Goal: Contribute content: Contribute content

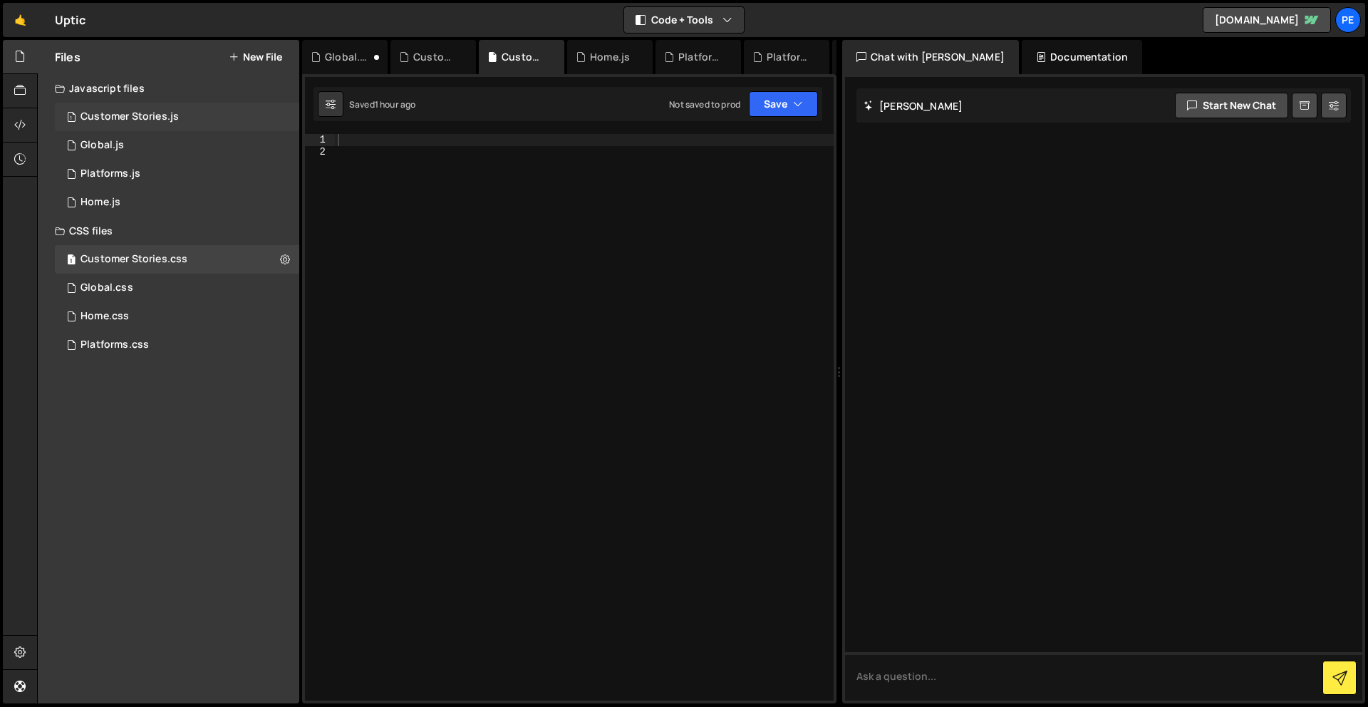
click at [147, 122] on div "Customer Stories.js" at bounding box center [129, 116] width 98 height 13
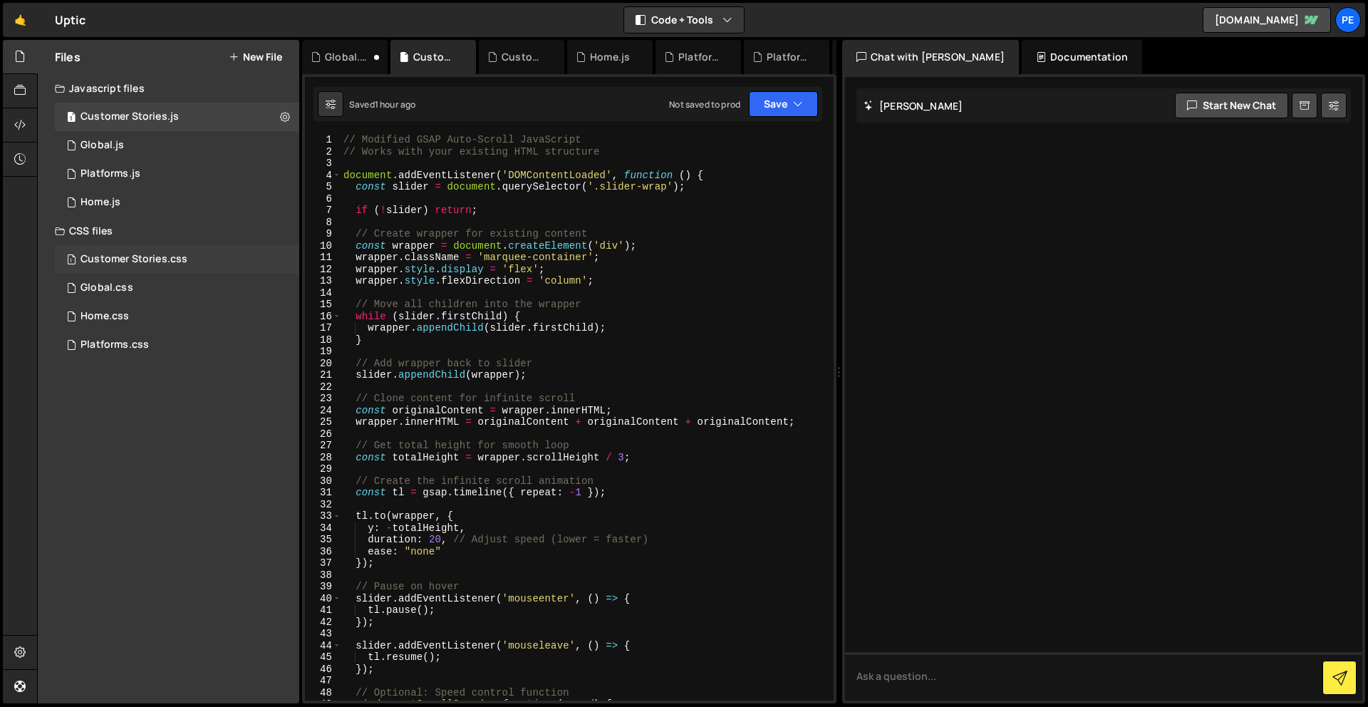
click at [141, 261] on div "Customer Stories.css" at bounding box center [133, 259] width 107 height 13
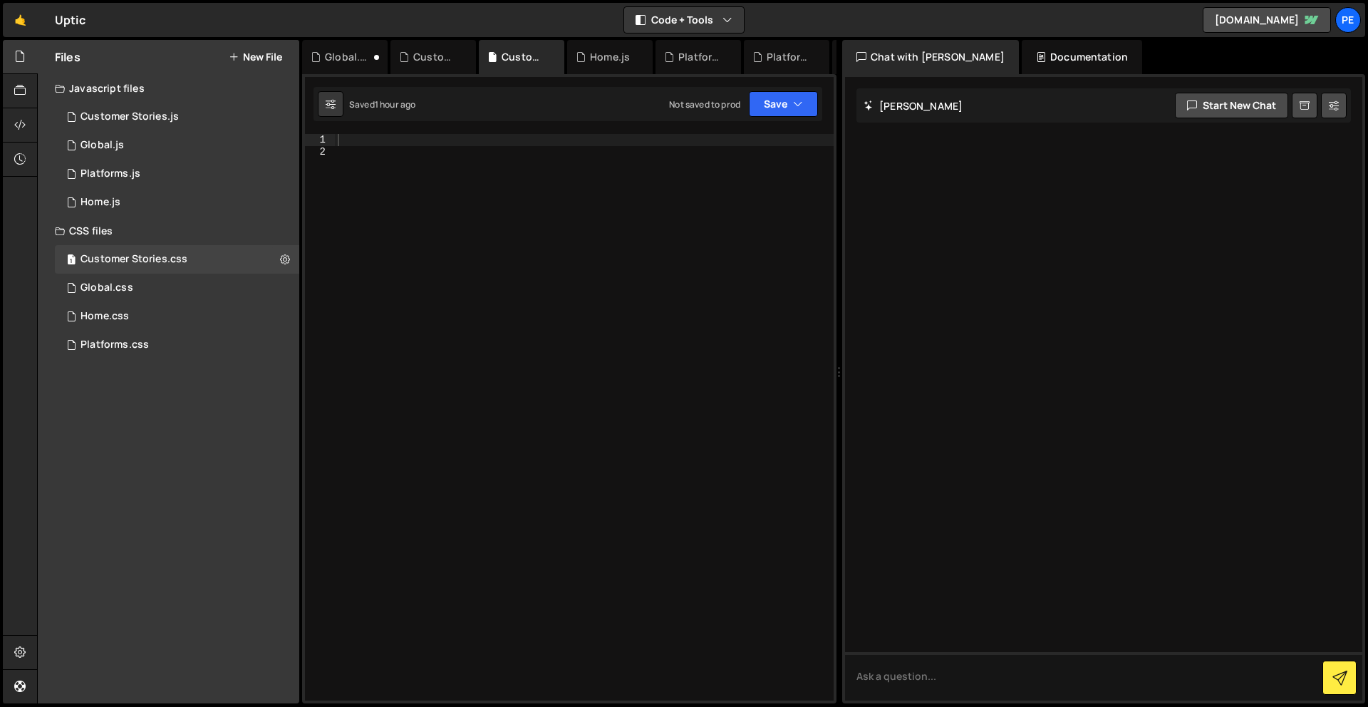
click at [540, 370] on div at bounding box center [584, 429] width 499 height 590
paste textarea "}"
type textarea "}"
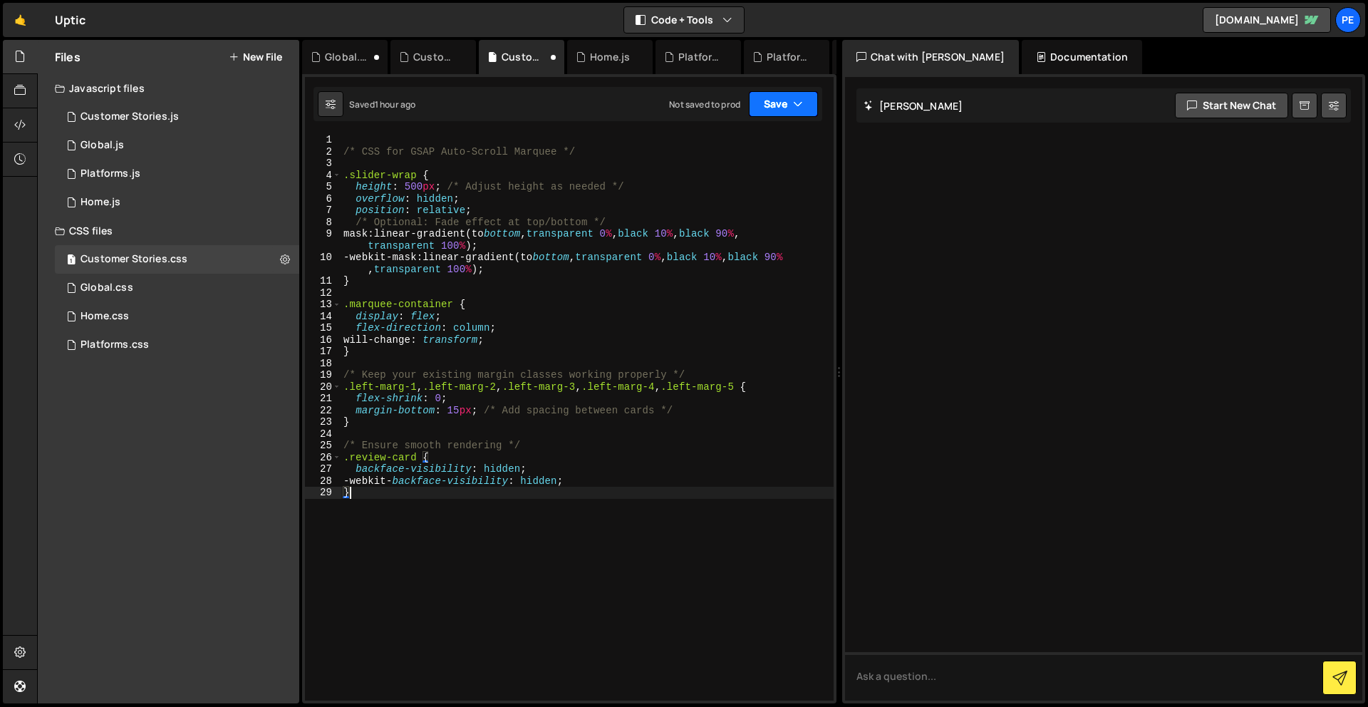
click at [788, 104] on button "Save" at bounding box center [783, 104] width 69 height 26
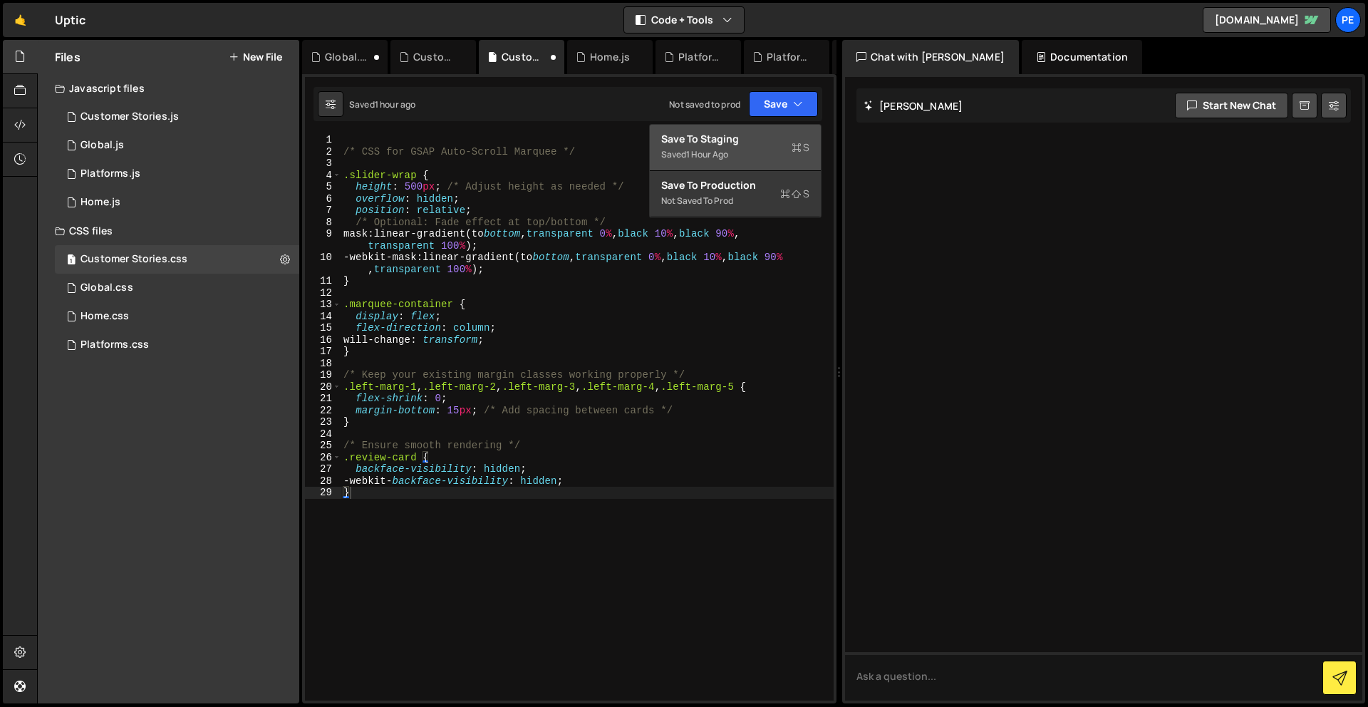
click at [774, 131] on button "Save to Staging S Saved 1 hour ago" at bounding box center [735, 148] width 171 height 46
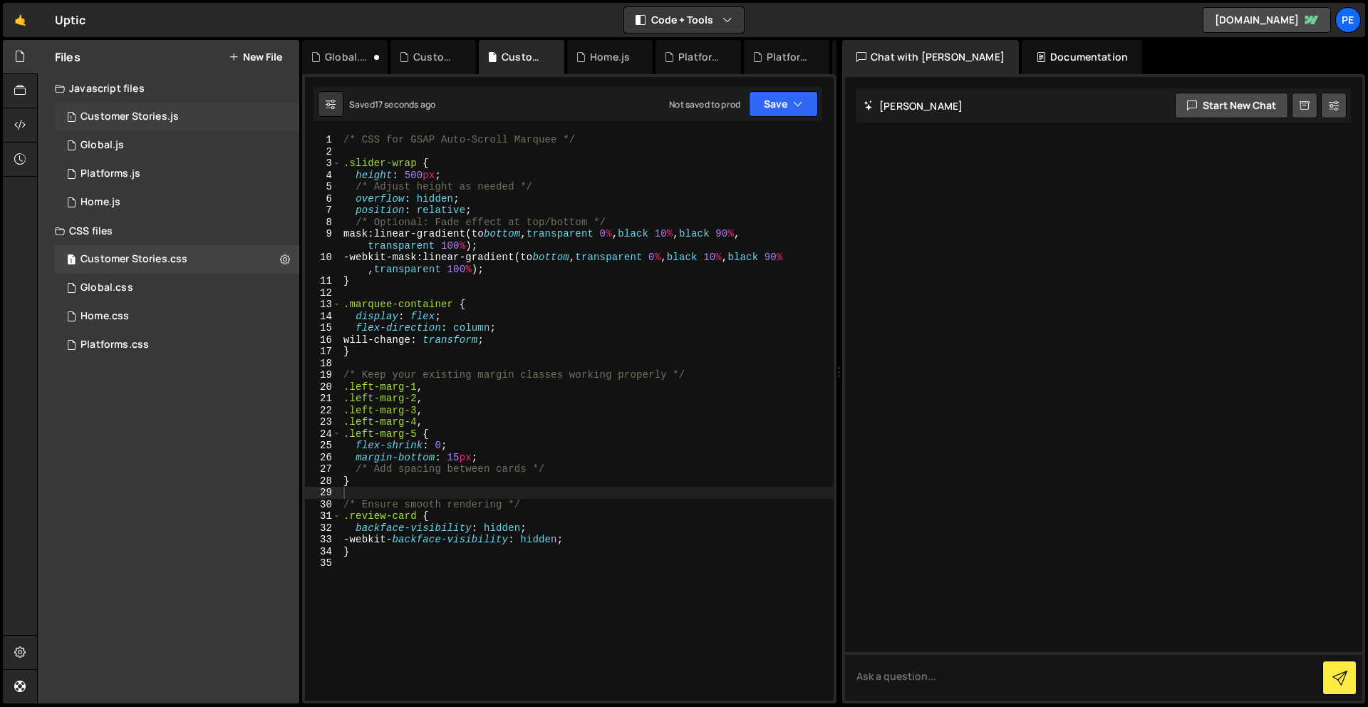
click at [141, 107] on div "1 Customer Stories.js 0" at bounding box center [177, 117] width 244 height 28
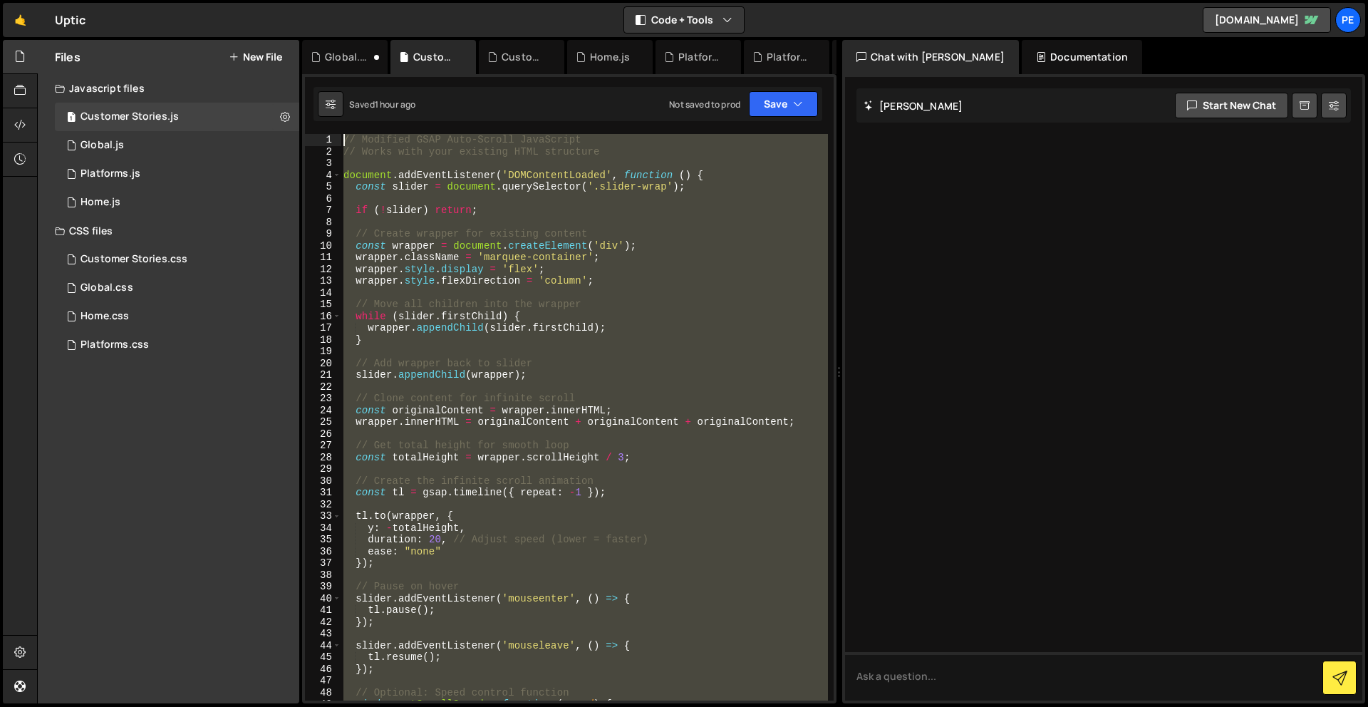
drag, startPoint x: 444, startPoint y: 482, endPoint x: 432, endPoint y: -63, distance: 545.1
click at [432, 0] on html "Projects [GEOGRAPHIC_DATA] Blog Pe Your current team is Perspective 2 Projects …" at bounding box center [684, 353] width 1368 height 707
paste textarea "});"
type textarea "});"
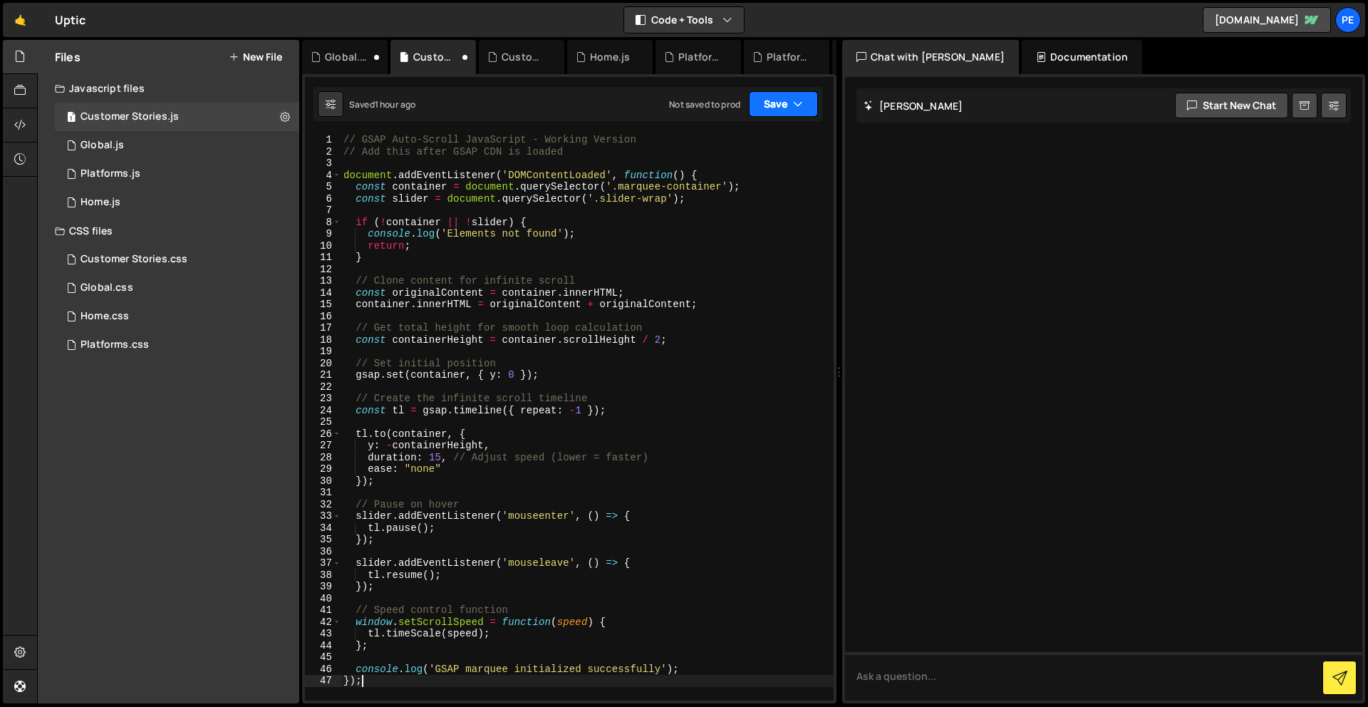
click at [775, 102] on button "Save" at bounding box center [783, 104] width 69 height 26
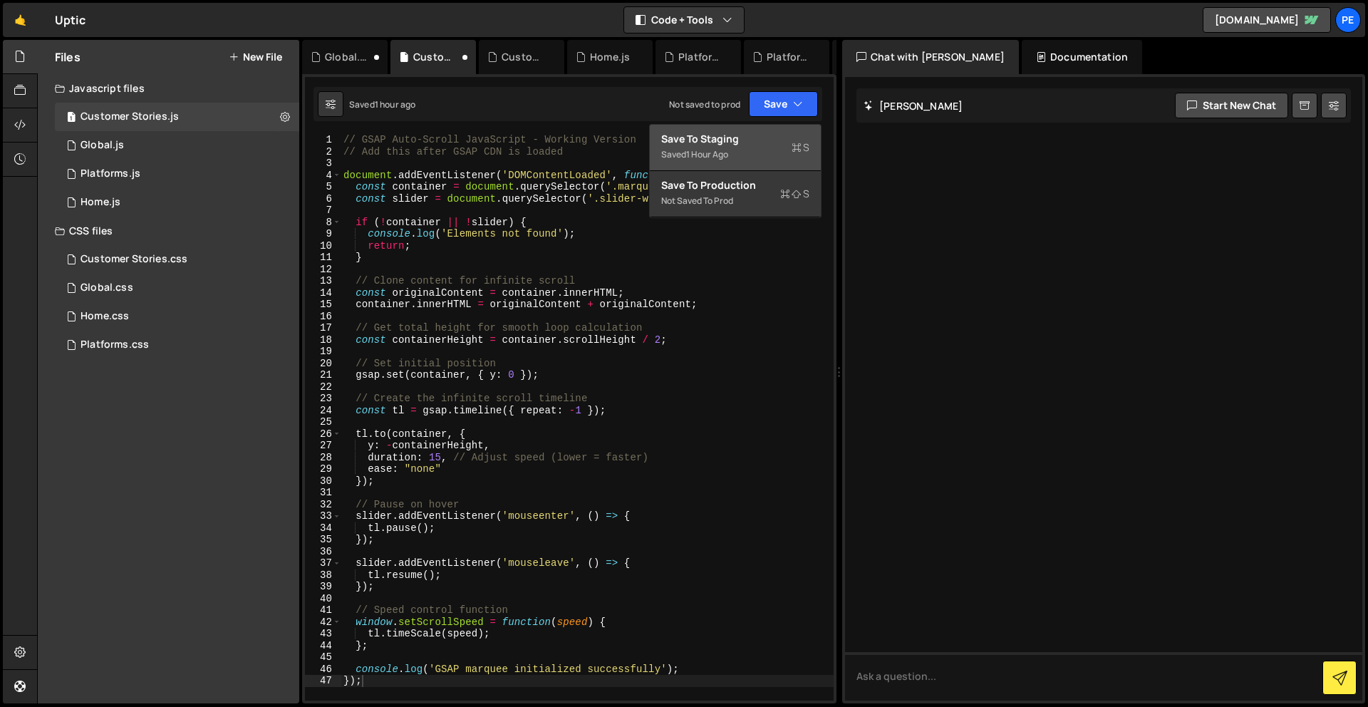
click at [769, 132] on div "Save to Staging S" at bounding box center [735, 139] width 148 height 14
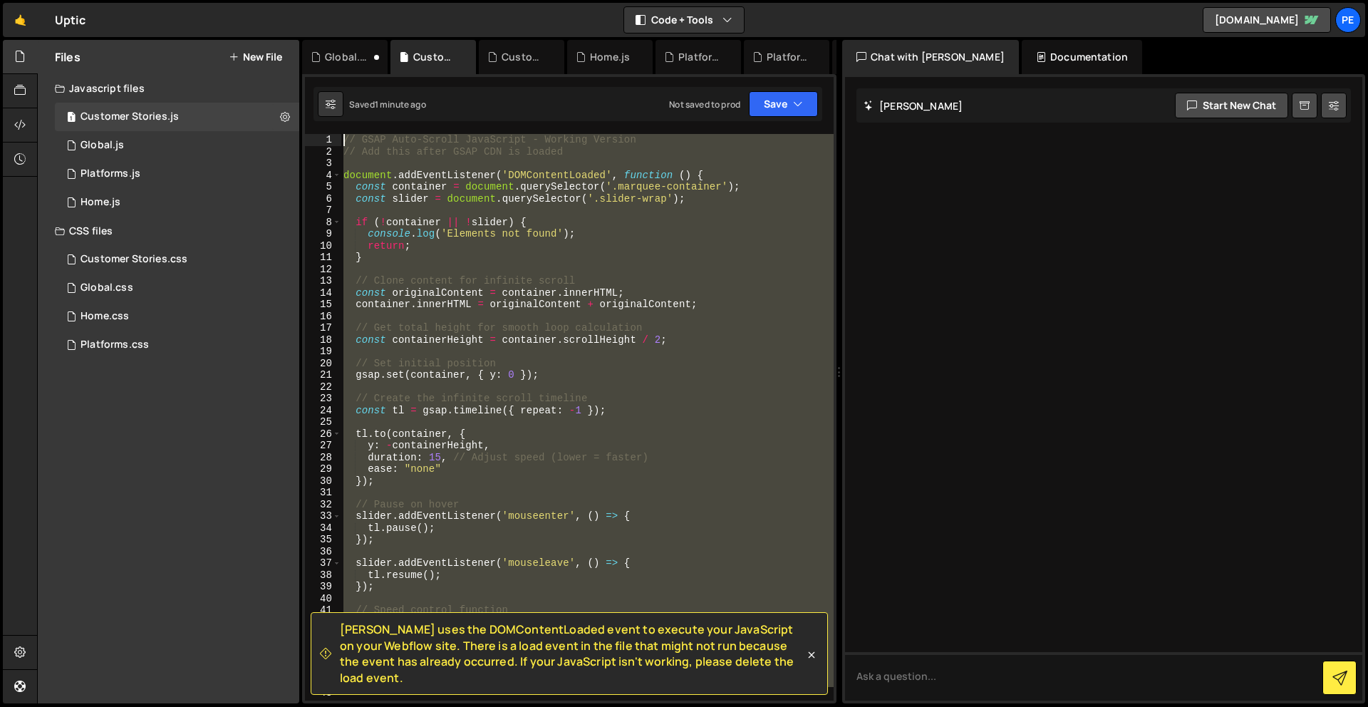
drag, startPoint x: 438, startPoint y: 506, endPoint x: 355, endPoint y: -63, distance: 575.1
click at [355, 0] on html "Projects [GEOGRAPHIC_DATA] Blog Pe Your current team is Perspective 2 Projects …" at bounding box center [684, 353] width 1368 height 707
type textarea "// GSAP Auto-Scroll JavaScript - Working Version // Add this after GSAP CDN is …"
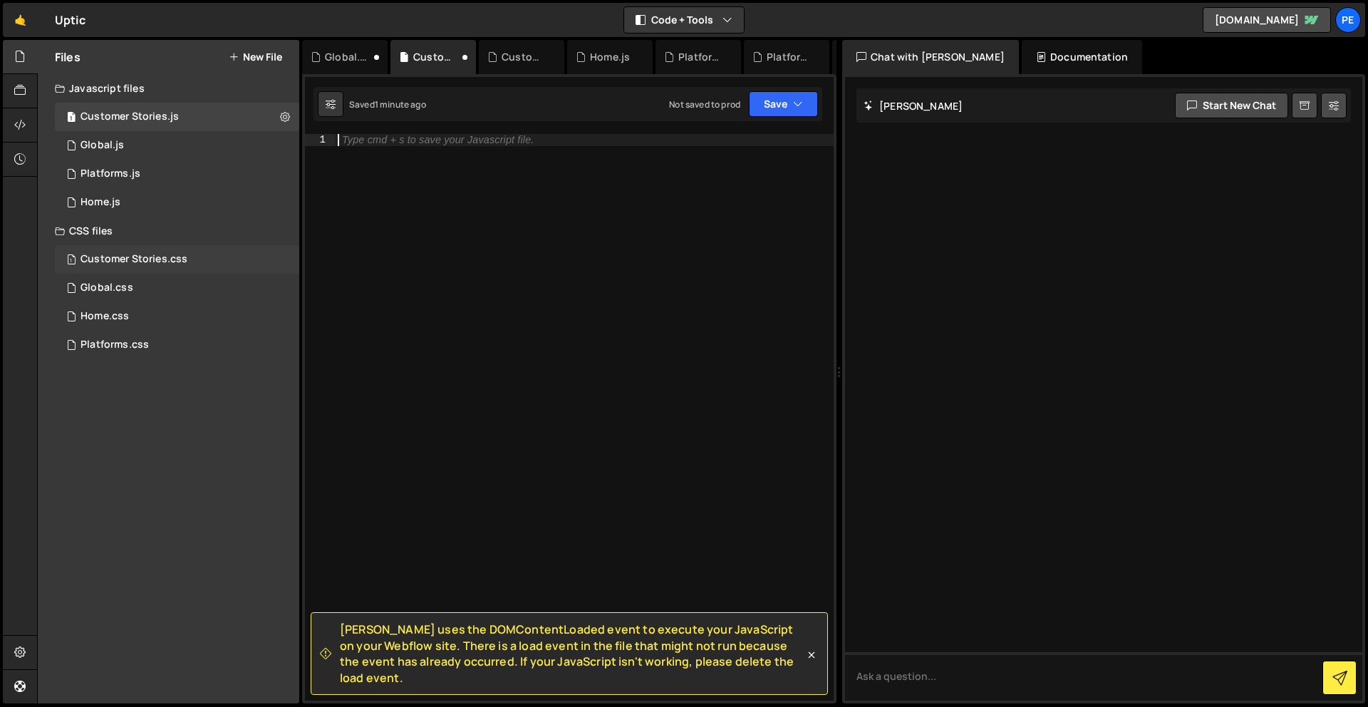
click at [147, 265] on div "Customer Stories.css" at bounding box center [133, 259] width 107 height 13
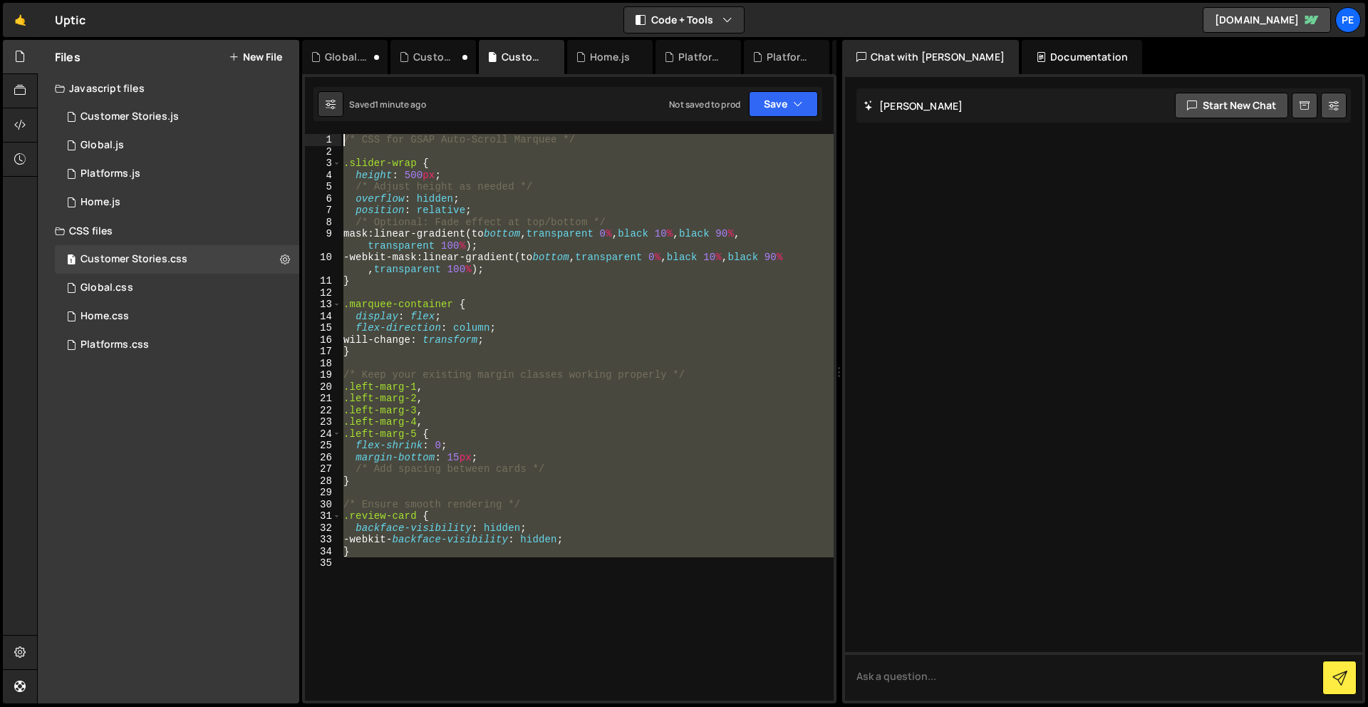
drag, startPoint x: 422, startPoint y: 534, endPoint x: 323, endPoint y: -63, distance: 604.5
click at [323, 0] on html "Projects [GEOGRAPHIC_DATA] Blog Pe Your current team is Perspective 2 Projects …" at bounding box center [684, 353] width 1368 height 707
paste textarea "}"
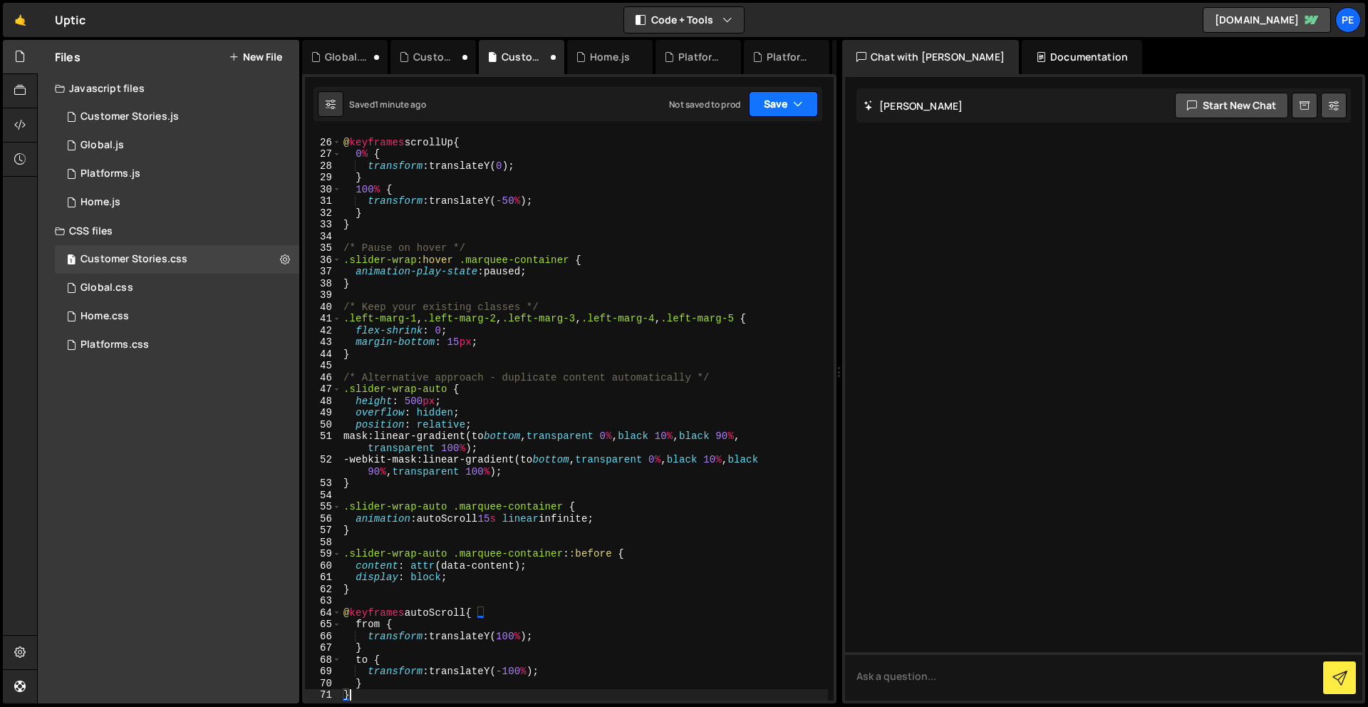
drag, startPoint x: 781, startPoint y: 108, endPoint x: 787, endPoint y: 122, distance: 15.3
click at [781, 107] on button "Save" at bounding box center [783, 104] width 69 height 26
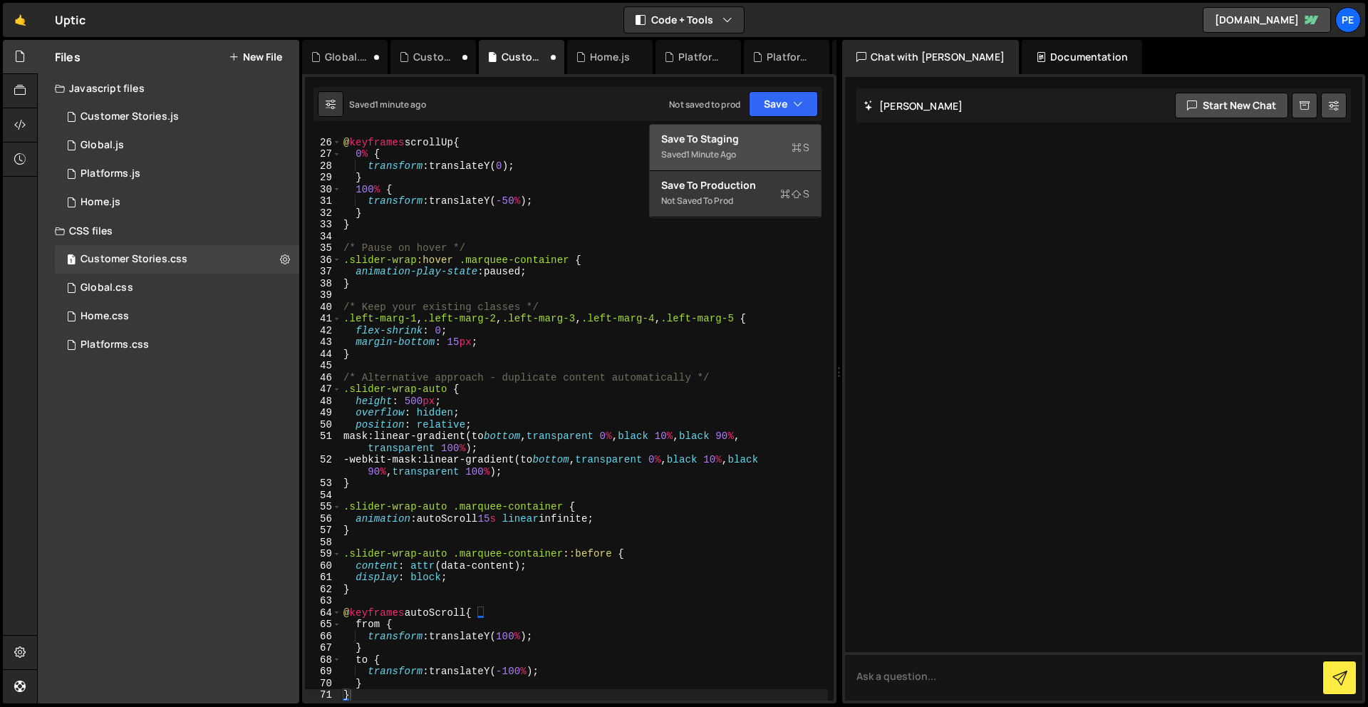
click at [800, 142] on icon at bounding box center [796, 147] width 10 height 14
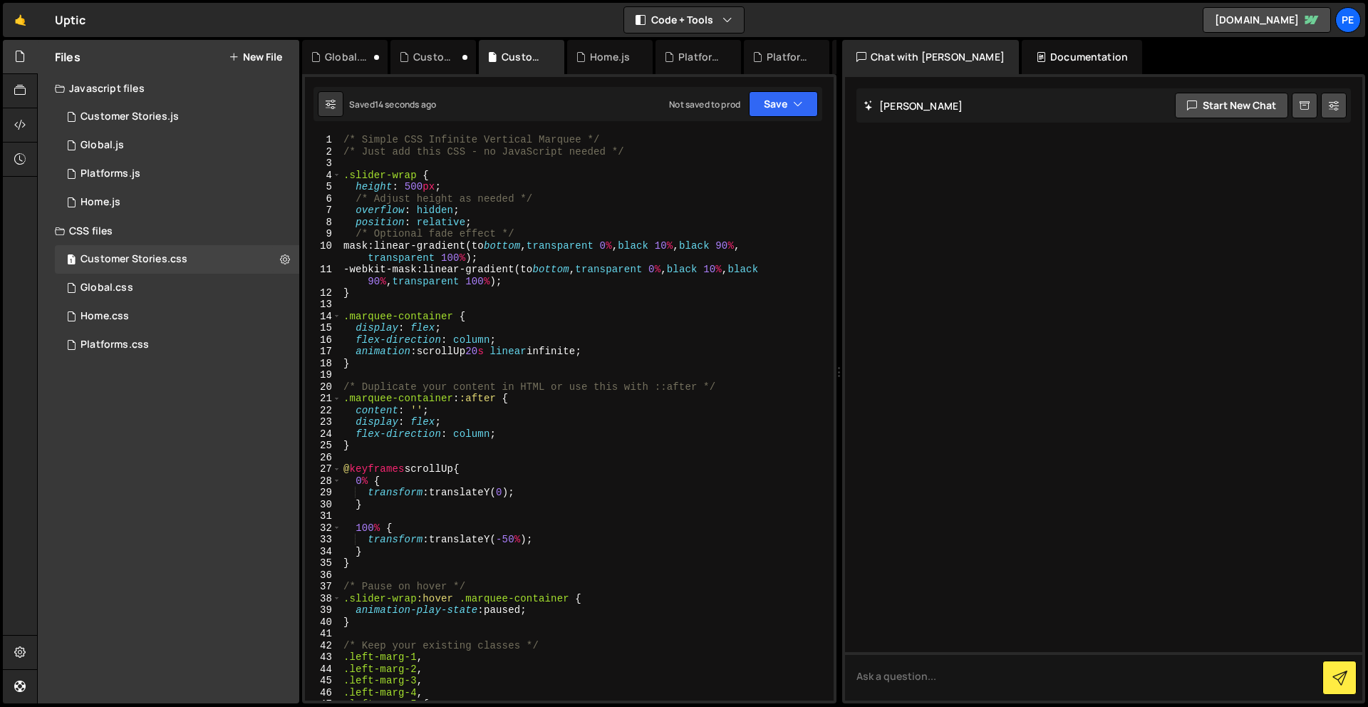
scroll to position [0, 0]
click at [451, 212] on div "/* Simple CSS Infinite Vertical Marquee */ /* Just add this CSS - no JavaScript…" at bounding box center [583, 429] width 487 height 590
type textarea "overflow: visible;"
click at [789, 113] on button "Save" at bounding box center [783, 104] width 69 height 26
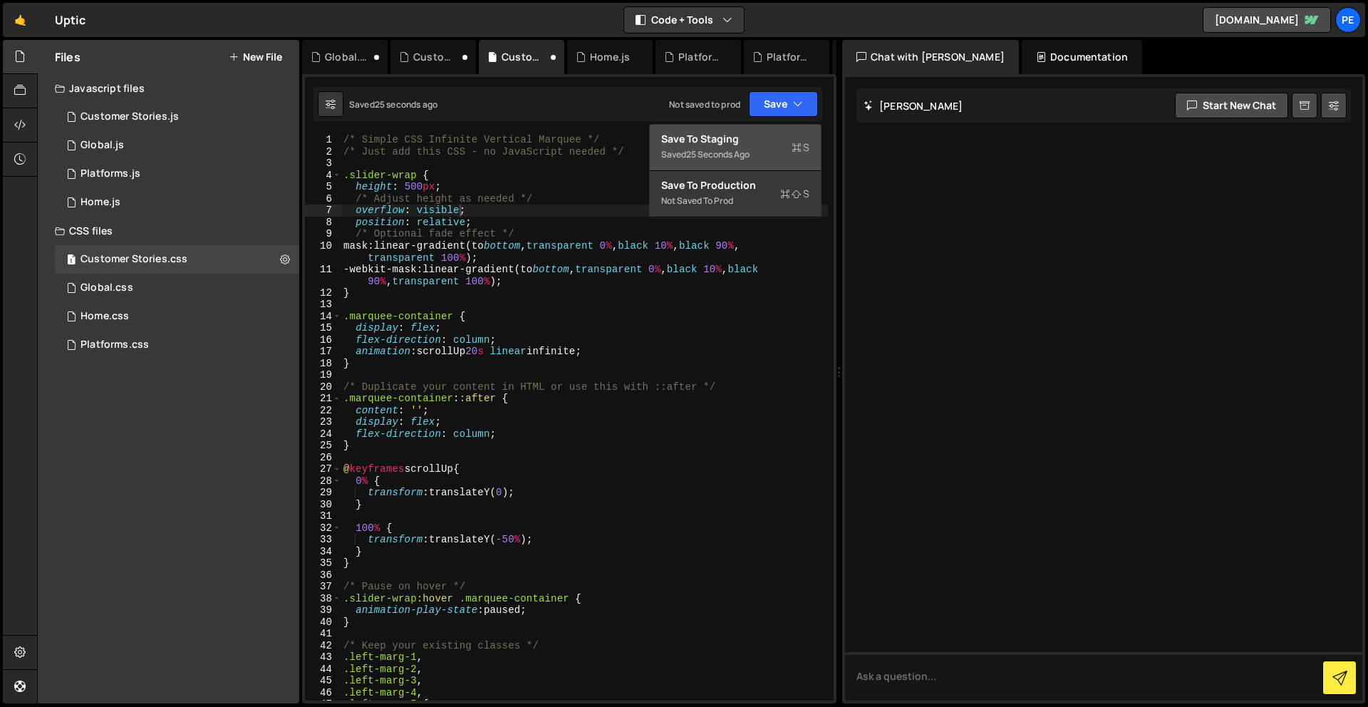
click at [787, 140] on div "Save to Staging S" at bounding box center [735, 139] width 148 height 14
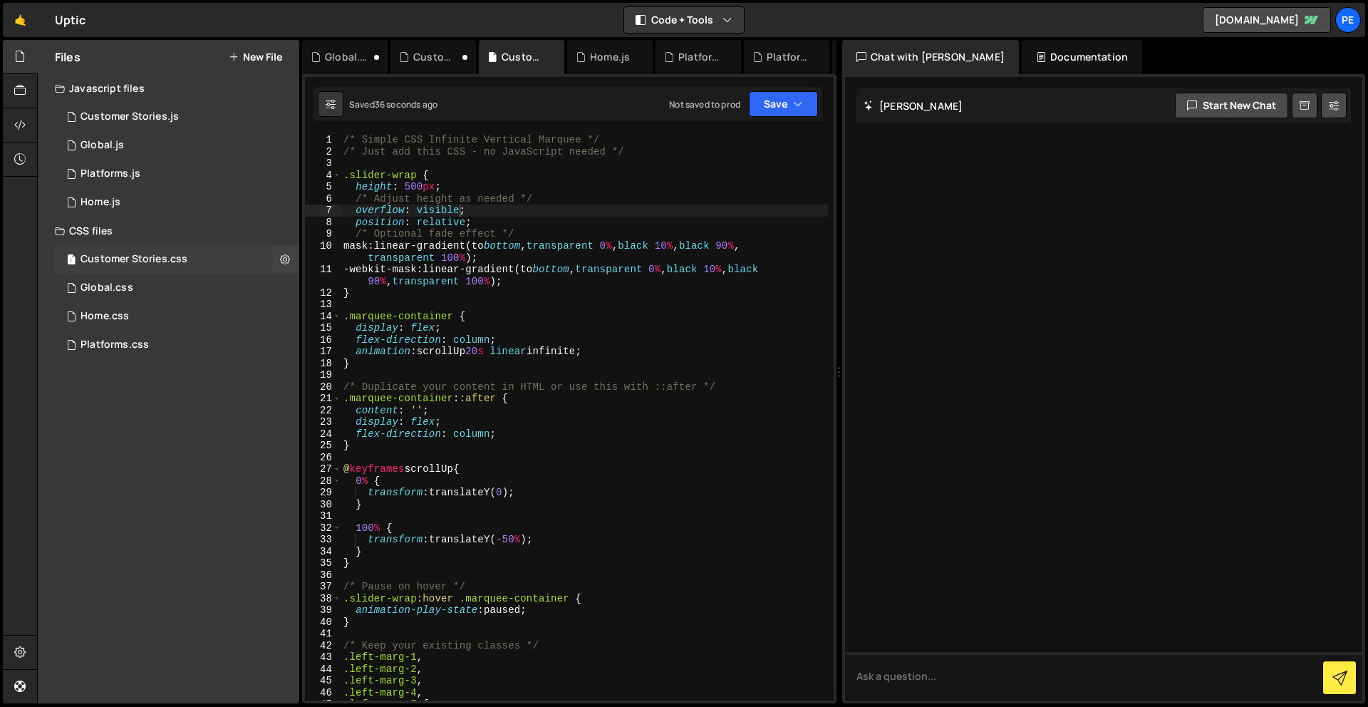
click at [154, 259] on div "Customer Stories.css" at bounding box center [133, 259] width 107 height 13
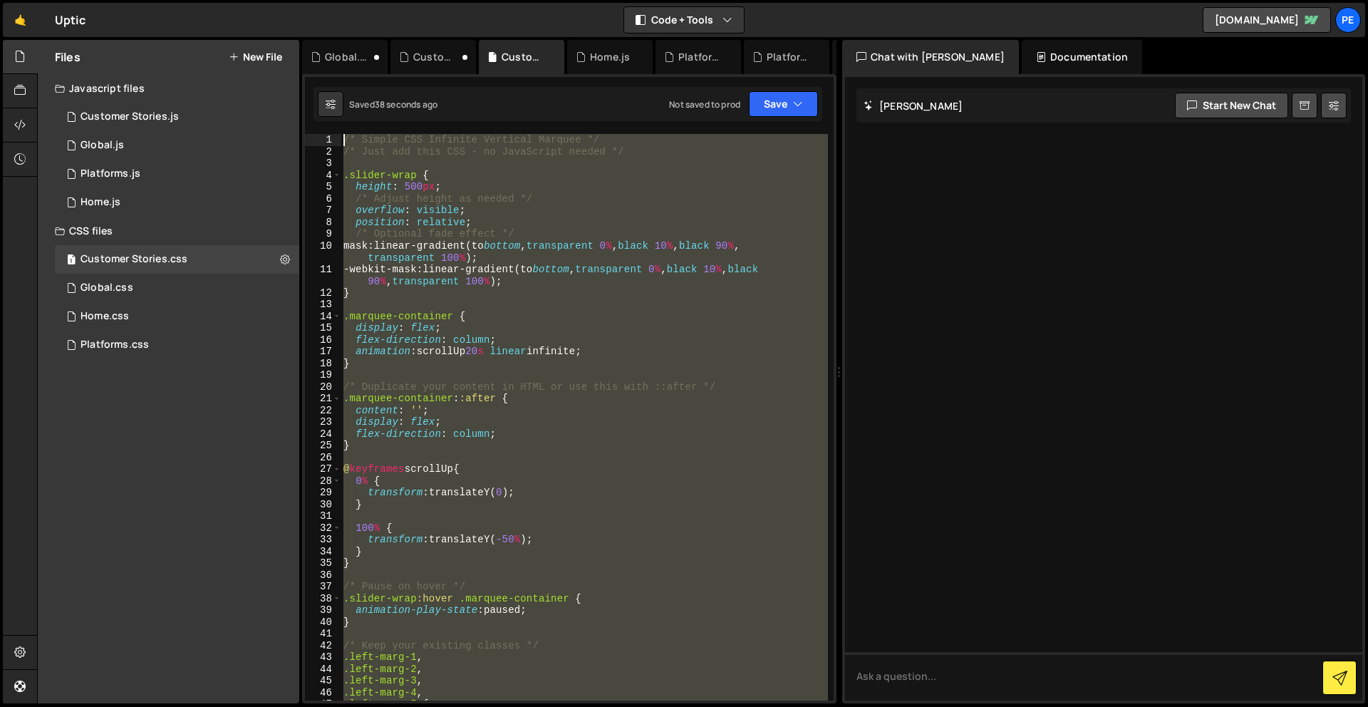
scroll to position [0, 0]
drag, startPoint x: 472, startPoint y: 126, endPoint x: 474, endPoint y: -63, distance: 188.8
click at [474, 0] on html "Projects [GEOGRAPHIC_DATA] Blog Pe Your current team is Perspective 2 Projects …" at bounding box center [684, 353] width 1368 height 707
paste textarea "}"
type textarea "}"
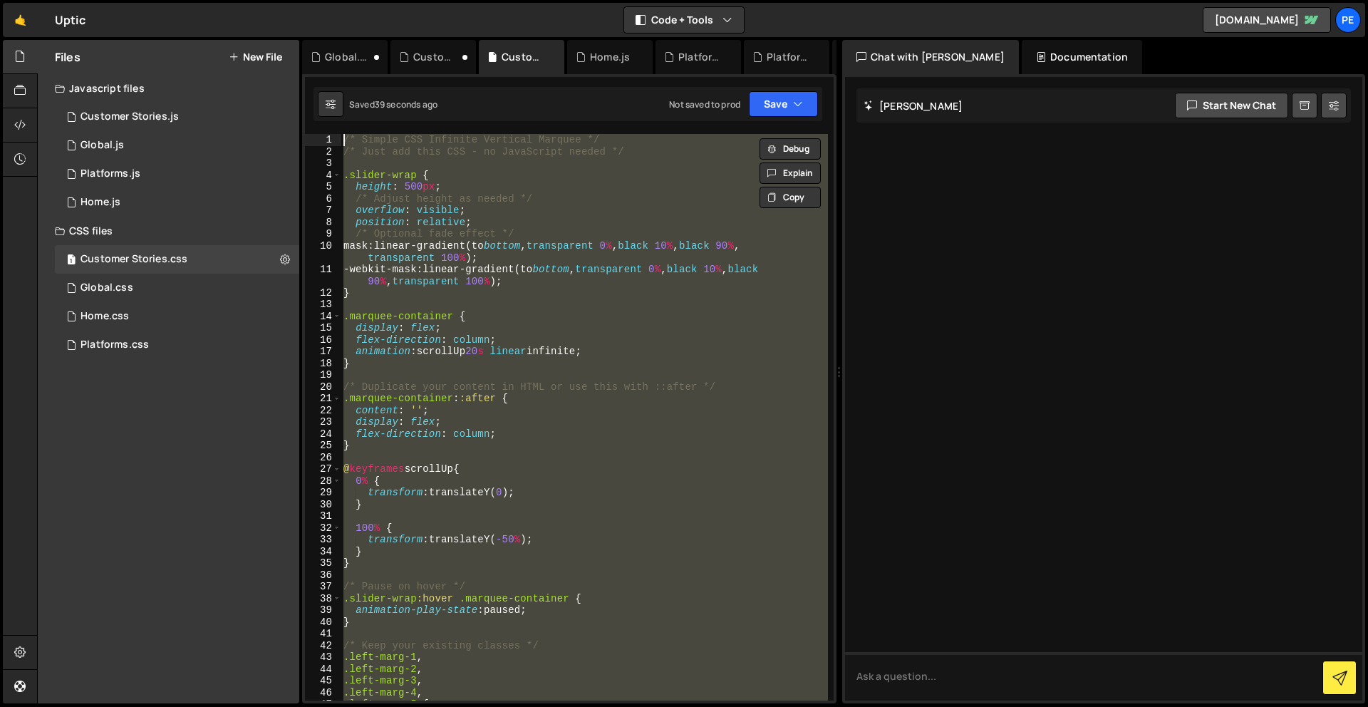
scroll to position [291, 0]
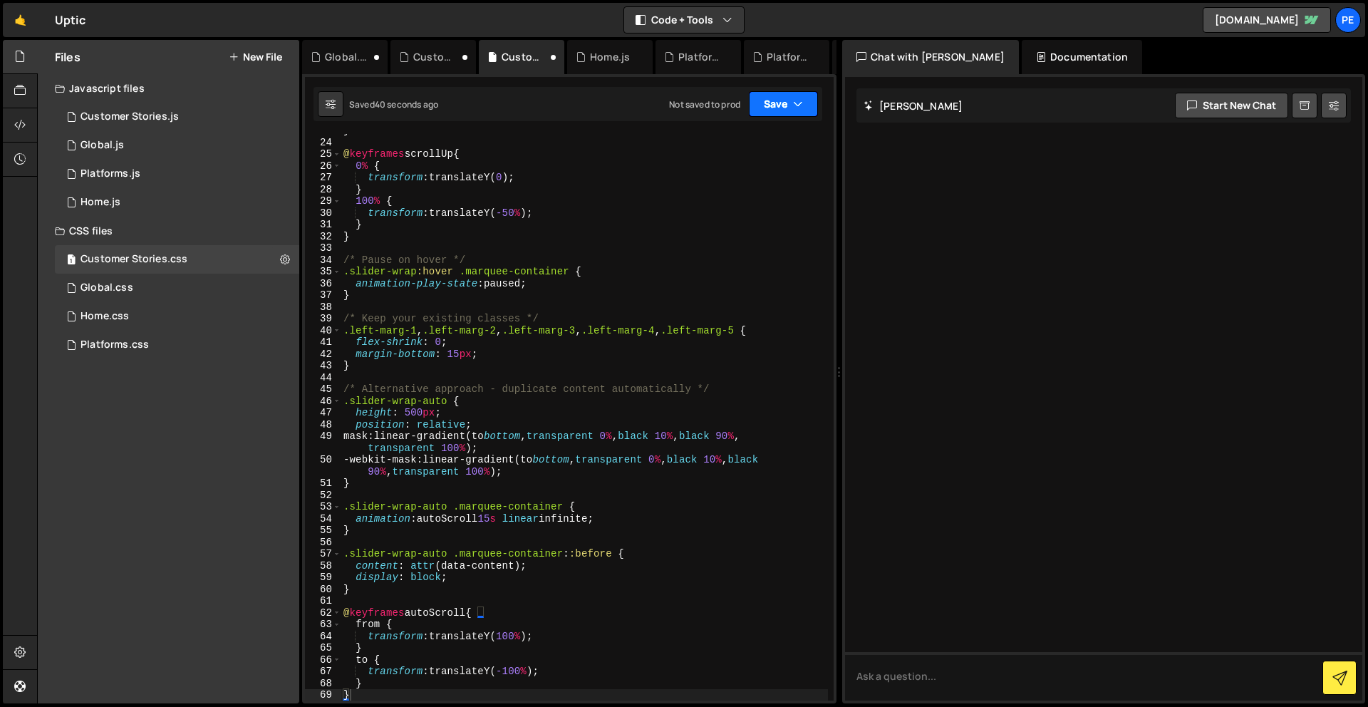
click at [781, 95] on button "Save" at bounding box center [783, 104] width 69 height 26
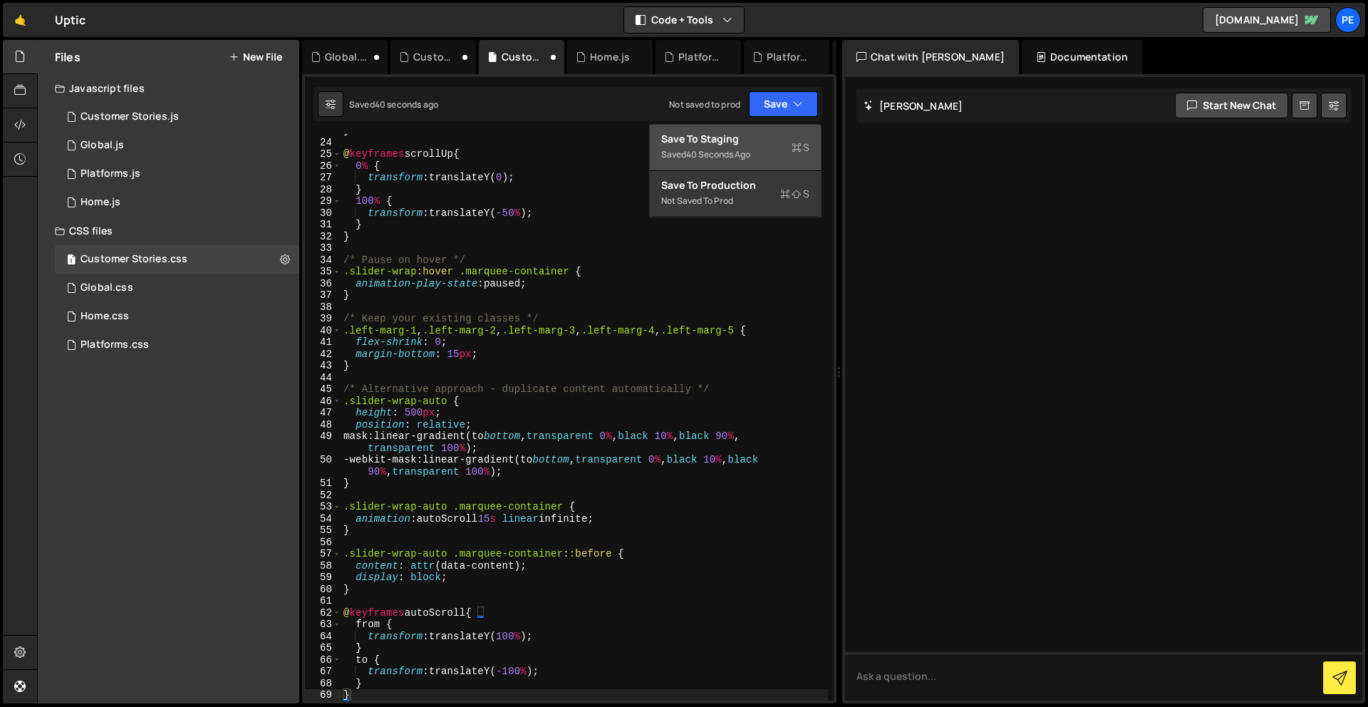
click at [740, 139] on div "Save to Staging S" at bounding box center [735, 139] width 148 height 14
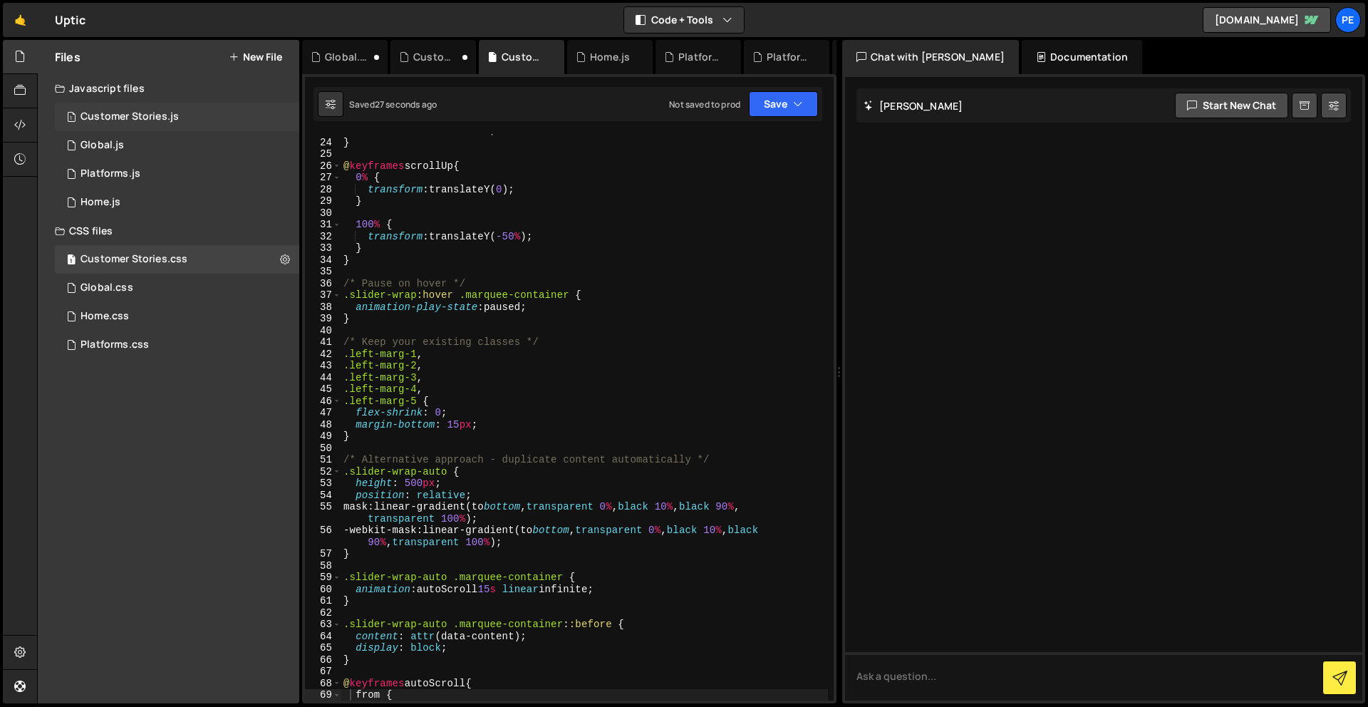
click at [147, 113] on div "Customer Stories.js" at bounding box center [129, 116] width 98 height 13
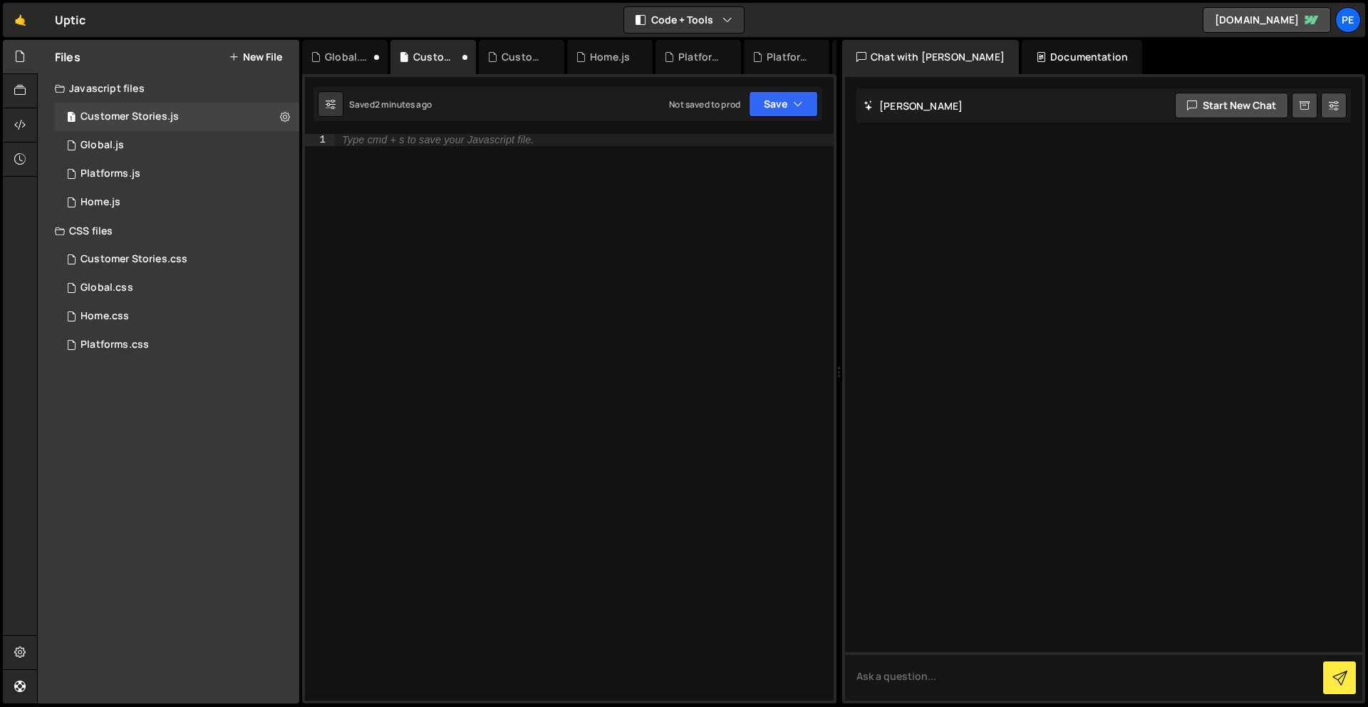
click at [480, 224] on div "Type cmd + s to save your Javascript file." at bounding box center [584, 429] width 499 height 590
paste textarea "});"
type textarea "});"
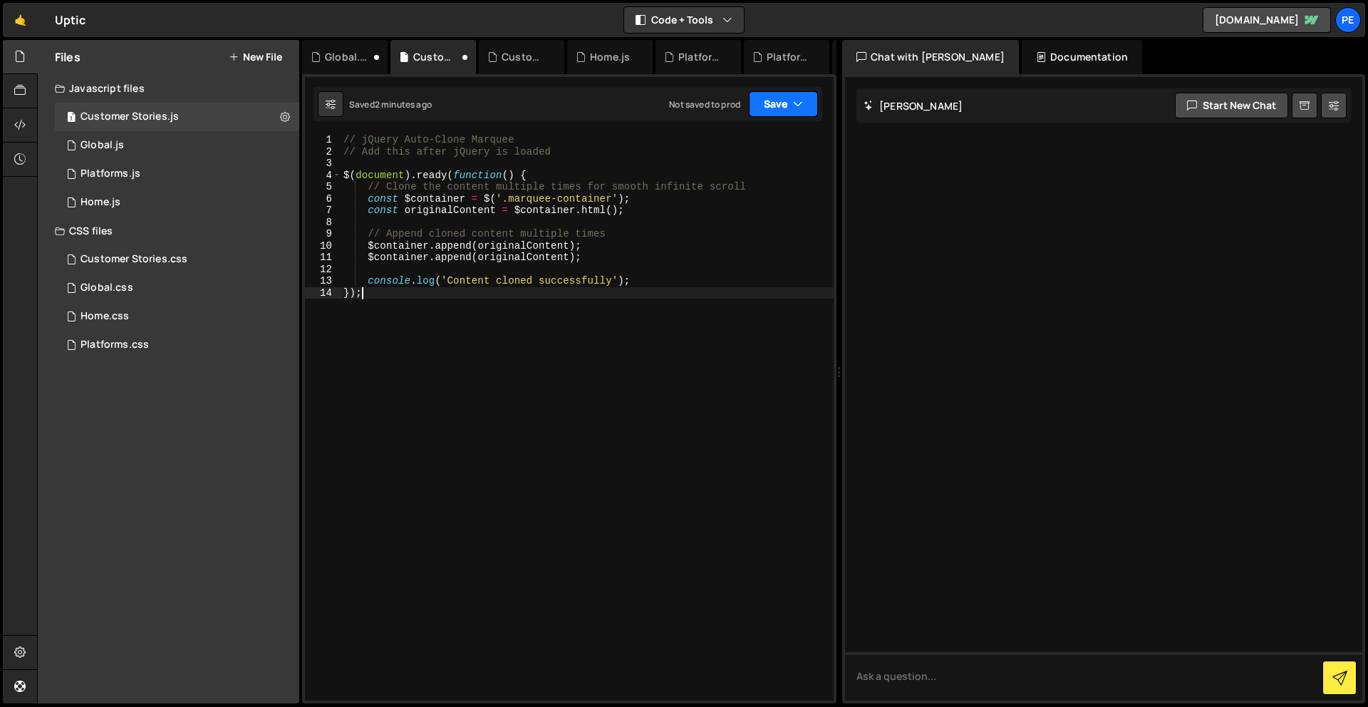
click at [756, 108] on button "Save" at bounding box center [783, 104] width 69 height 26
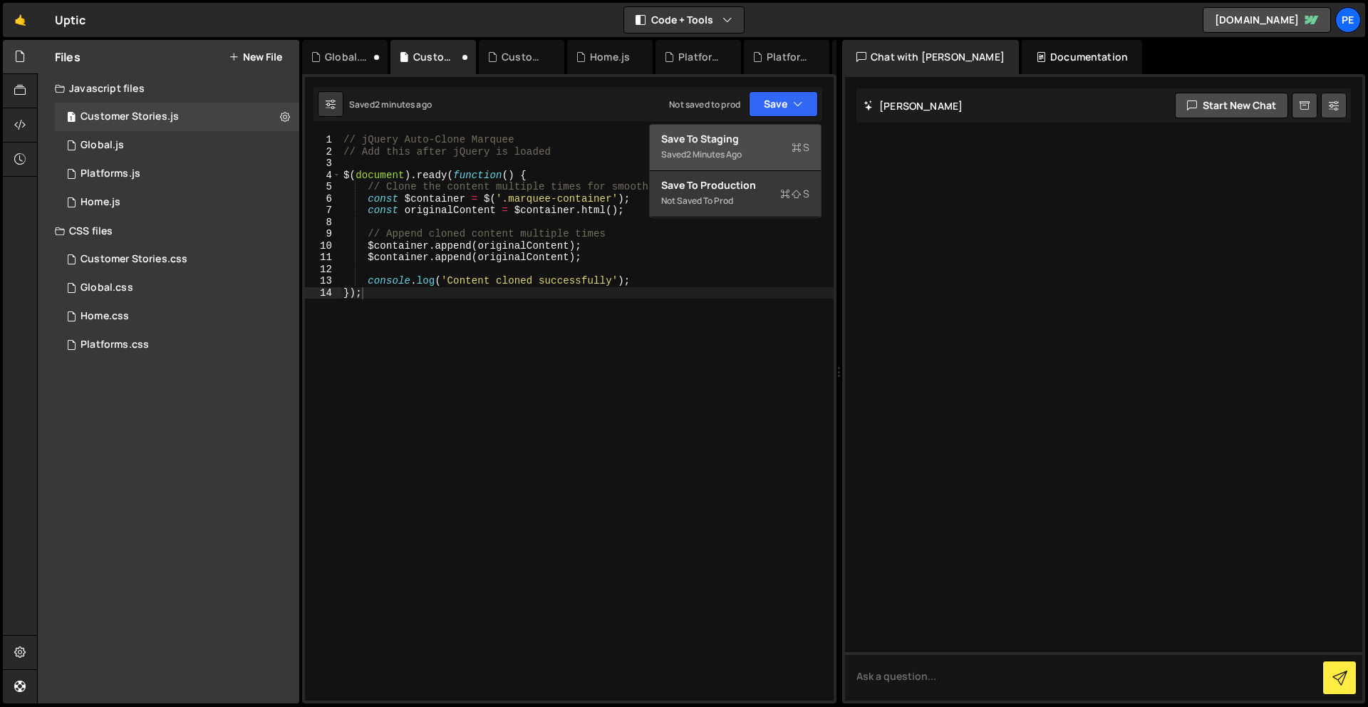
click at [758, 142] on div "Save to Staging S" at bounding box center [735, 139] width 148 height 14
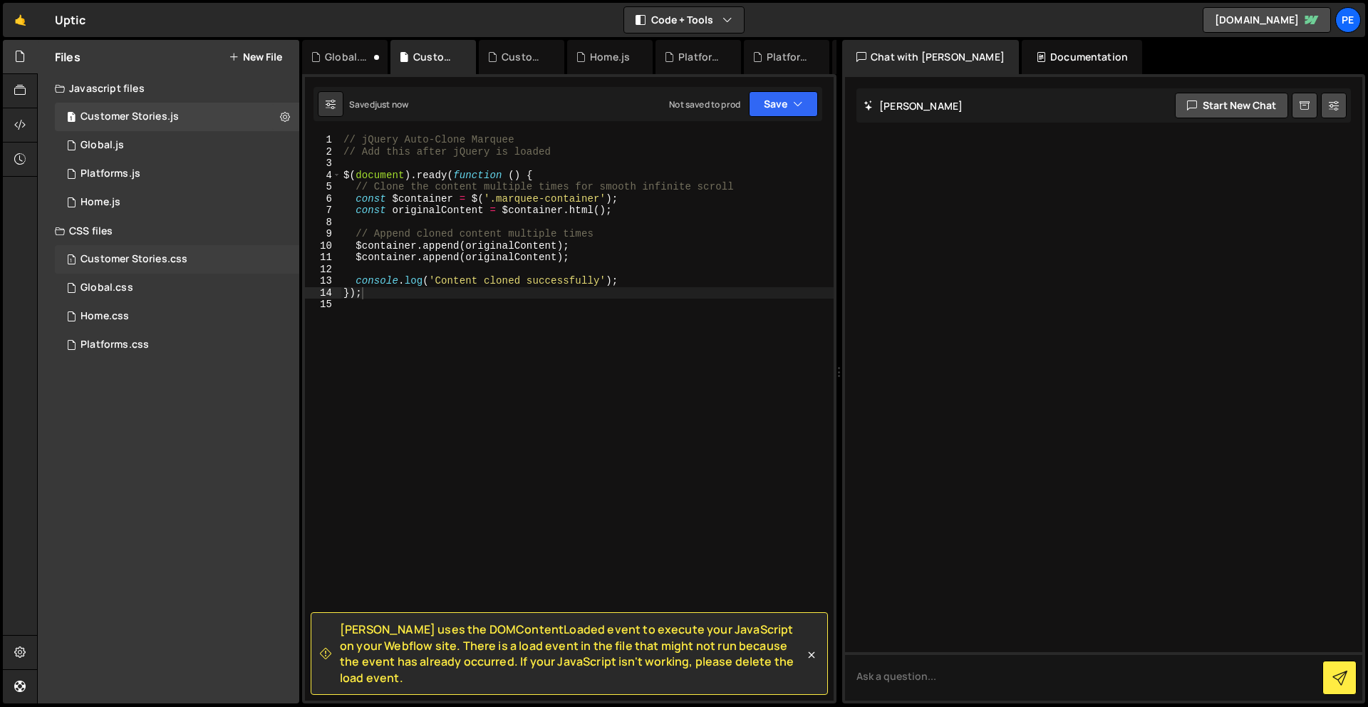
click at [132, 255] on div "Customer Stories.css" at bounding box center [133, 259] width 107 height 13
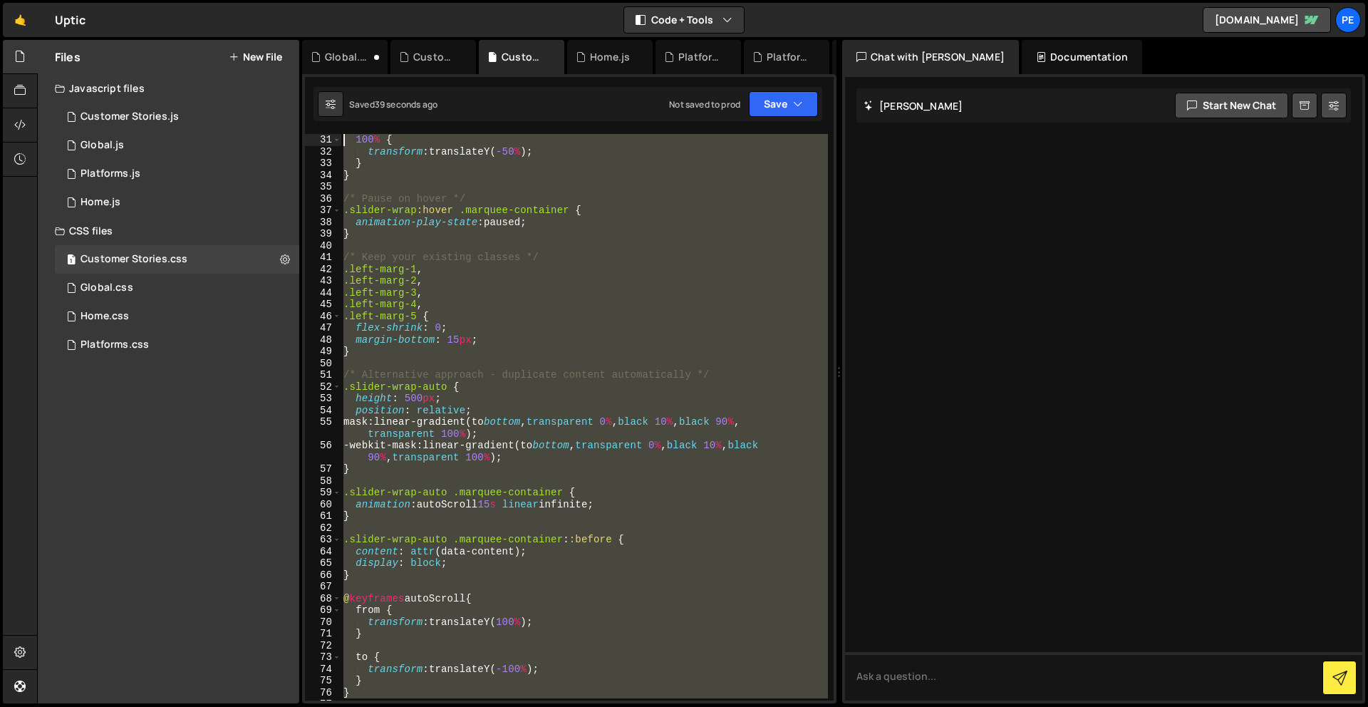
scroll to position [0, 0]
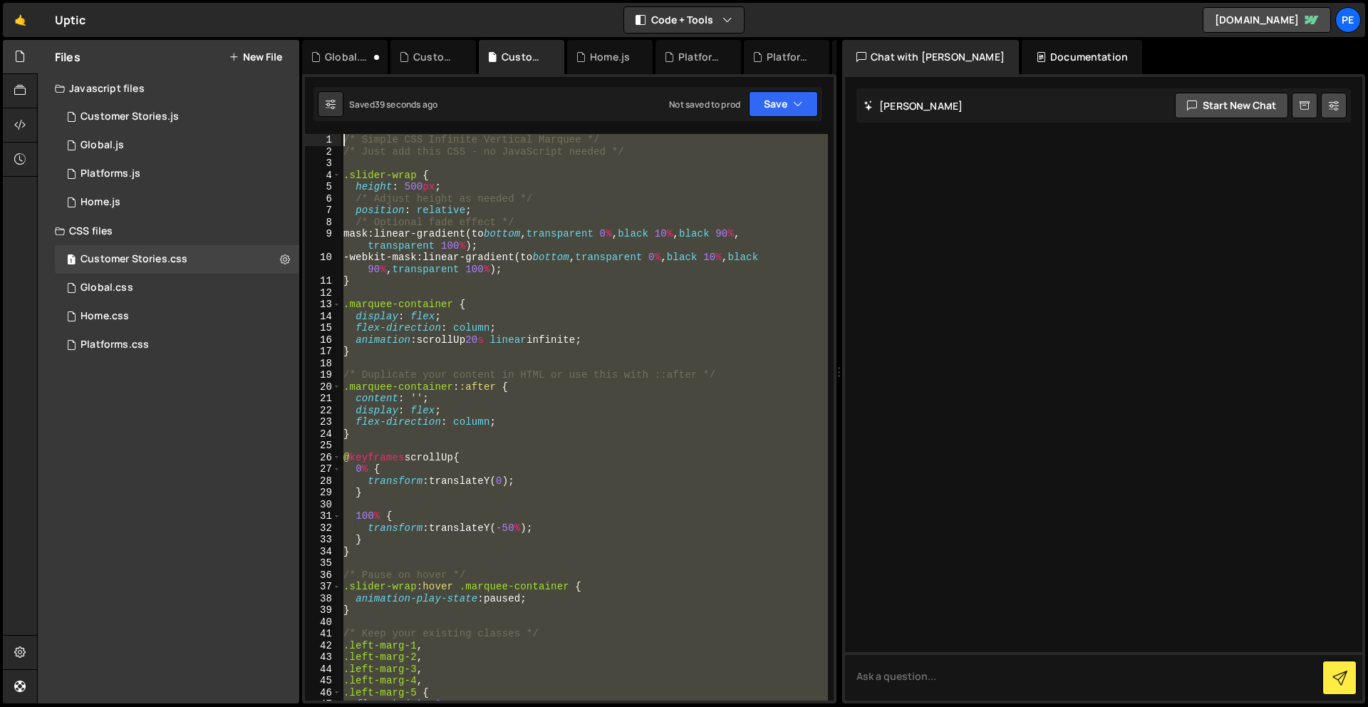
drag, startPoint x: 435, startPoint y: 472, endPoint x: 307, endPoint y: -63, distance: 550.1
click at [307, 0] on html "Projects [GEOGRAPHIC_DATA] Blog Pe Your current team is Perspective 2 Projects …" at bounding box center [684, 353] width 1368 height 707
paste textarea "}"
type textarea "}"
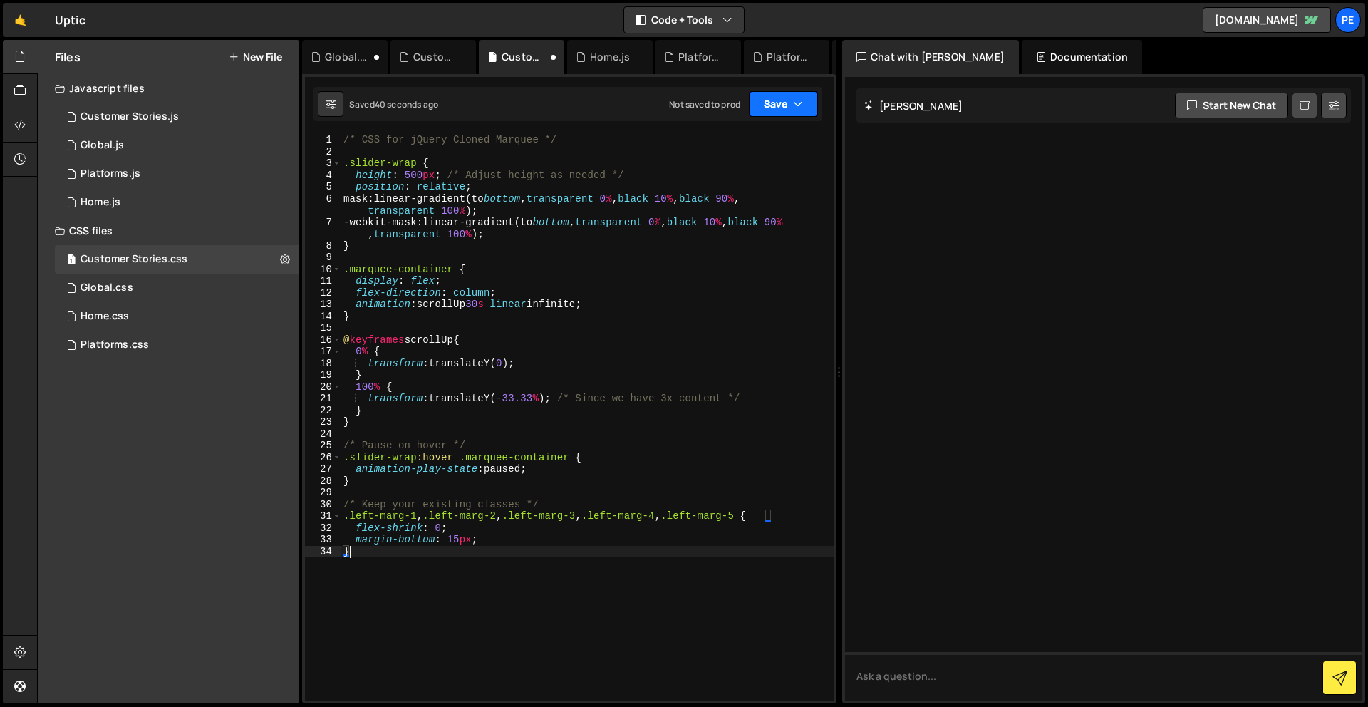
click at [769, 97] on button "Save" at bounding box center [783, 104] width 69 height 26
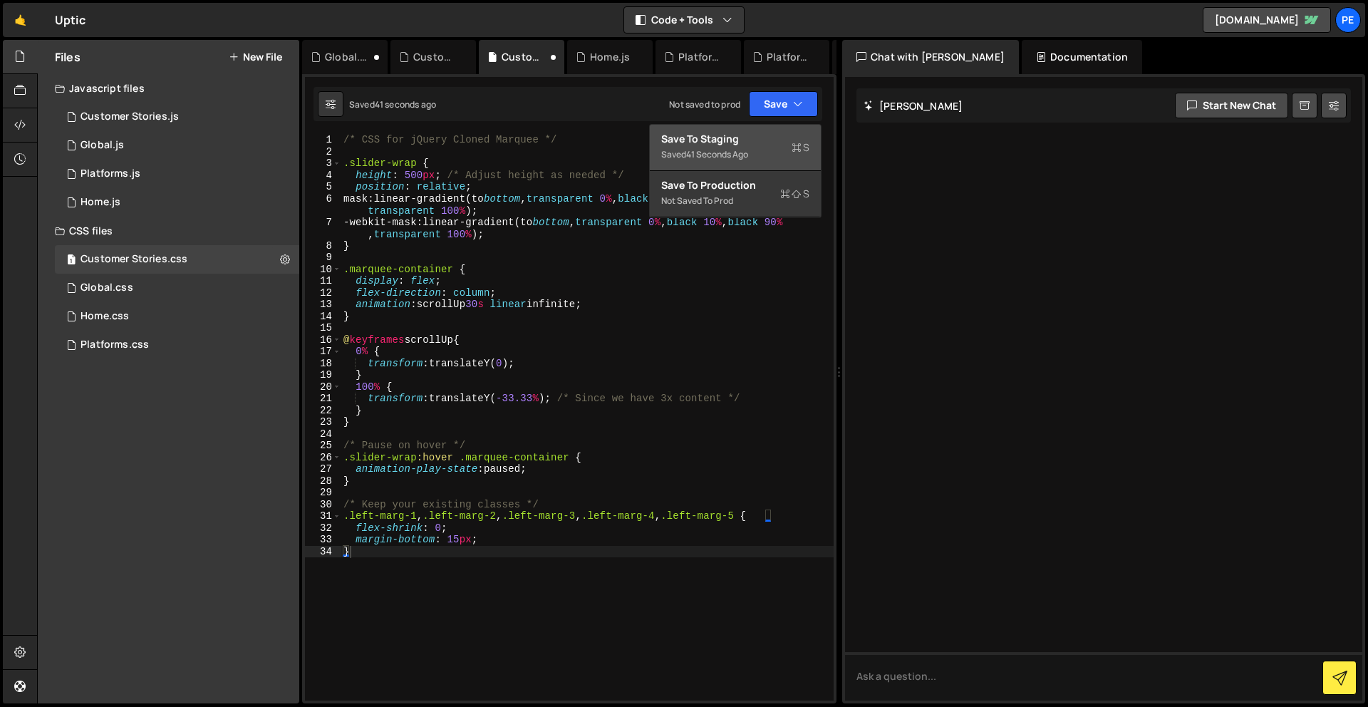
click at [753, 150] on div "Saved 41 seconds ago" at bounding box center [735, 154] width 148 height 17
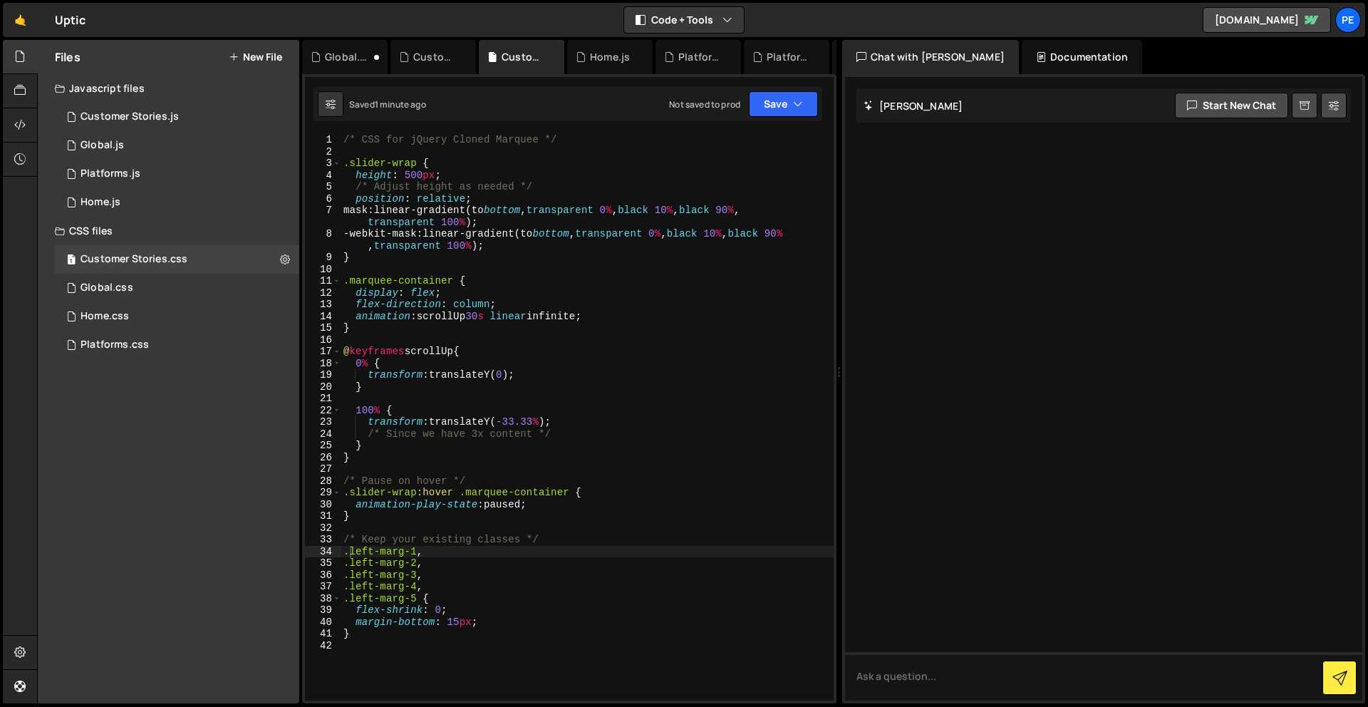
click at [487, 671] on div "/* CSS for jQuery Cloned Marquee */ .slider-wrap { height : 500 px ; /* Adjust …" at bounding box center [586, 429] width 493 height 590
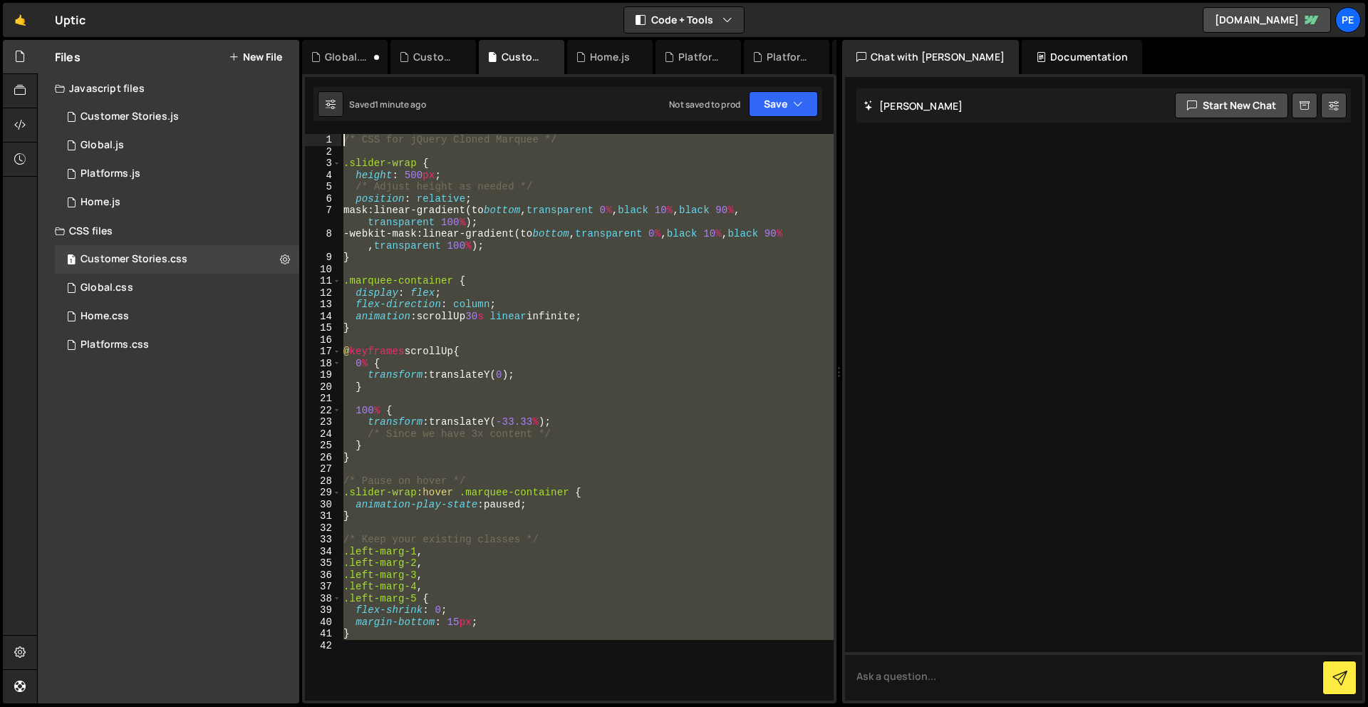
drag, startPoint x: 484, startPoint y: 670, endPoint x: 312, endPoint y: -63, distance: 752.3
click at [312, 0] on html "Projects [GEOGRAPHIC_DATA] Blog Pe Your current team is Perspective 2 Projects …" at bounding box center [684, 353] width 1368 height 707
paste textarea ".slider-wrap.speed-very-fast .marquee-container { animation-duration: 8s; }"
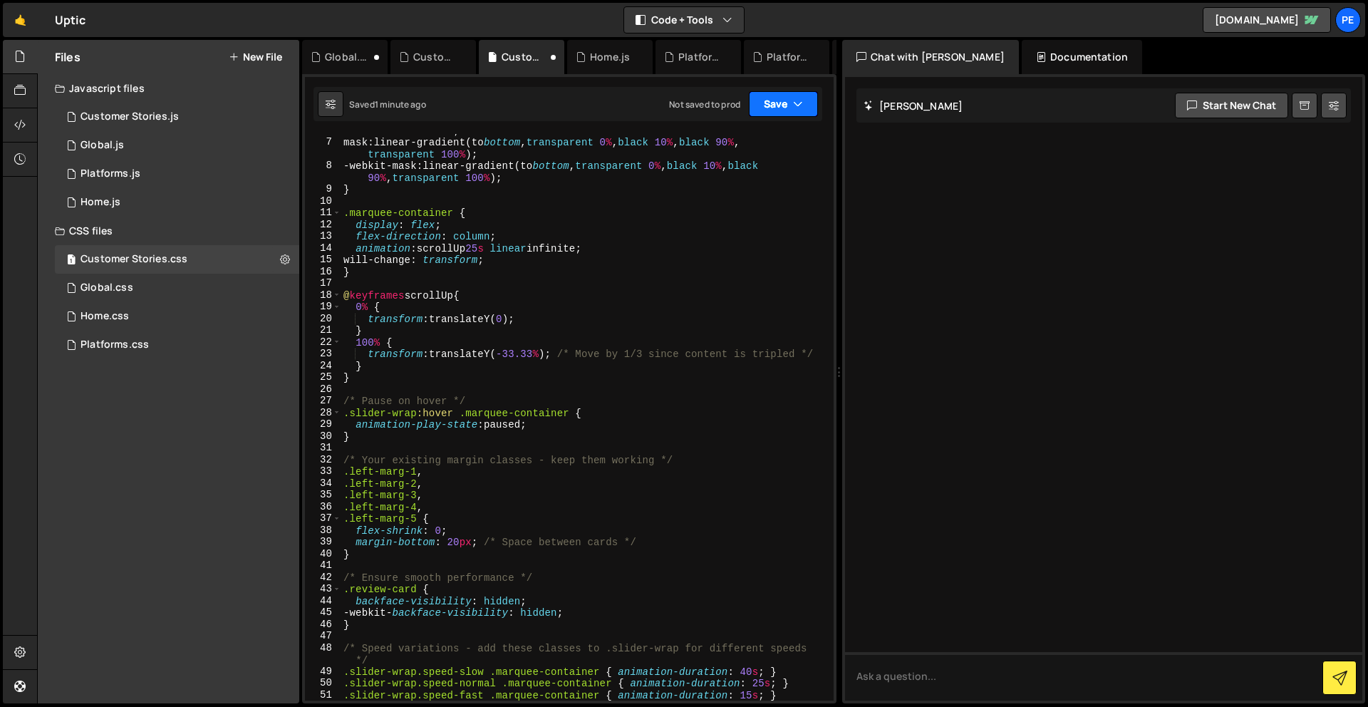
click at [771, 103] on button "Save" at bounding box center [783, 104] width 69 height 26
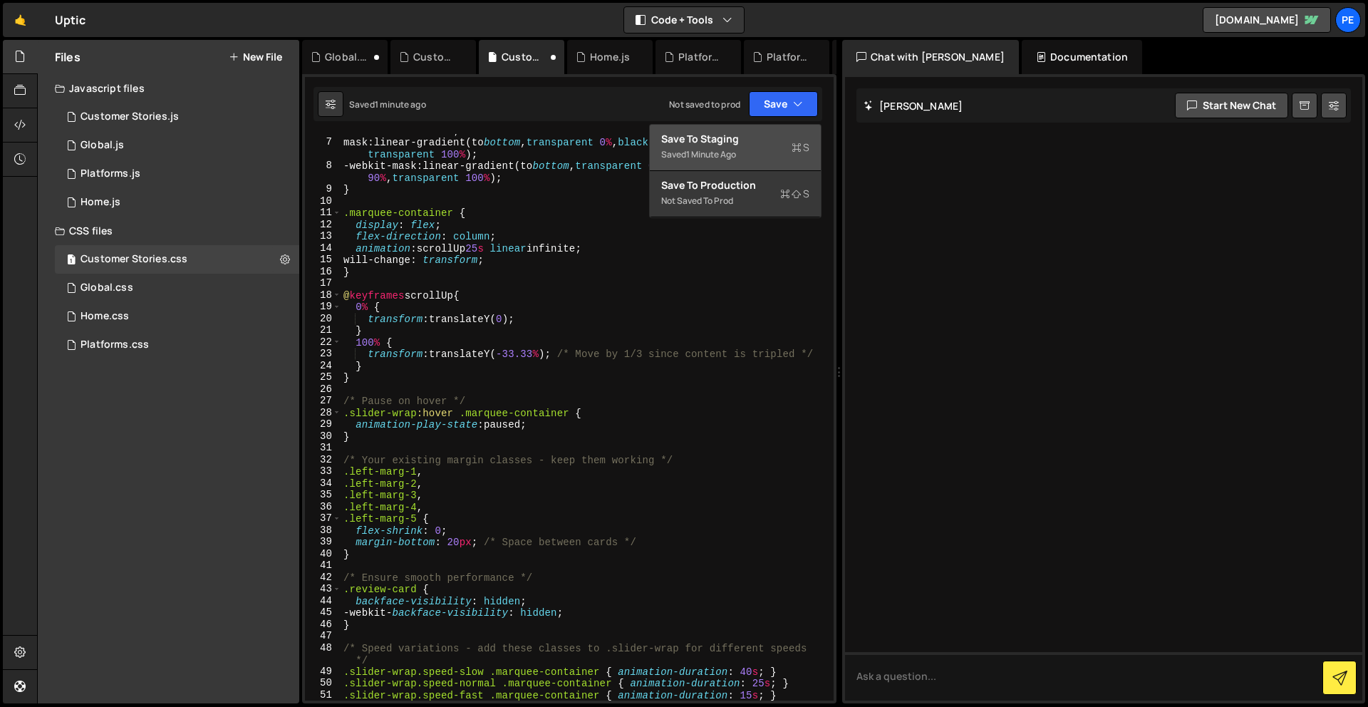
click at [699, 152] on div "1 minute ago" at bounding box center [711, 154] width 50 height 12
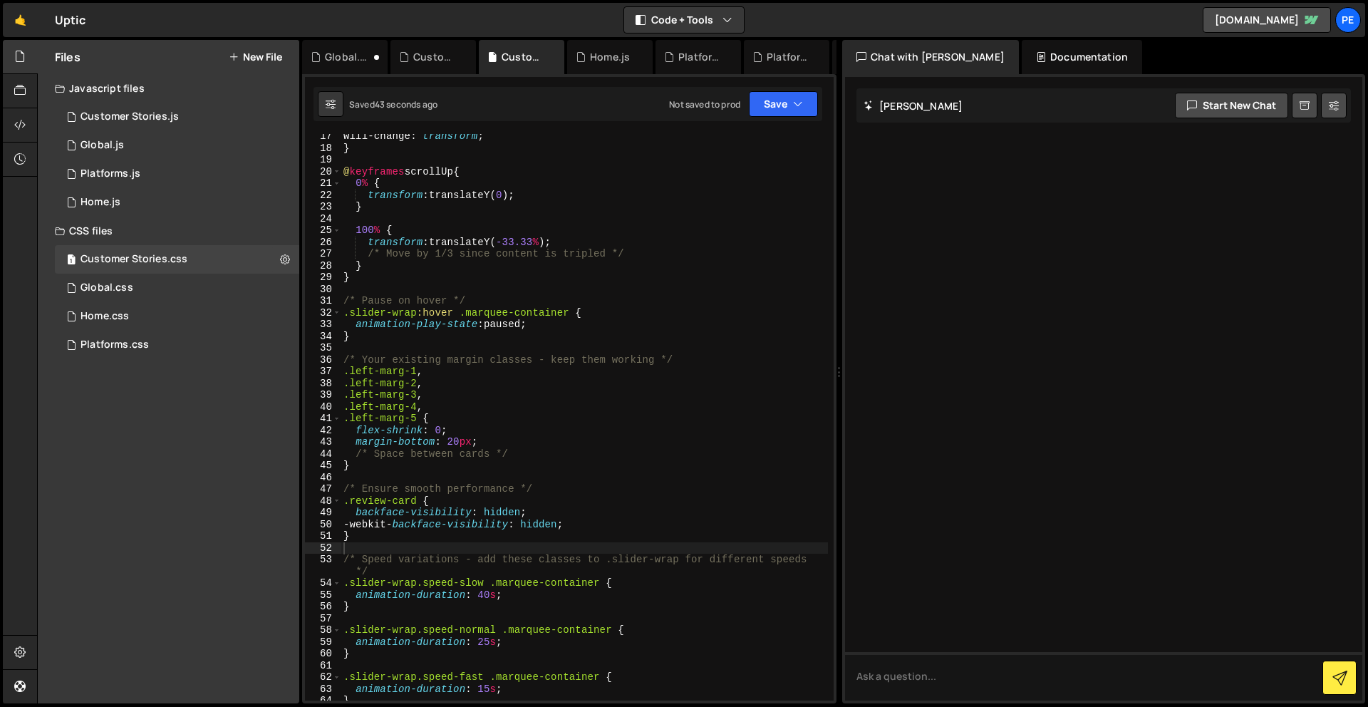
scroll to position [265, 0]
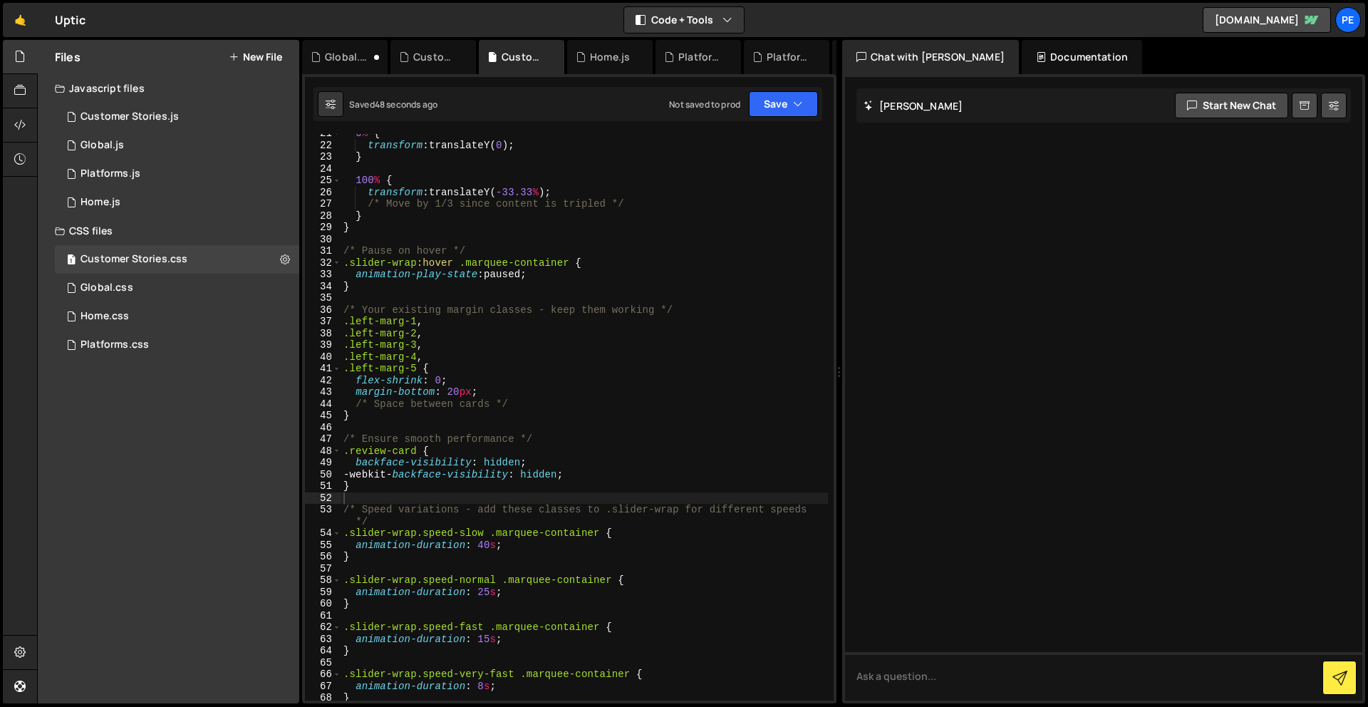
click at [519, 460] on div "0 % { transform : translateY( 0 ) ; } 100 % { transform : translateY( -33.33 % …" at bounding box center [583, 423] width 487 height 590
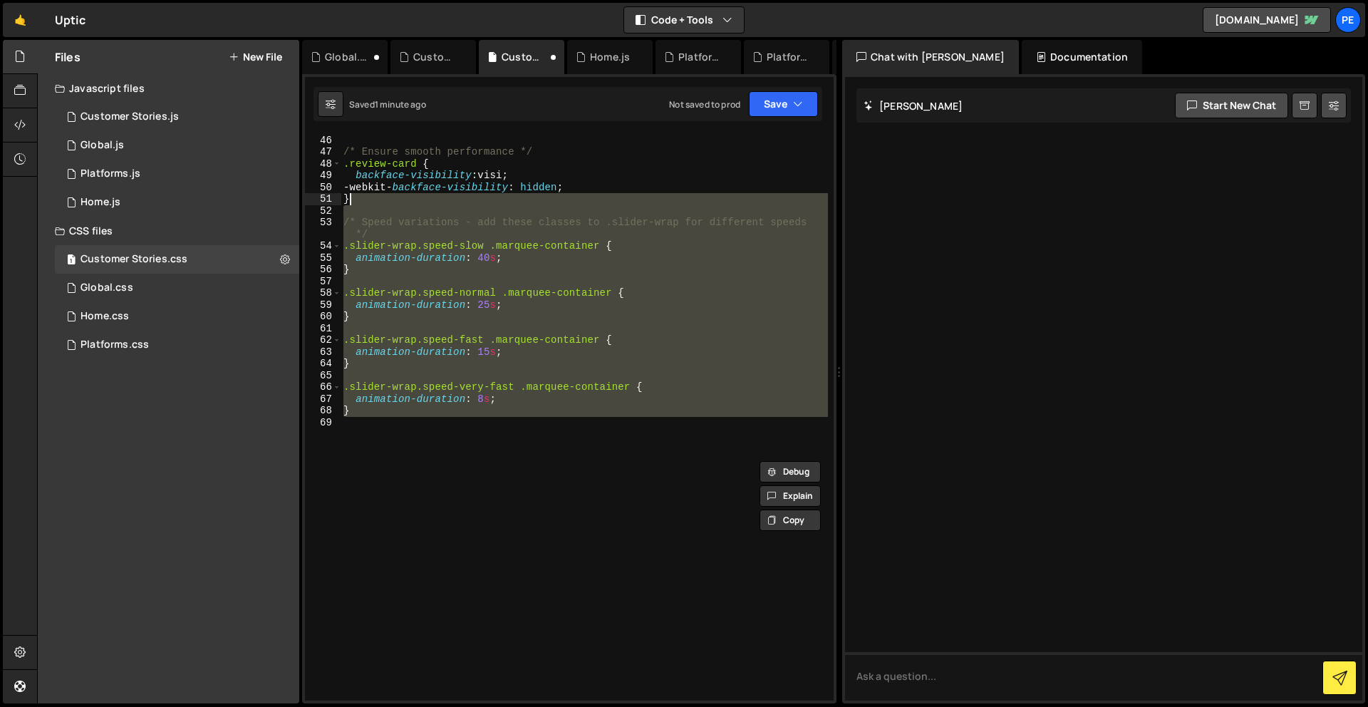
scroll to position [0, 0]
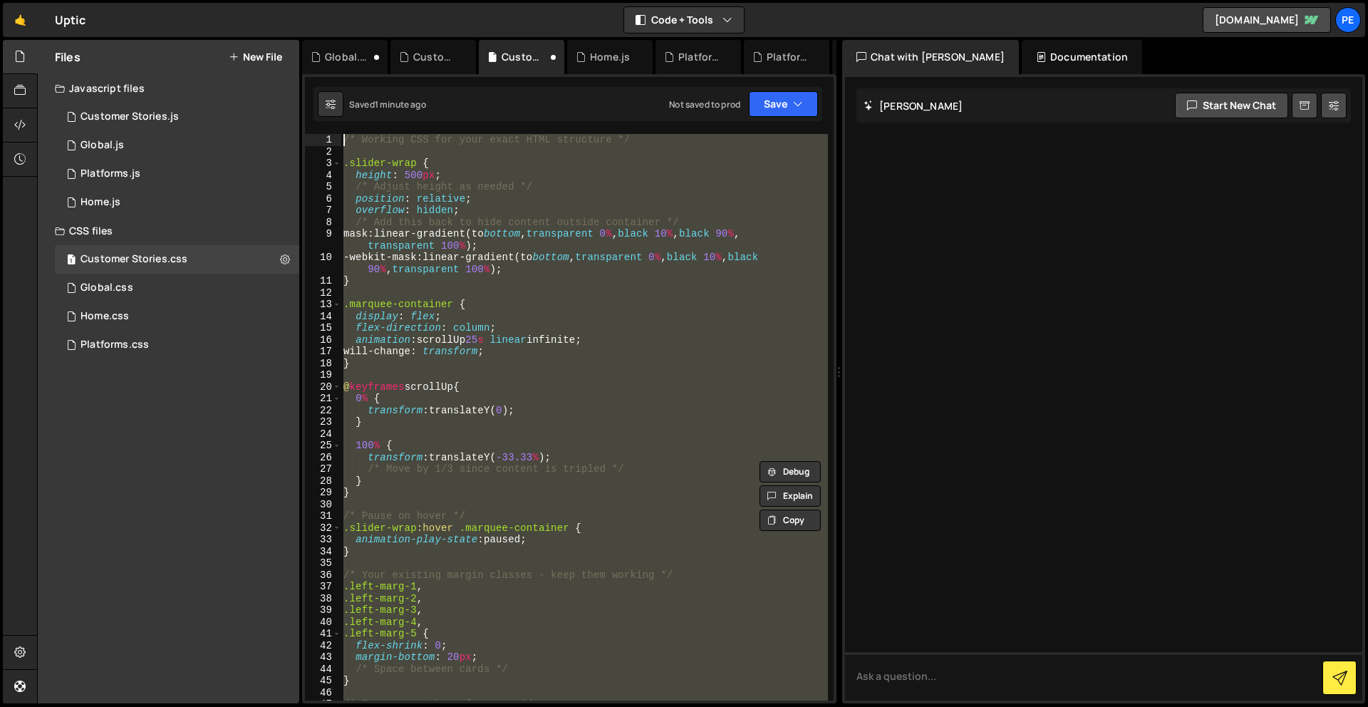
drag, startPoint x: 430, startPoint y: 198, endPoint x: 384, endPoint y: -63, distance: 264.8
click at [384, 0] on html "Projects [GEOGRAPHIC_DATA] Blog Pe Your current team is Perspective 2 Projects …" at bounding box center [684, 353] width 1368 height 707
type textarea "/* Working CSS for your exact HTML structure */"
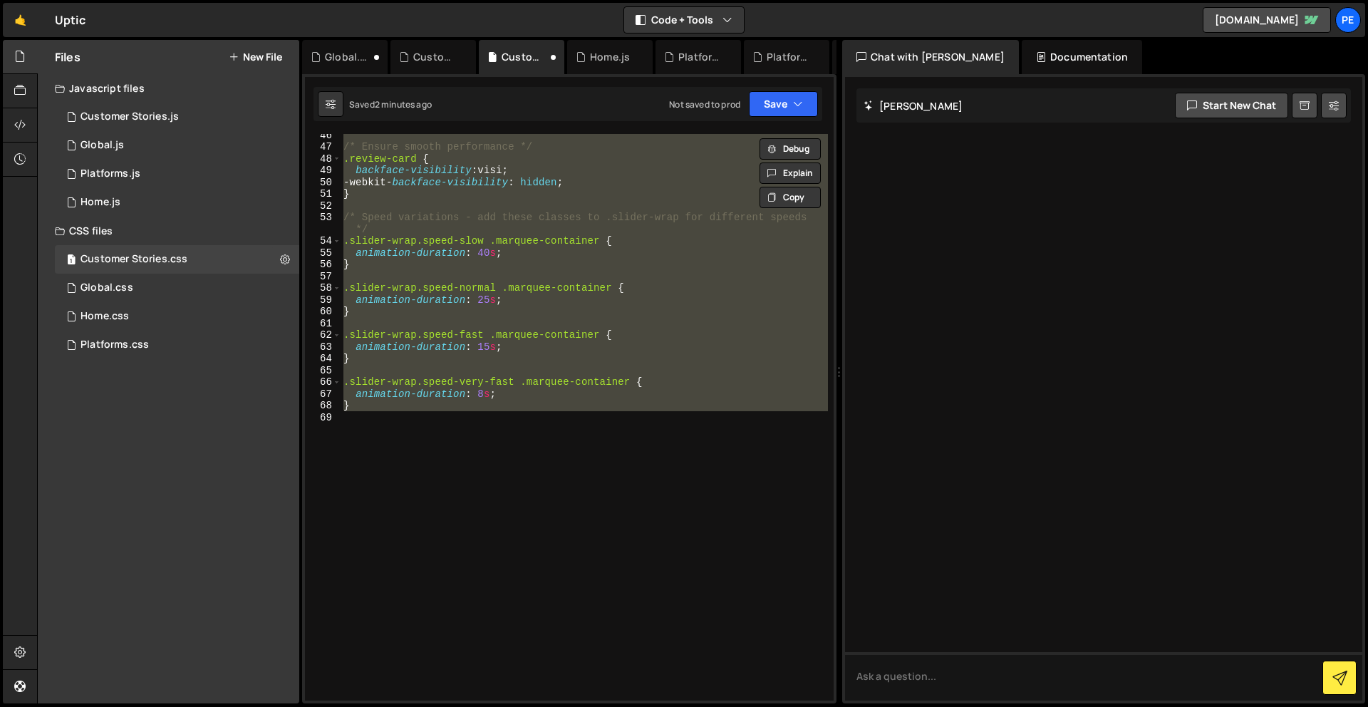
click at [478, 640] on div "/* Ensure smooth performance */ .review-card { backface-visibility : visi ; -we…" at bounding box center [583, 424] width 487 height 590
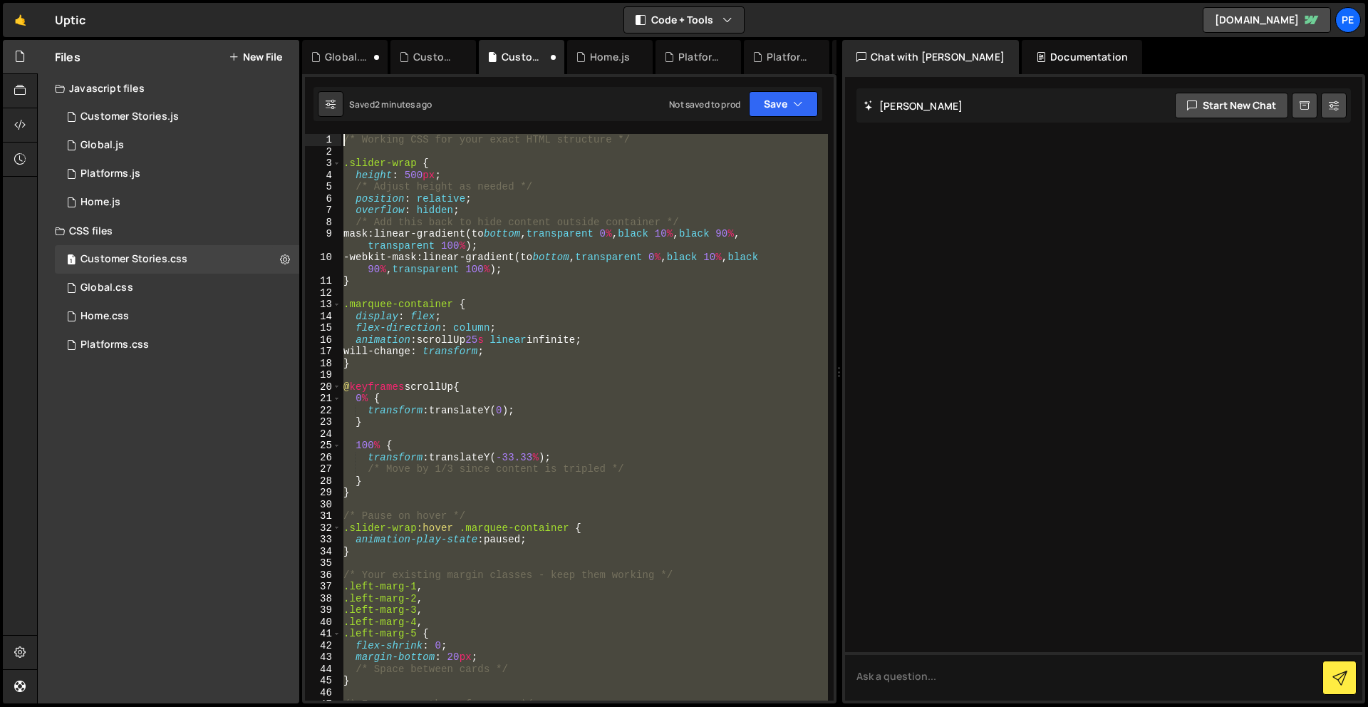
drag, startPoint x: 485, startPoint y: 576, endPoint x: 427, endPoint y: -63, distance: 640.9
click at [427, 0] on html "Projects [GEOGRAPHIC_DATA] Blog Pe Your current team is Perspective 2 Projects …" at bounding box center [684, 353] width 1368 height 707
paste textarea ".slider-wrap.speed-very-fast .marquee-container { animation-duration: 8s; }"
type textarea ".slider-wrap.speed-very-fast .marquee-container { animation-duration: 8s; }"
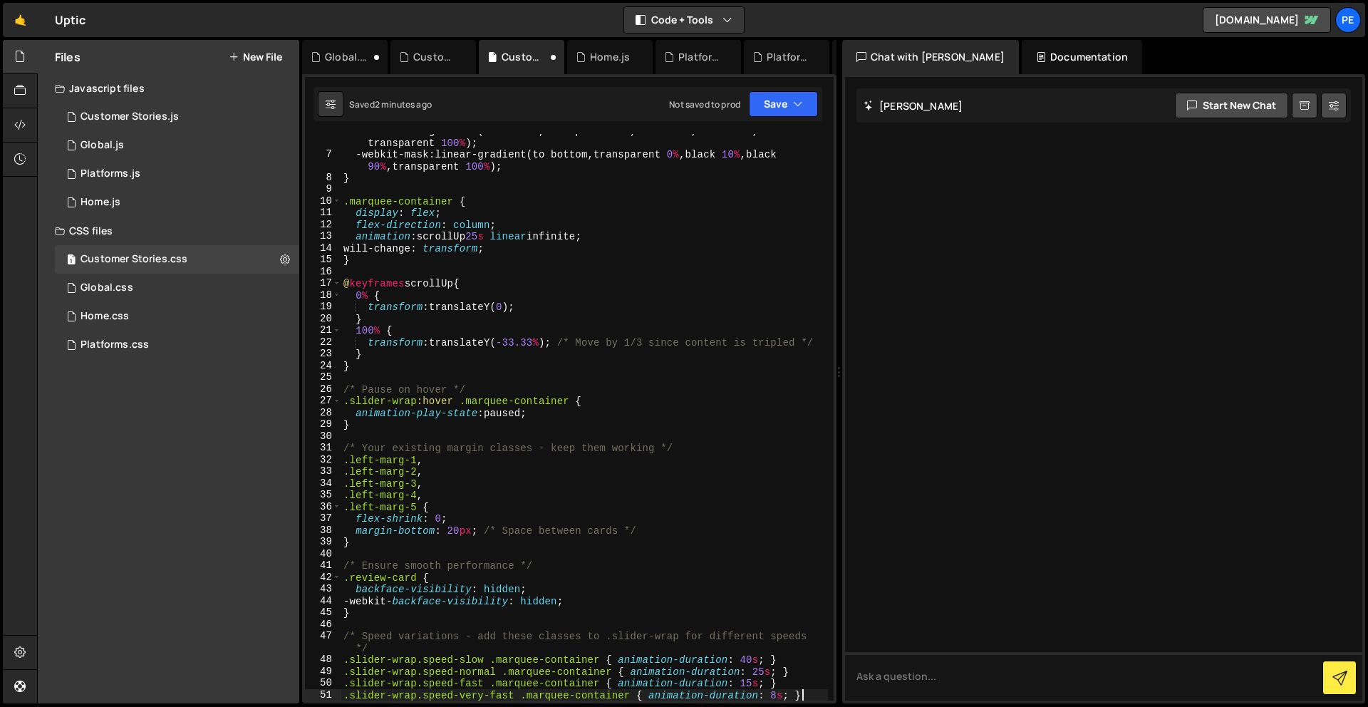
scroll to position [68, 0]
click at [785, 98] on button "Save" at bounding box center [783, 104] width 69 height 26
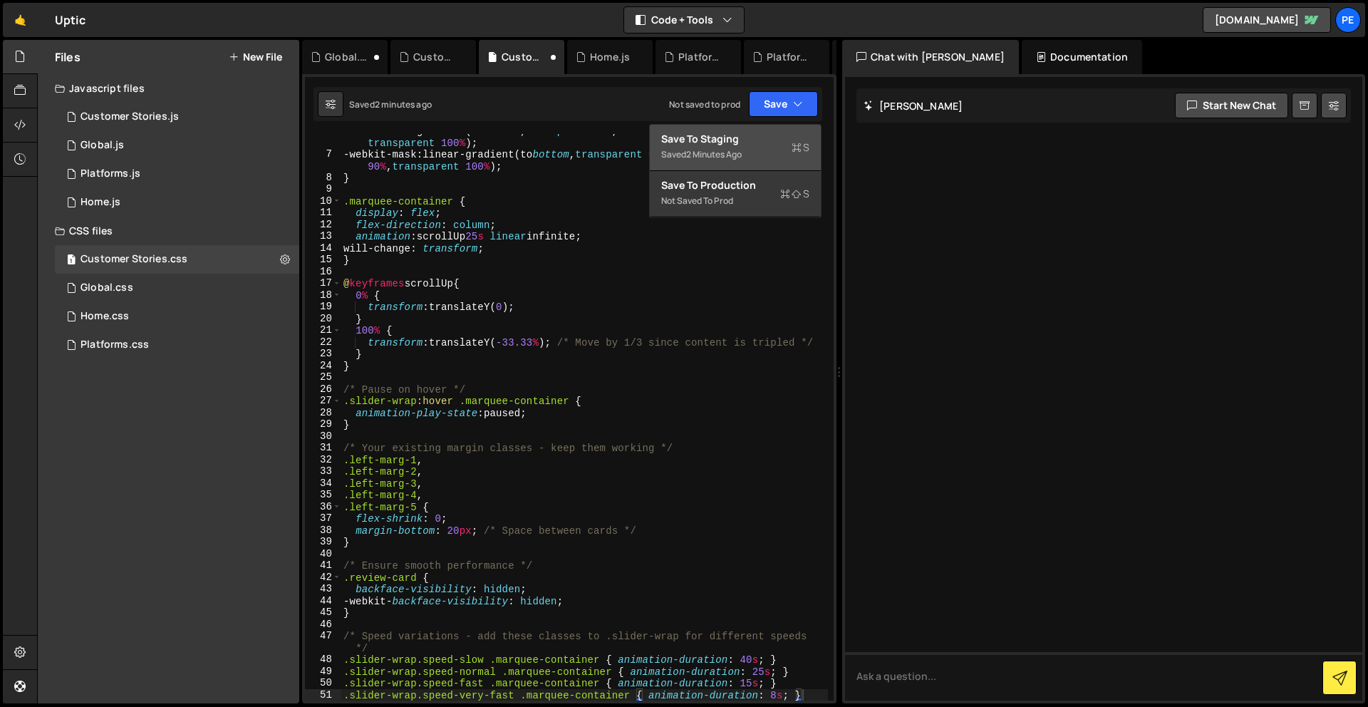
click at [776, 123] on div "XXXXXXXXXXXXXXXXXXXXXXXXXXXXXXXXXXXXXXXXXXXXXXXXXXXXXXXXXXXXXXXXXXXXXXXXXXXXXXX…" at bounding box center [569, 388] width 534 height 629
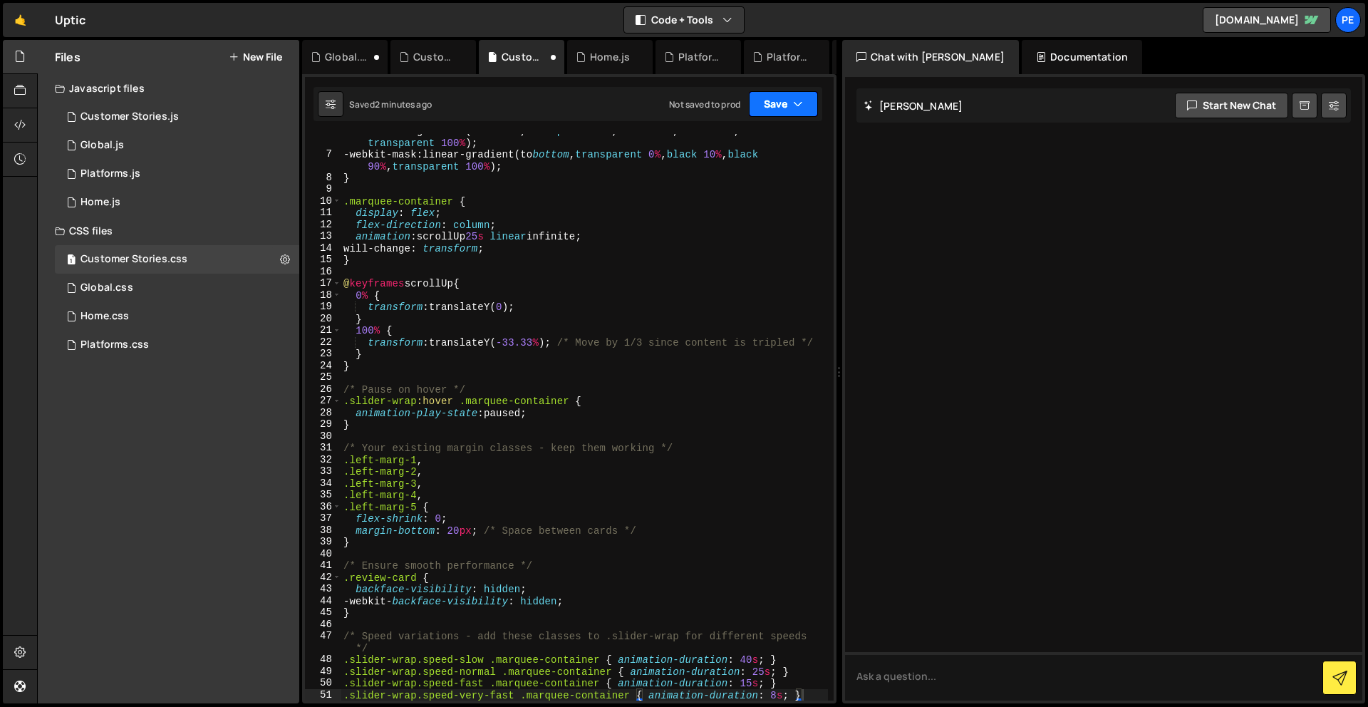
click at [779, 100] on button "Save" at bounding box center [783, 104] width 69 height 26
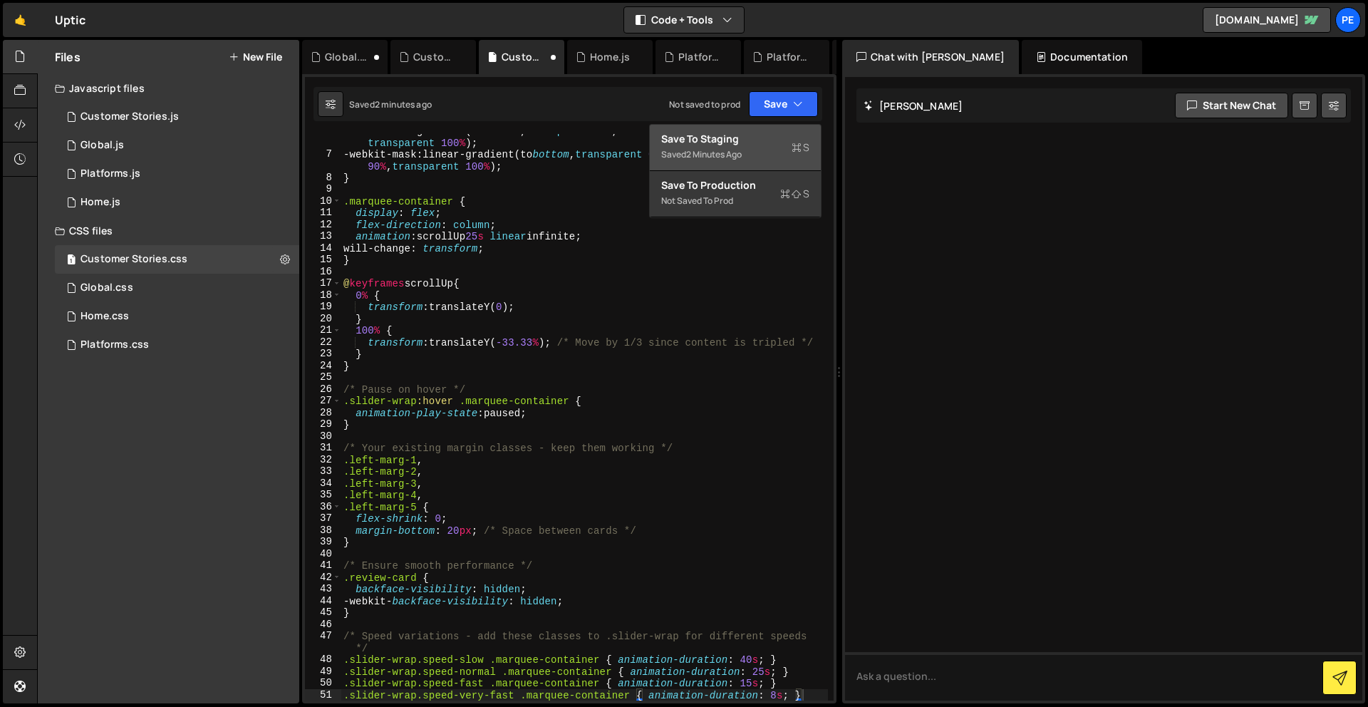
click at [766, 137] on div "Save to Staging S" at bounding box center [735, 139] width 148 height 14
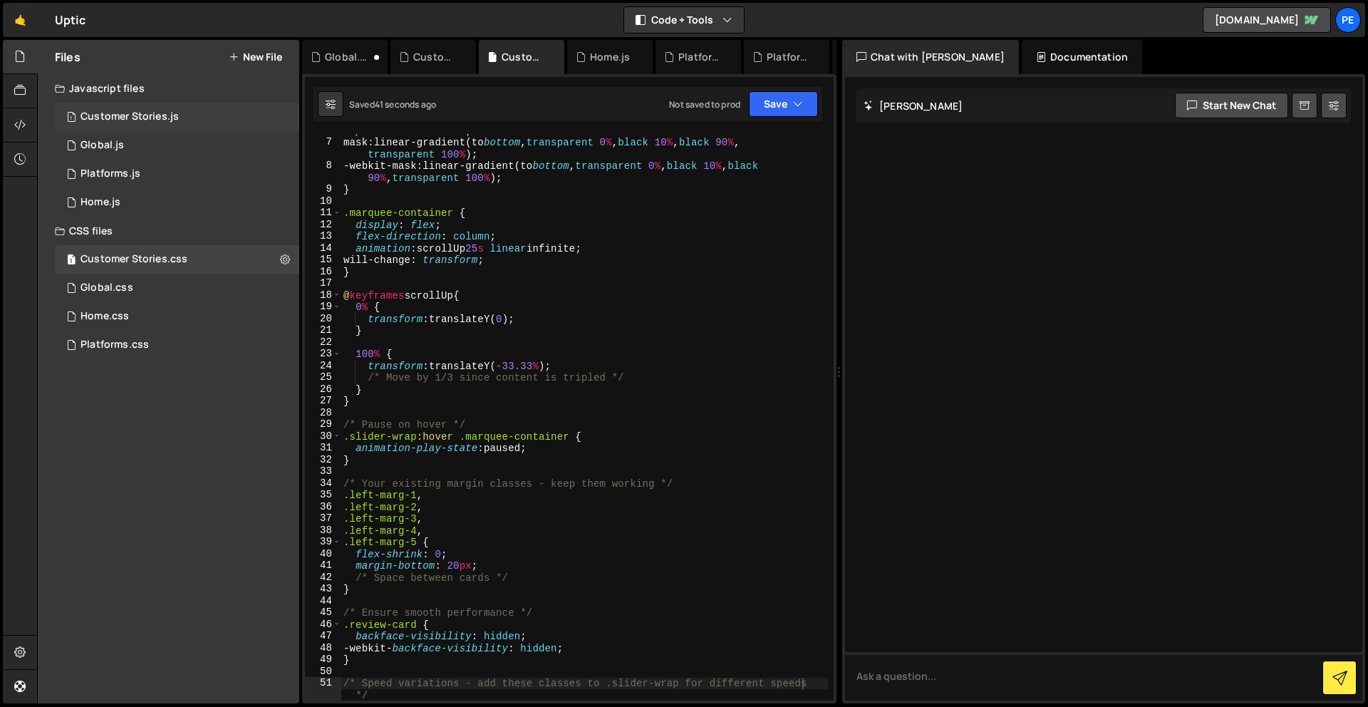
click at [145, 120] on div "Customer Stories.js" at bounding box center [129, 116] width 98 height 13
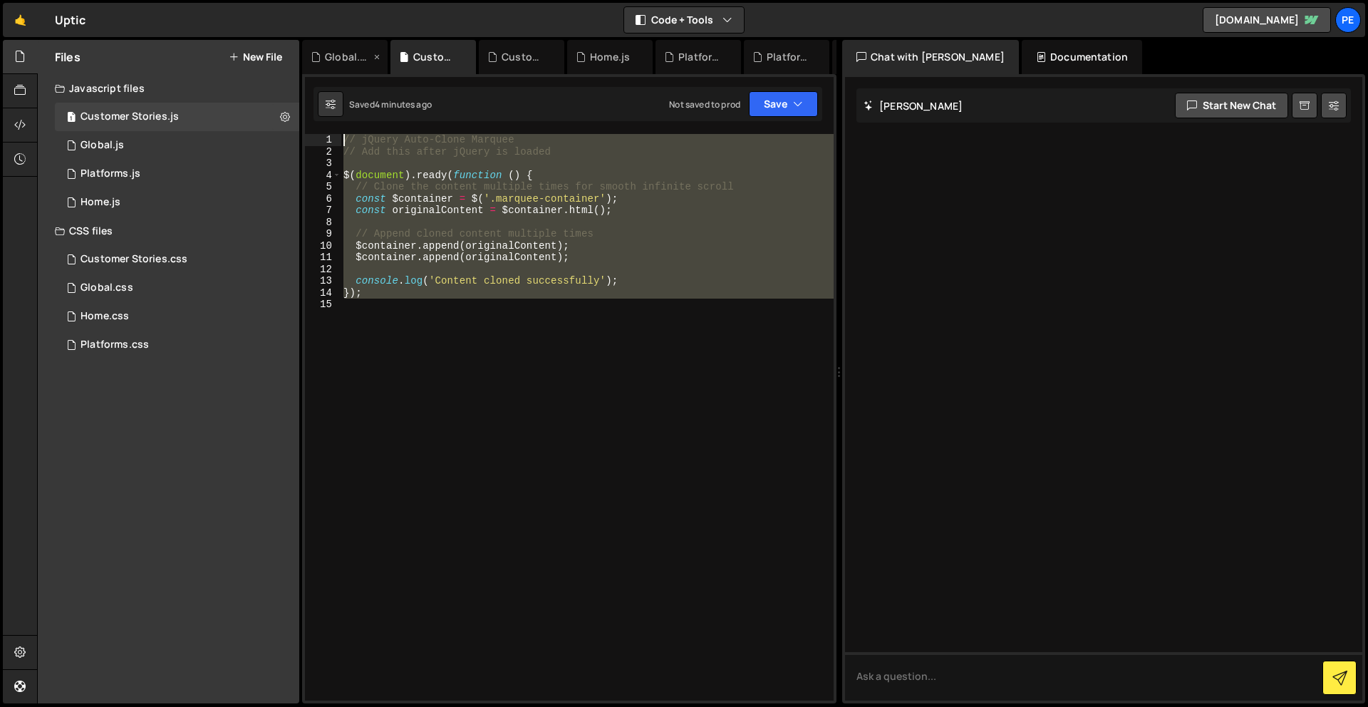
drag, startPoint x: 450, startPoint y: 389, endPoint x: 331, endPoint y: 54, distance: 355.5
click at [331, 54] on div "Debug Explain Copy Global.css Customer Stories.js Customer Stories.css Home.js …" at bounding box center [569, 372] width 534 height 664
type textarea "// jQuery Auto-Clone Marquee // Add this after jQuery is loaded"
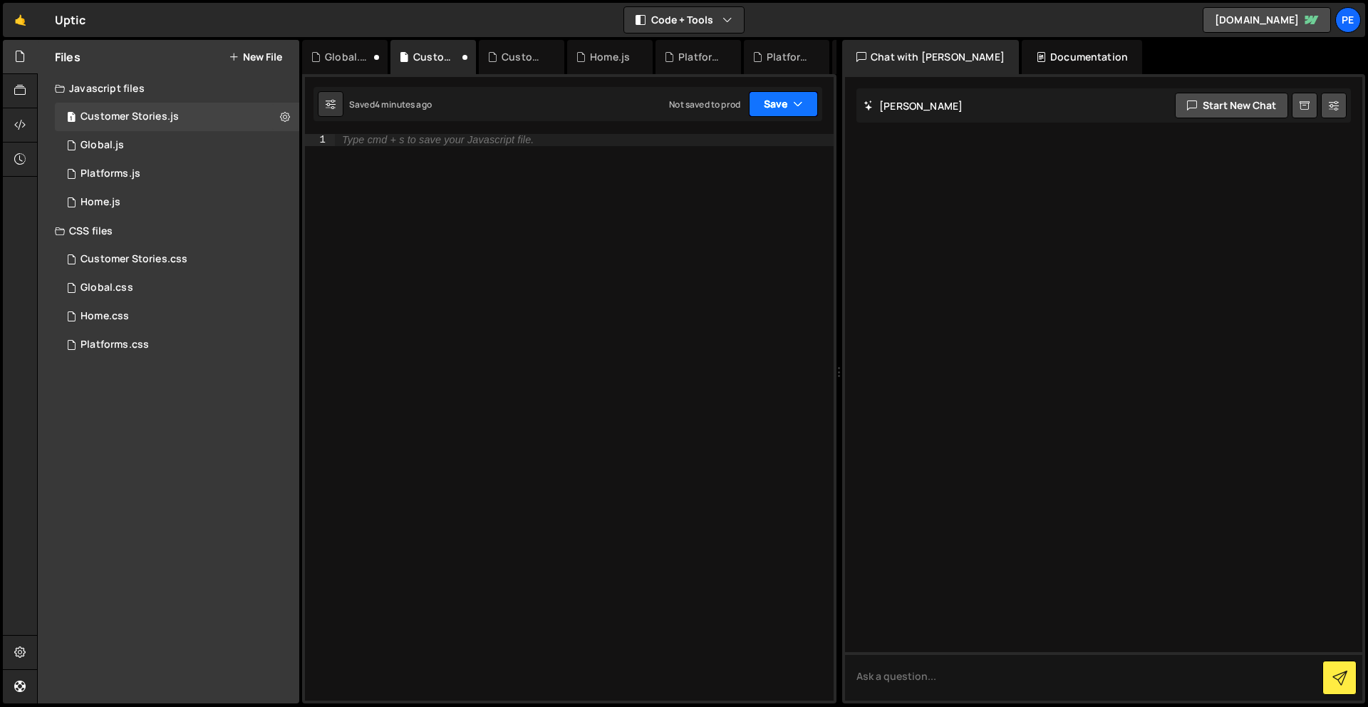
click at [803, 107] on button "Save" at bounding box center [783, 104] width 69 height 26
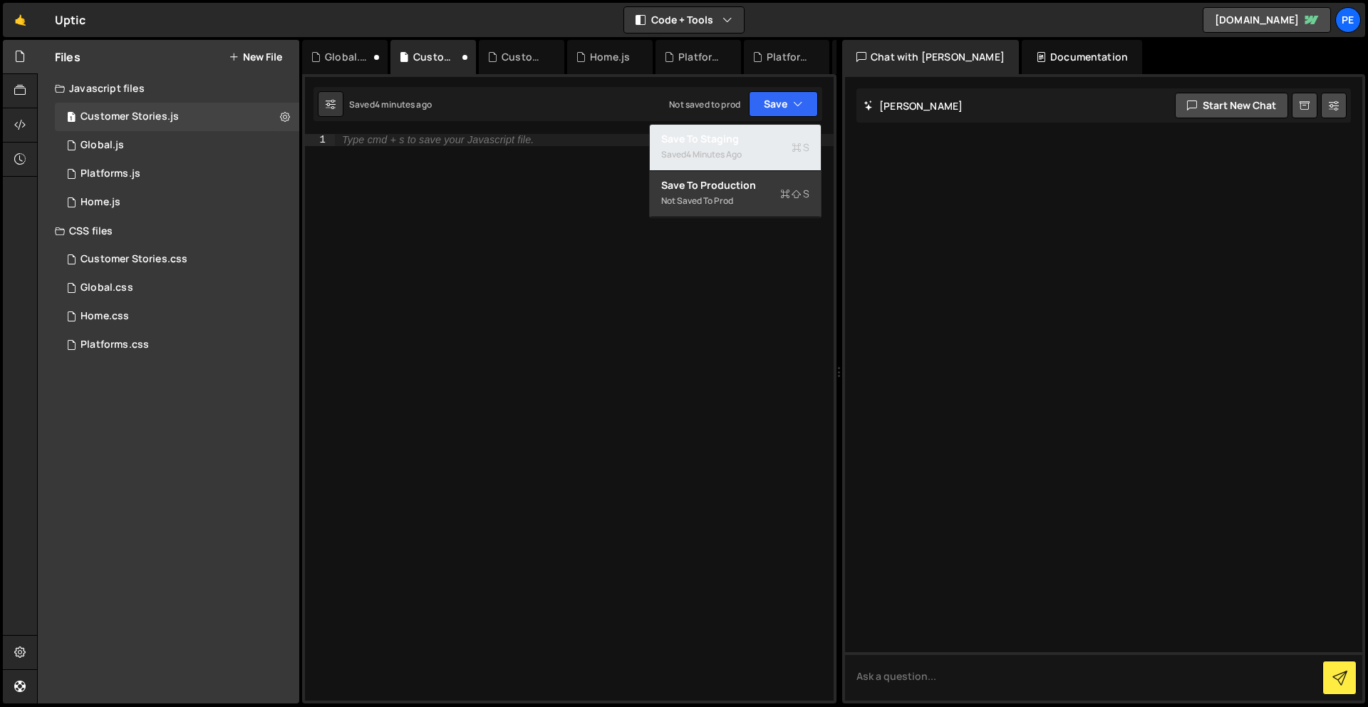
click at [773, 131] on button "Save to Staging S Saved 4 minutes ago" at bounding box center [735, 148] width 171 height 46
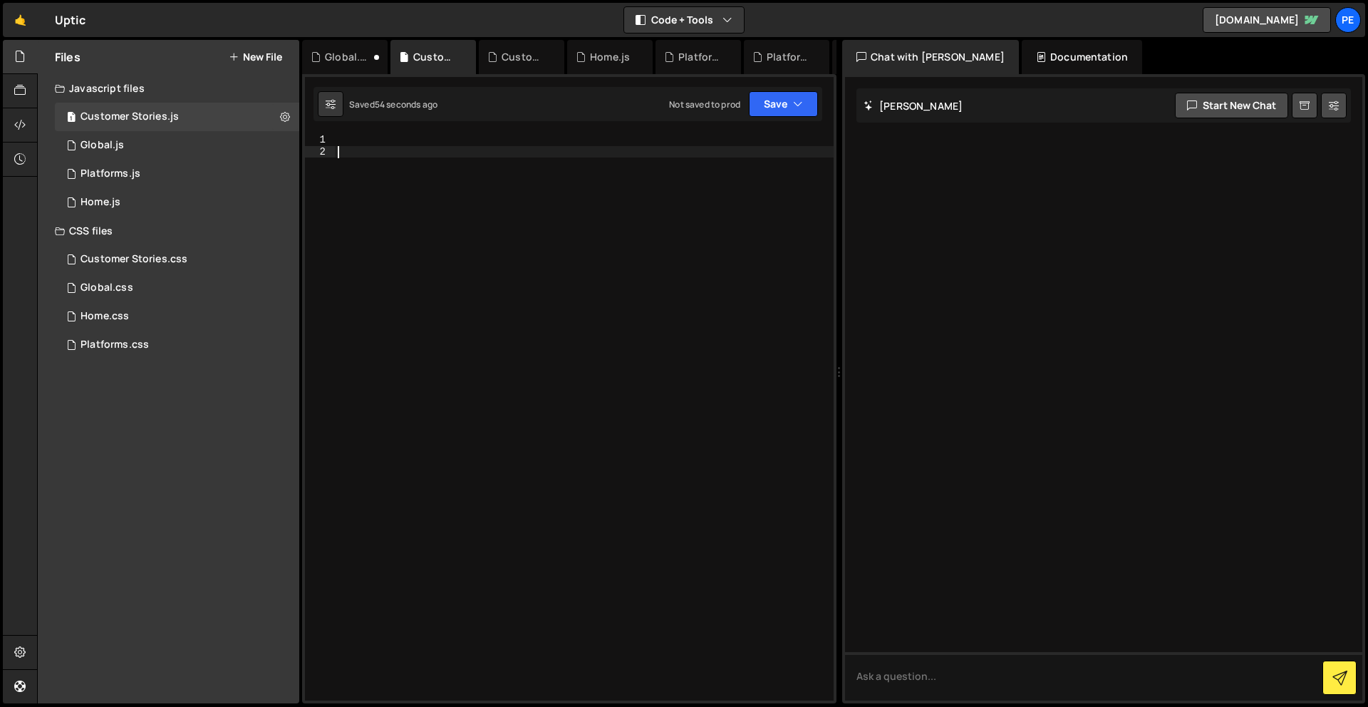
click at [556, 157] on div at bounding box center [584, 429] width 499 height 590
click at [559, 150] on div at bounding box center [584, 429] width 499 height 590
click at [561, 146] on div at bounding box center [584, 429] width 499 height 590
paste textarea ".slider-wrap.speed-very-fast .marquee-container { animation-duration: 8s; }"
type textarea ".slider-wrap.speed-very-fast .marquee-container { animation-duration: 8s; }"
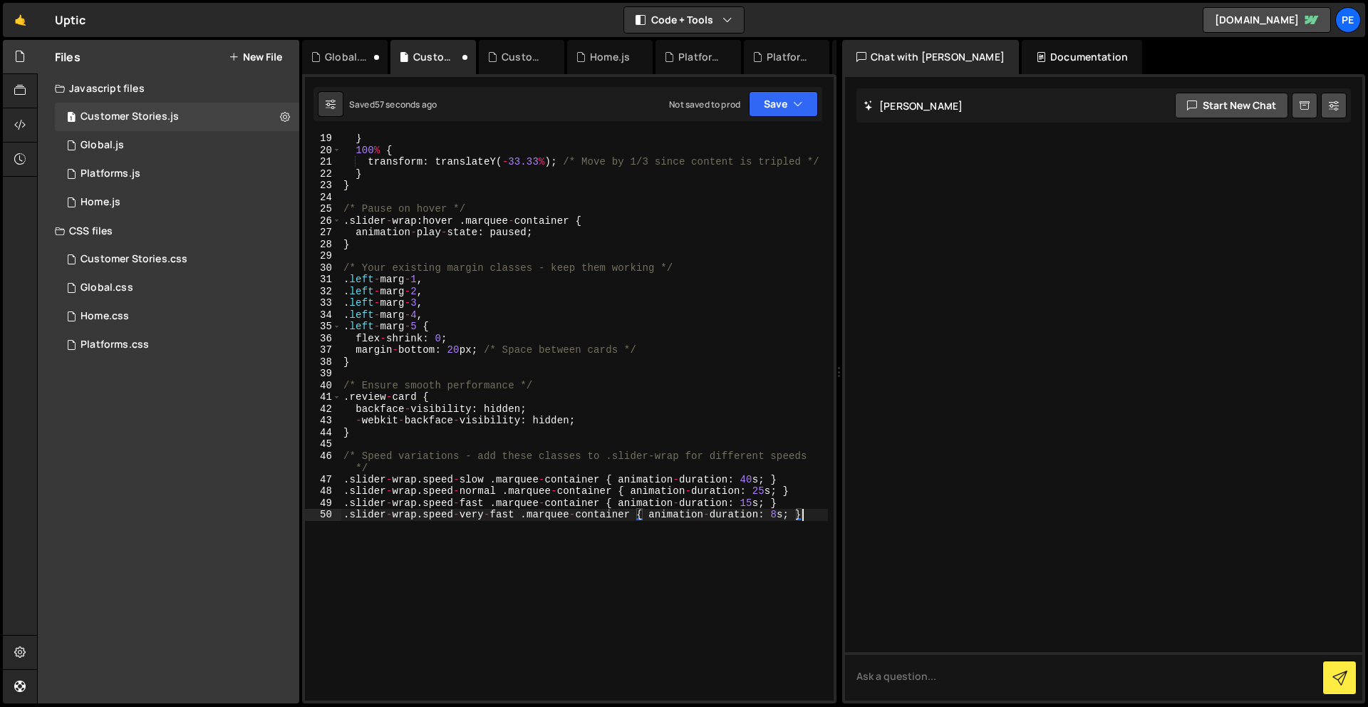
scroll to position [213, 0]
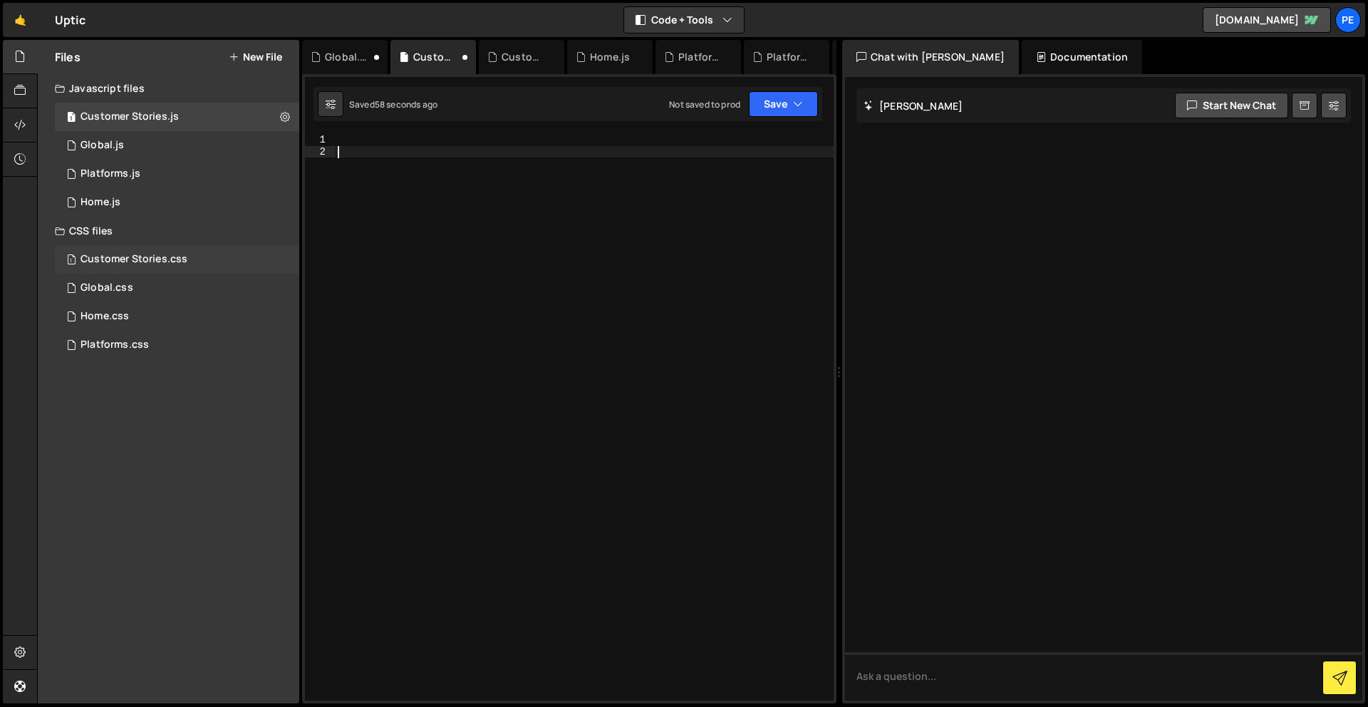
click at [150, 265] on div "Customer Stories.css" at bounding box center [133, 259] width 107 height 13
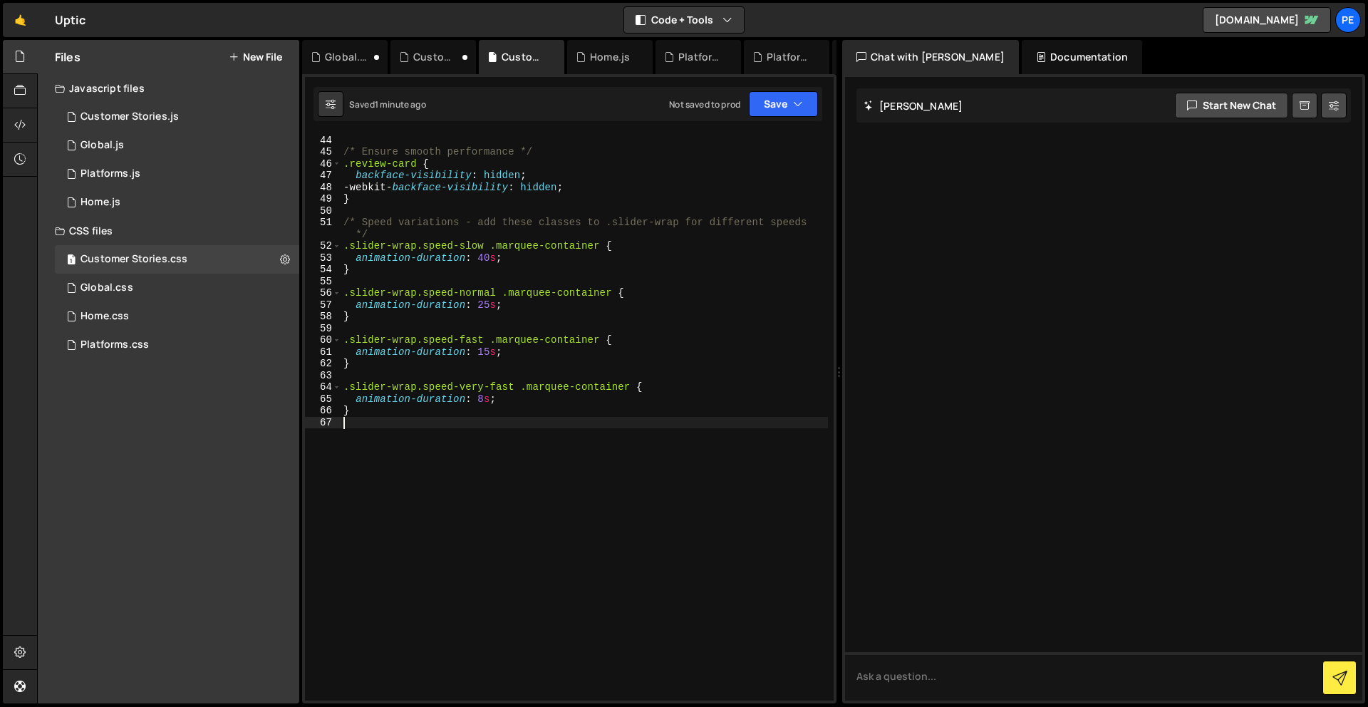
scroll to position [0, 0]
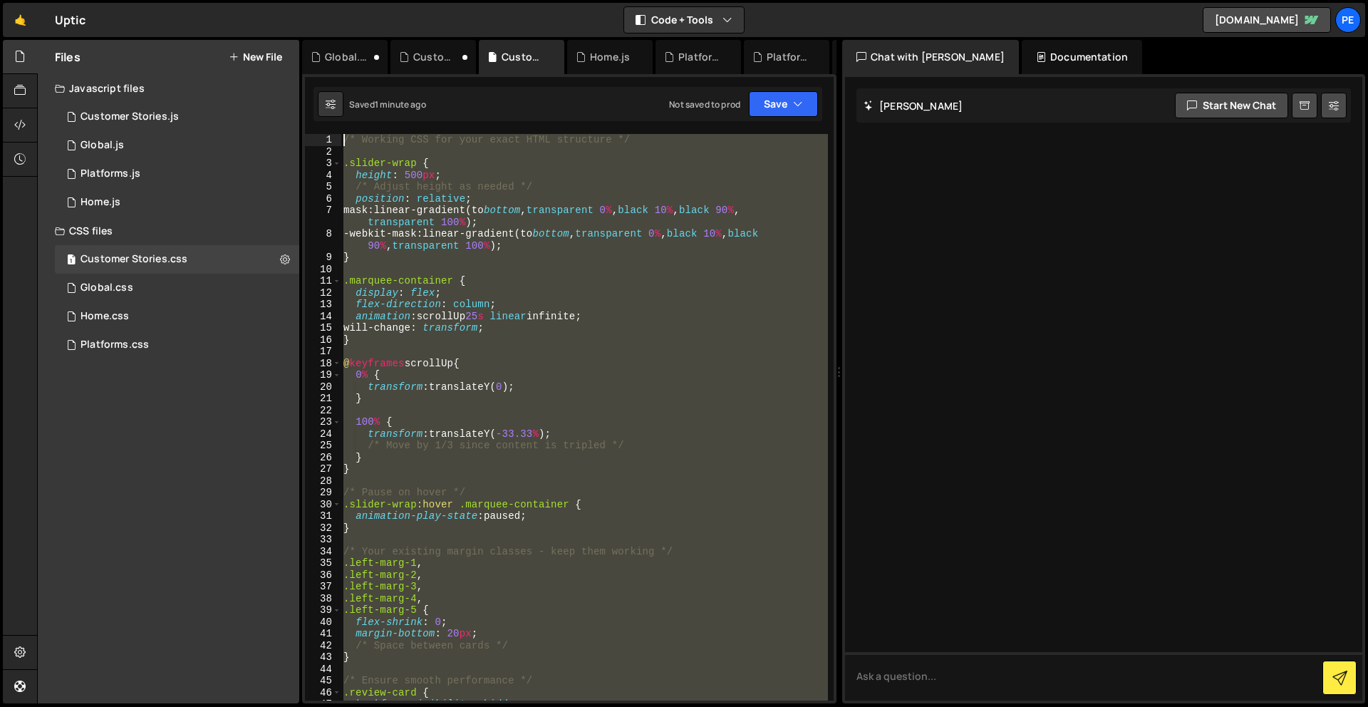
drag, startPoint x: 443, startPoint y: 492, endPoint x: 310, endPoint y: -63, distance: 570.0
click at [310, 0] on html "Projects [GEOGRAPHIC_DATA] Blog Pe Your current team is Perspective 2 Projects …" at bounding box center [684, 353] width 1368 height 707
paste textarea ".slider-wrap.speed-very-fast .marquee-container { animation-duration: 8s; }"
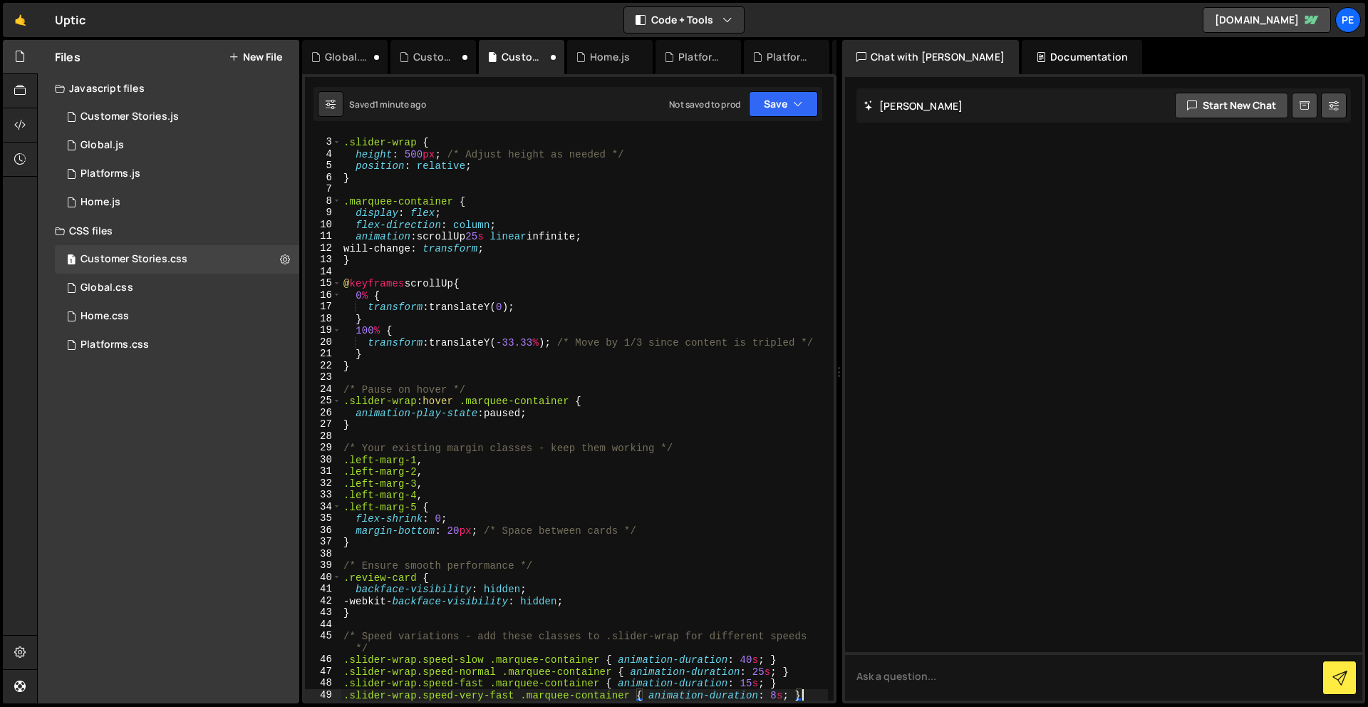
scroll to position [170, 0]
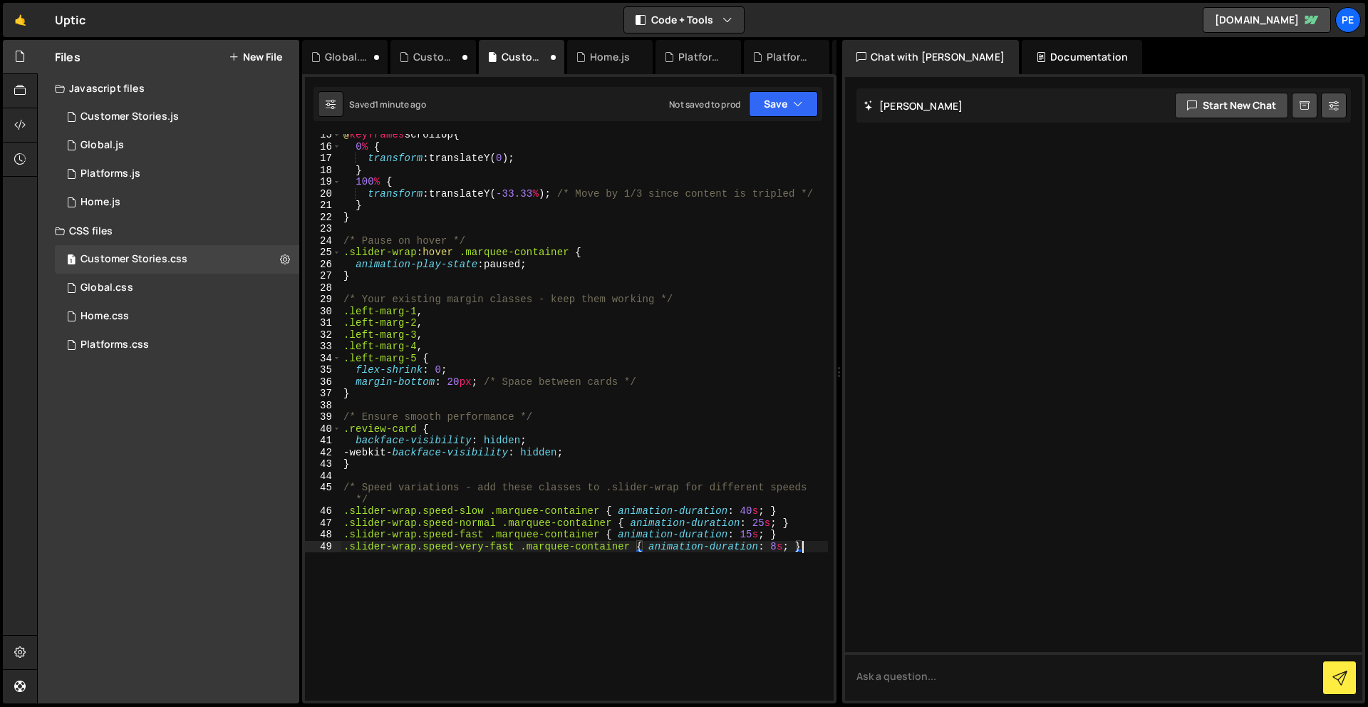
click at [393, 463] on div "@ keyframes scrollUp { 0 % { transform : translateY( 0 ) ; } 100 % { transform …" at bounding box center [583, 424] width 487 height 590
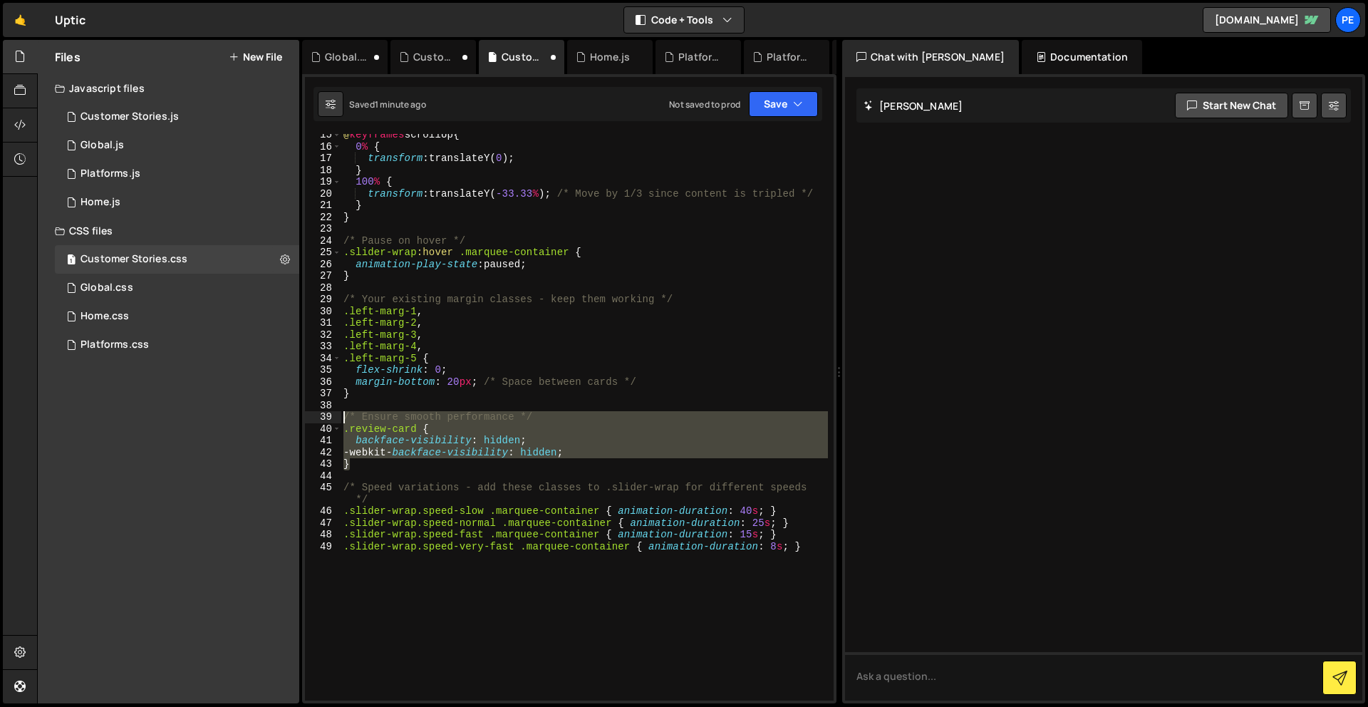
drag, startPoint x: 384, startPoint y: 467, endPoint x: 333, endPoint y: 411, distance: 75.7
click at [333, 411] on div "} 15 16 17 18 19 20 21 22 23 24 25 26 27 28 29 30 31 32 33 34 35 36 37 38 39 40…" at bounding box center [569, 417] width 529 height 566
type textarea "/* Ensure smooth performance */ .review-card {"
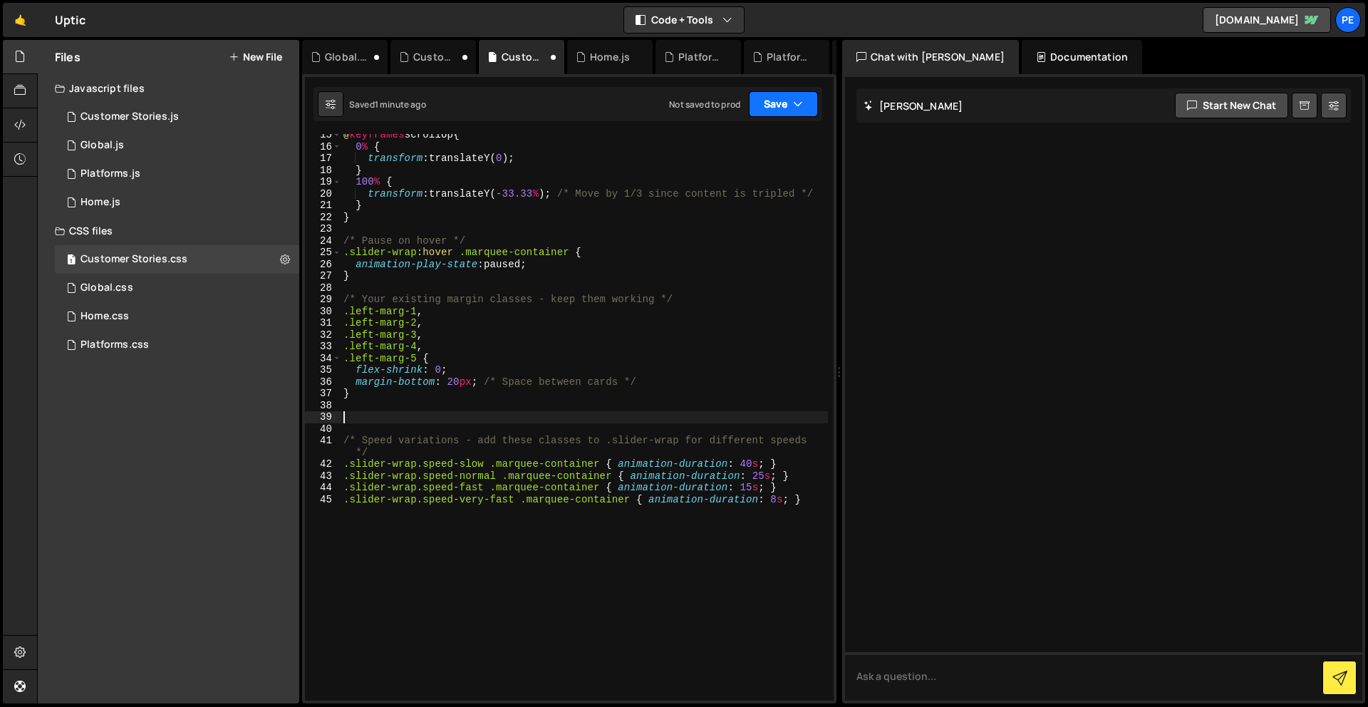
click at [784, 115] on button "Save" at bounding box center [783, 104] width 69 height 26
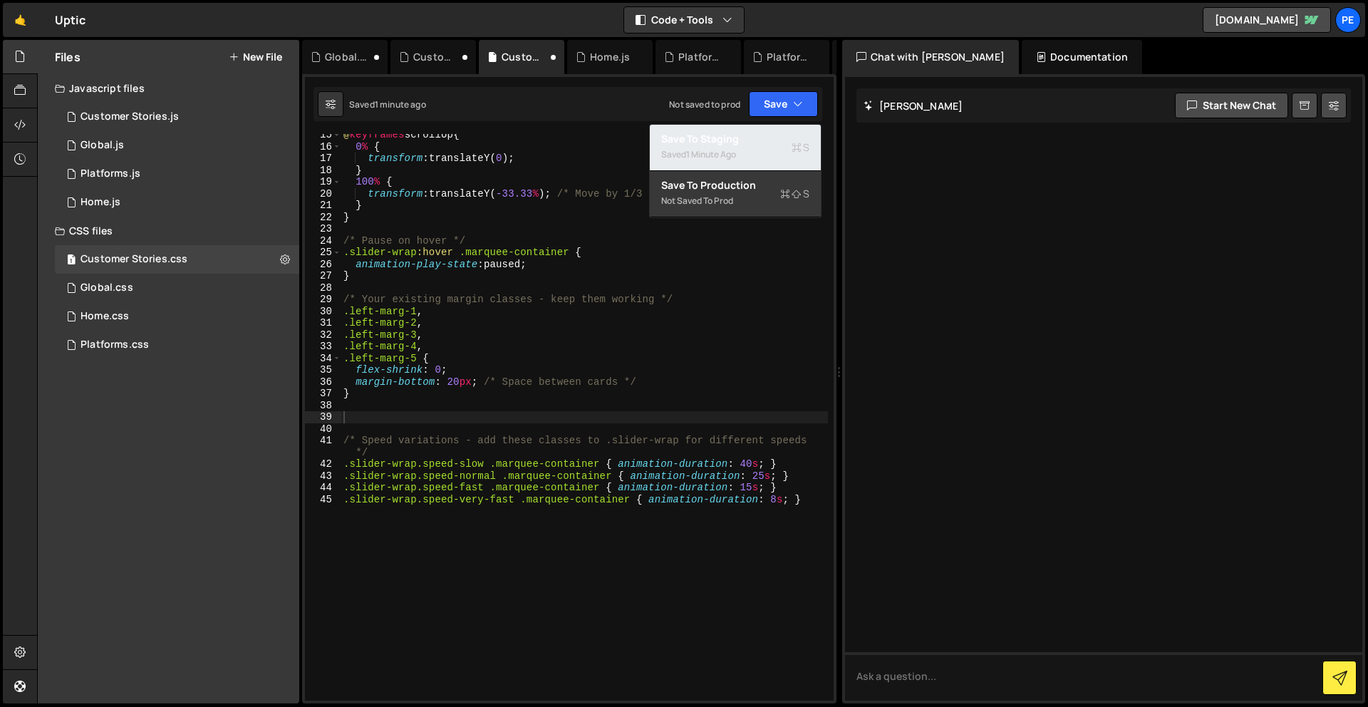
click at [766, 152] on div "Saved 1 minute ago" at bounding box center [735, 154] width 148 height 17
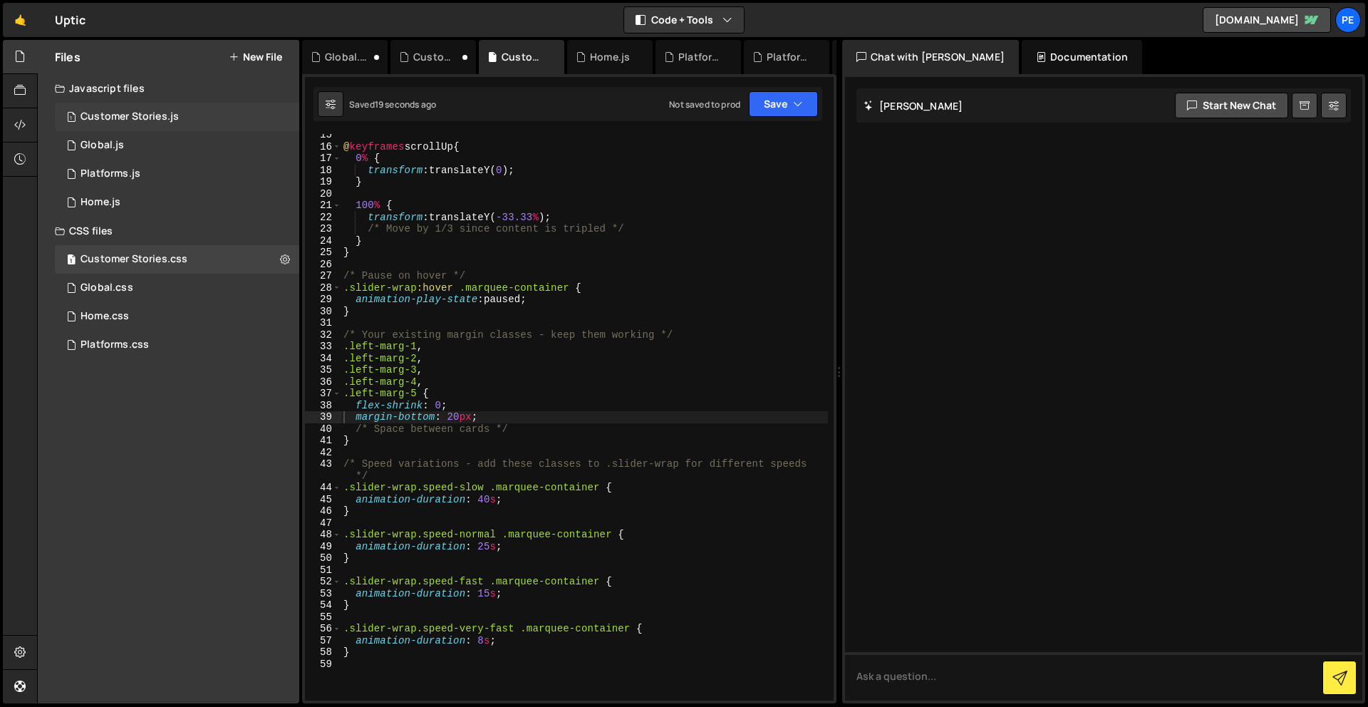
click at [149, 115] on div "Customer Stories.js" at bounding box center [129, 116] width 98 height 13
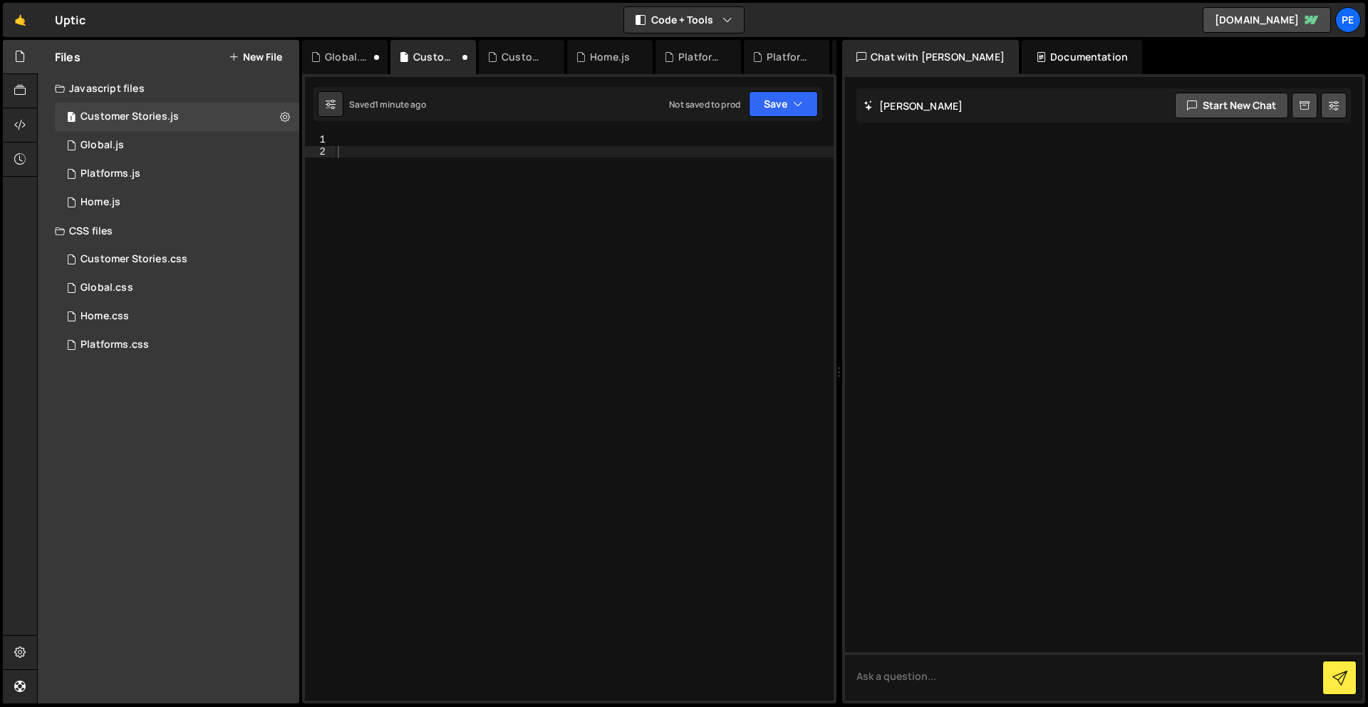
click at [531, 211] on div at bounding box center [584, 429] width 499 height 590
click at [521, 157] on div at bounding box center [584, 429] width 499 height 590
click at [521, 144] on div at bounding box center [584, 429] width 499 height 590
paste textarea "});"
type textarea "});"
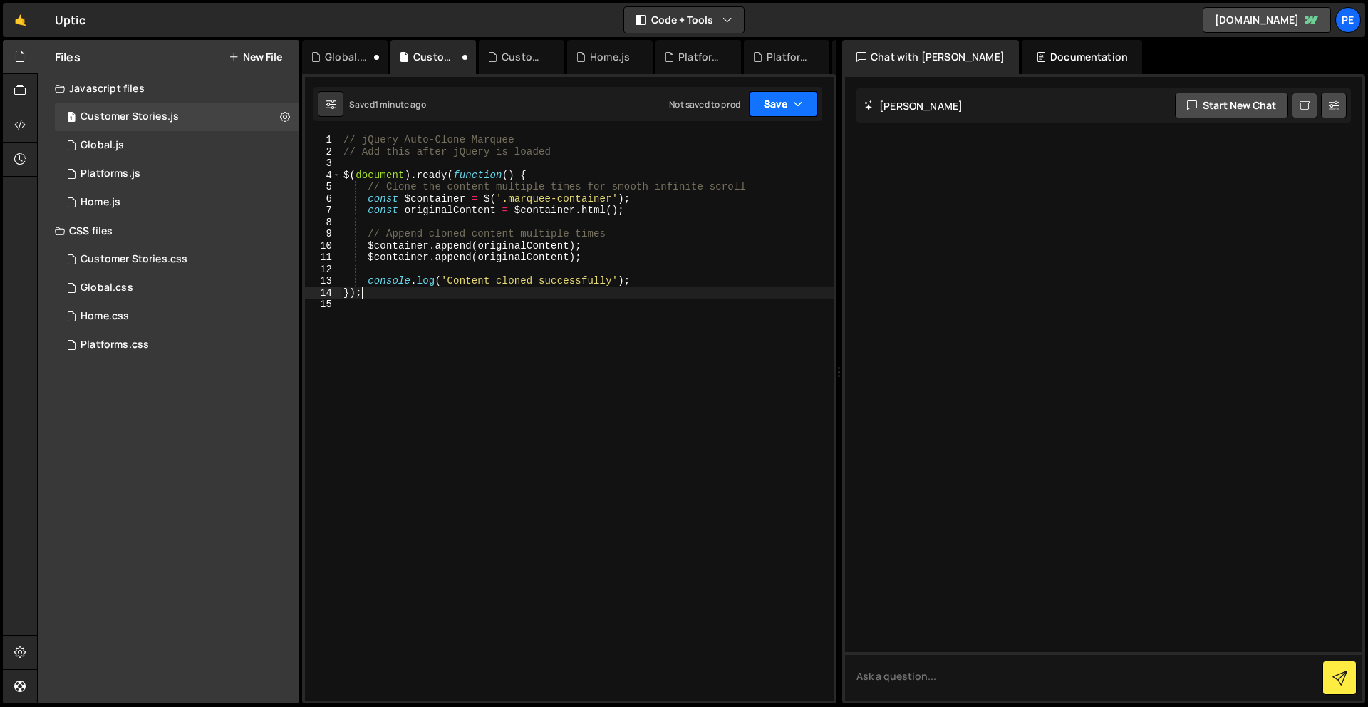
click at [784, 105] on button "Save" at bounding box center [783, 104] width 69 height 26
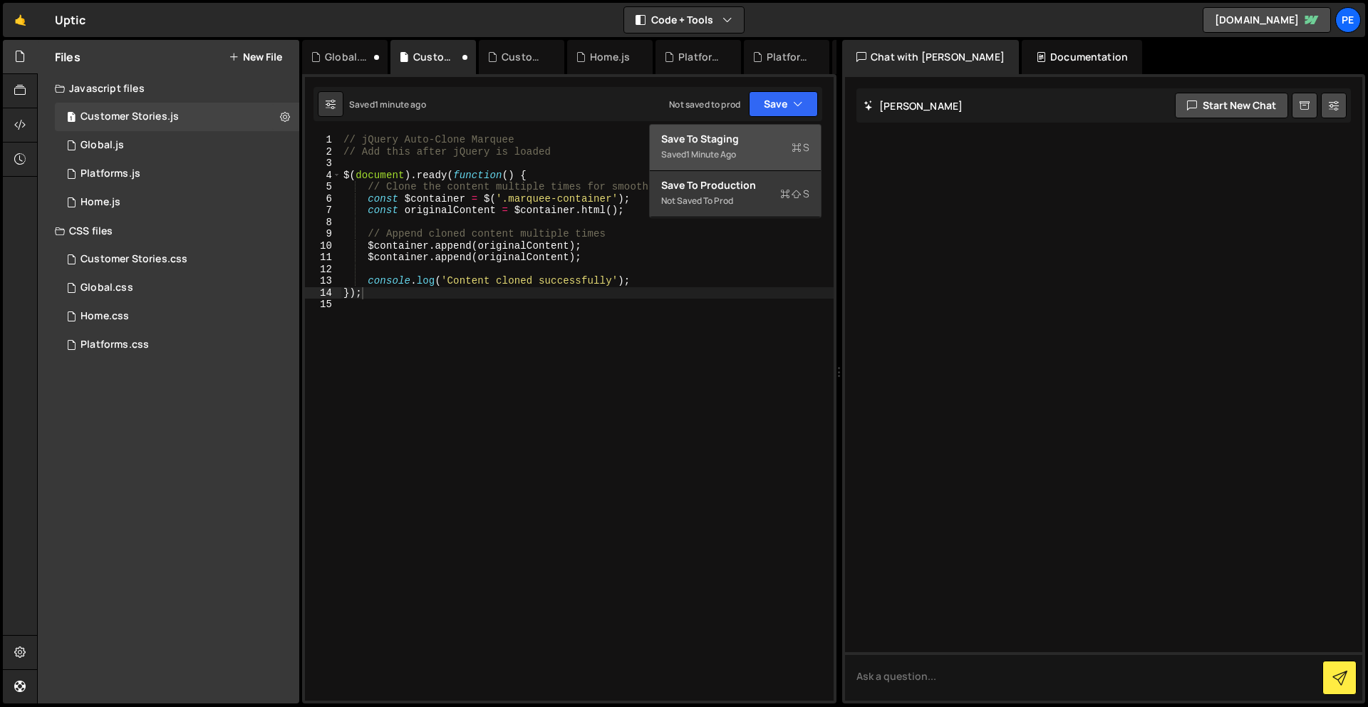
click at [781, 138] on div "Save to Staging S" at bounding box center [735, 139] width 148 height 14
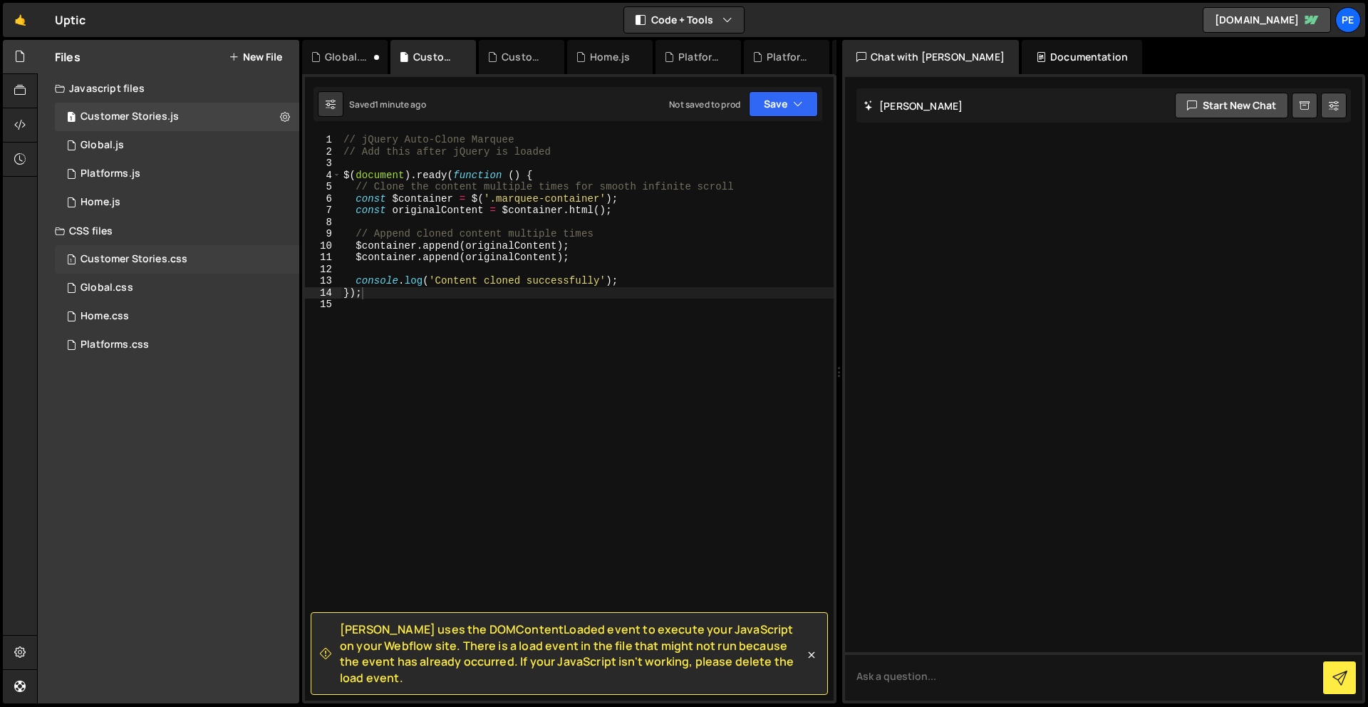
click at [123, 259] on div "Customer Stories.css" at bounding box center [133, 259] width 107 height 13
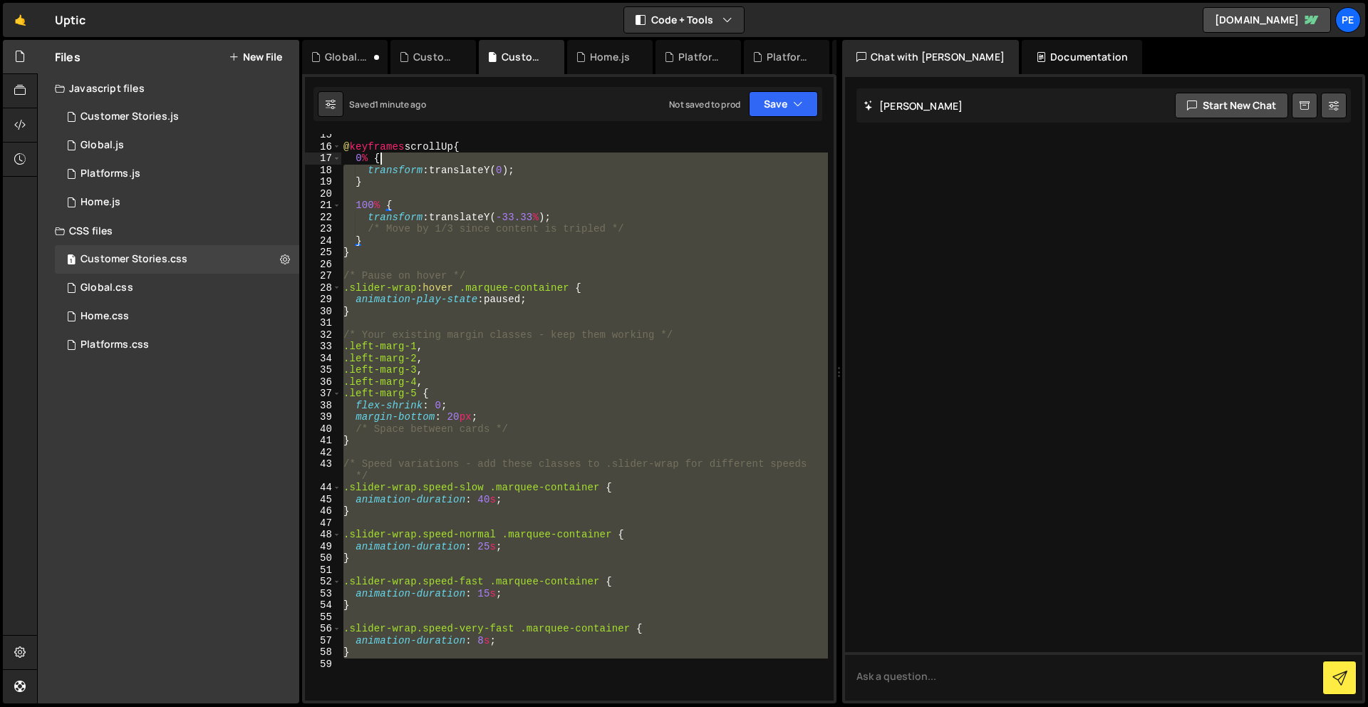
scroll to position [0, 0]
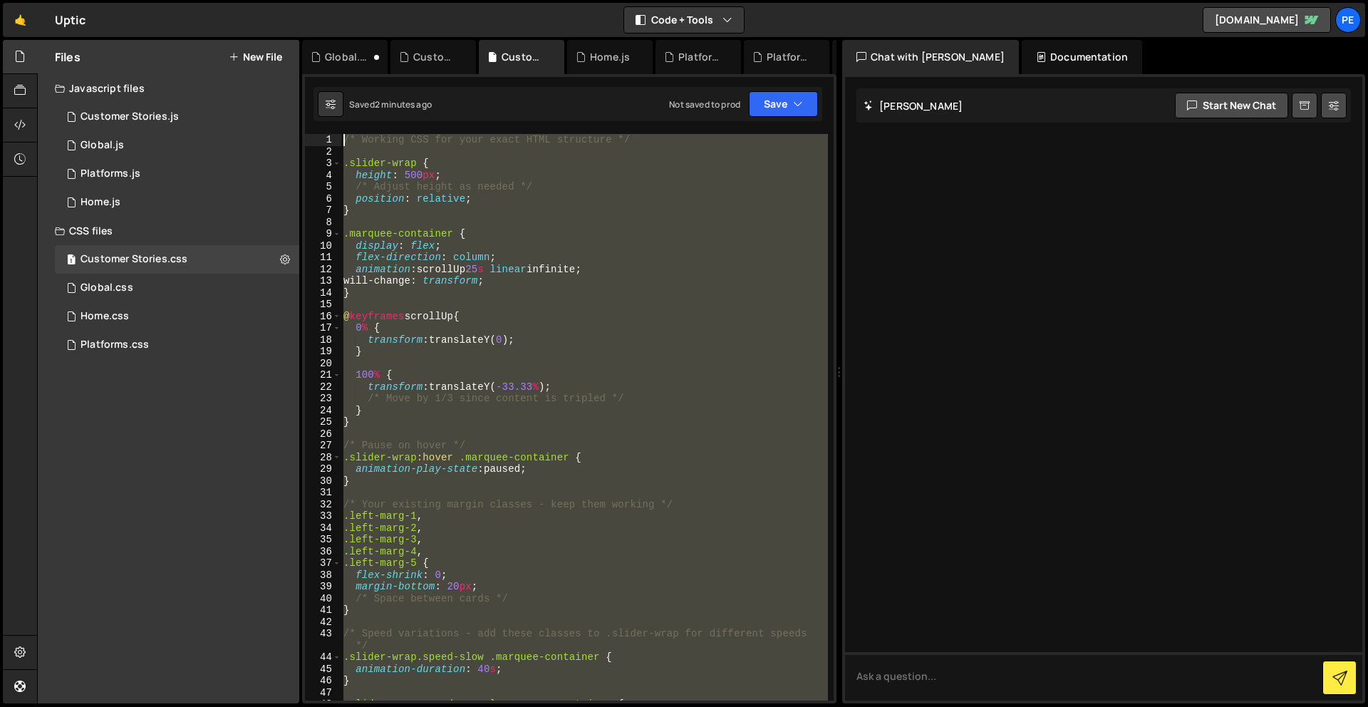
drag, startPoint x: 404, startPoint y: 679, endPoint x: 396, endPoint y: -7, distance: 686.0
click at [396, 0] on html "Projects [GEOGRAPHIC_DATA] Blog Pe Your current team is Perspective 2 Projects …" at bounding box center [684, 353] width 1368 height 707
paste textarea ".speed-fast .marquee-container { animation-duration: 15s; }"
type textarea ".speed-fast .marquee-container { animation-duration: 15s; }"
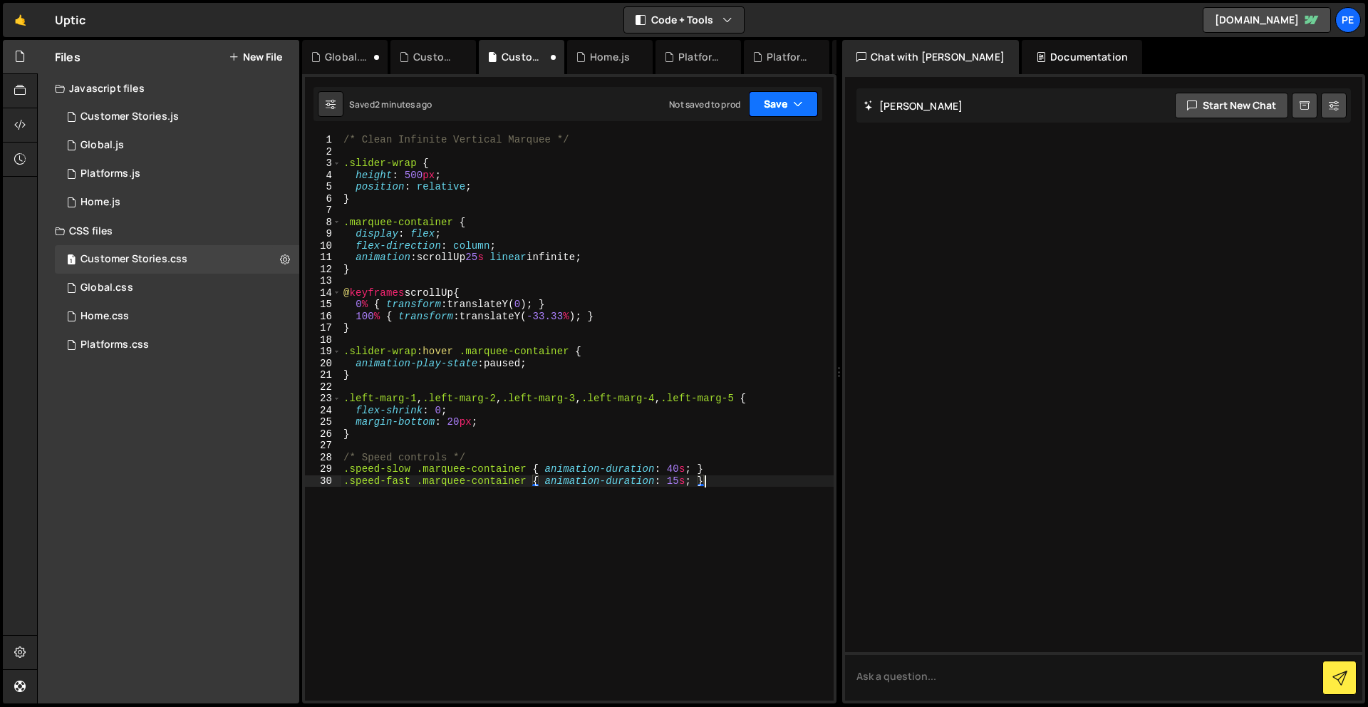
click at [769, 113] on button "Save" at bounding box center [783, 104] width 69 height 26
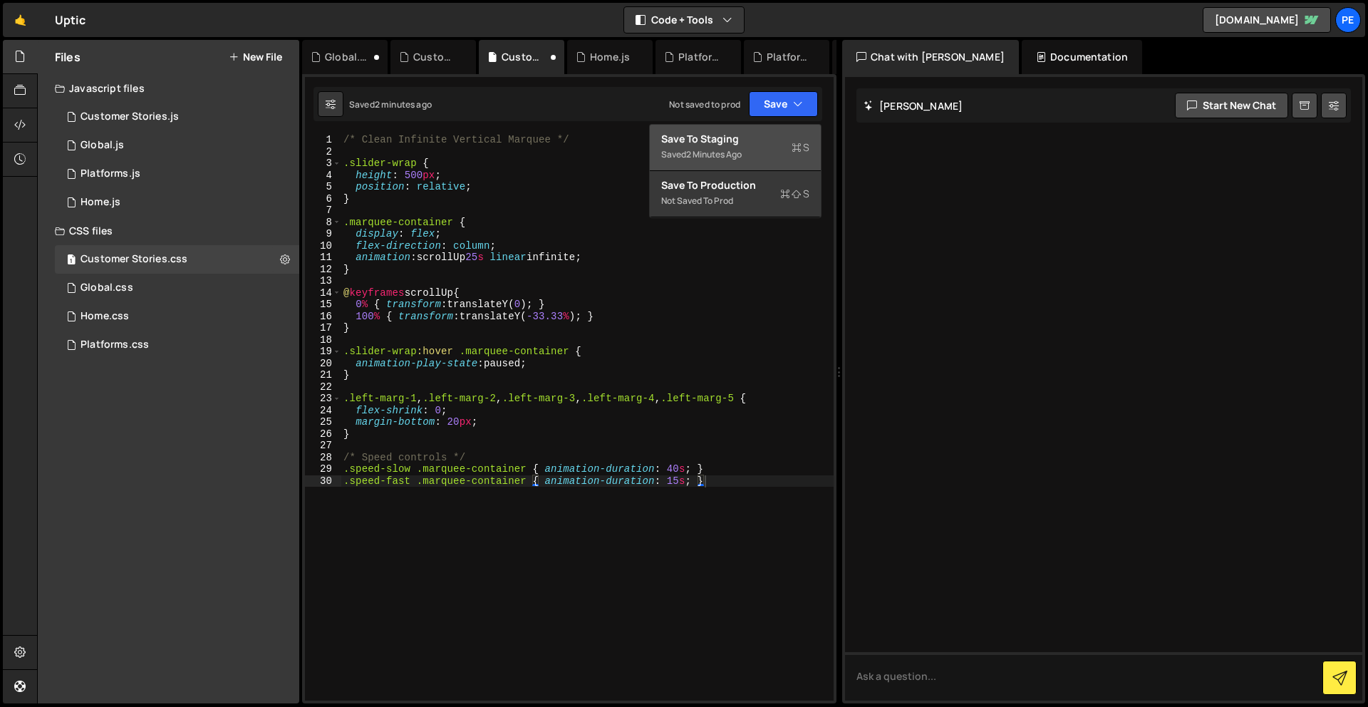
click at [765, 150] on div "Saved 2 minutes ago" at bounding box center [735, 154] width 148 height 17
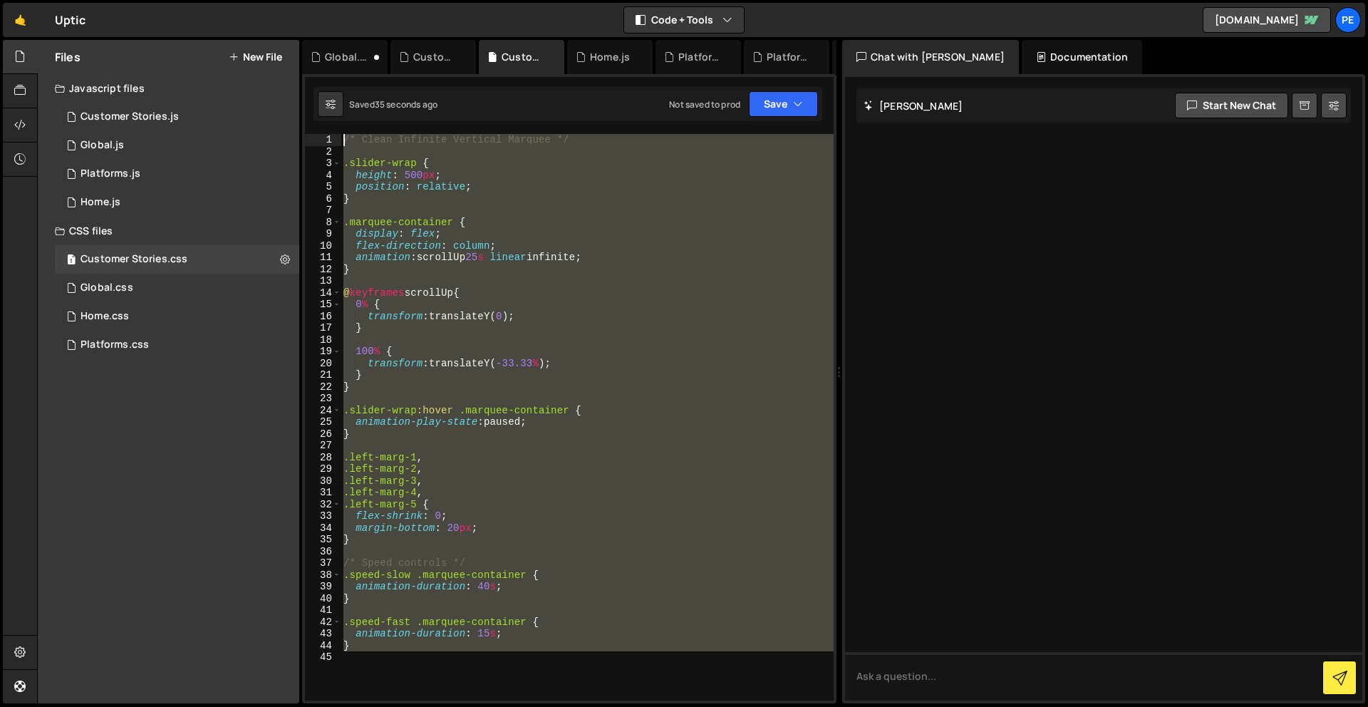
drag, startPoint x: 476, startPoint y: 695, endPoint x: 425, endPoint y: -63, distance: 758.9
click at [425, 0] on html "Projects [GEOGRAPHIC_DATA] Blog Pe Your current team is Perspective 2 Projects …" at bounding box center [684, 353] width 1368 height 707
paste textarea ".speed-fast .marquee-container { animation-duration: 15s; }"
type textarea ".speed-fast .marquee-container { animation-duration: 15s; }"
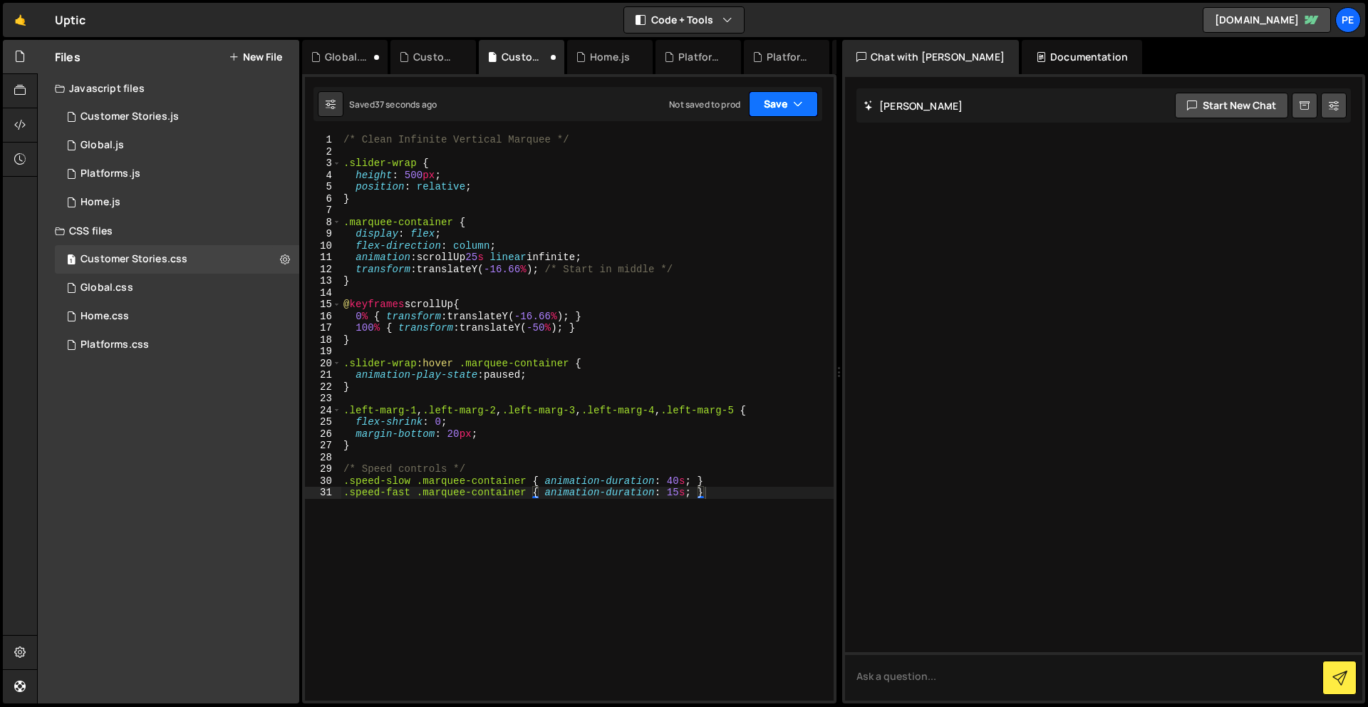
click at [755, 101] on button "Save" at bounding box center [783, 104] width 69 height 26
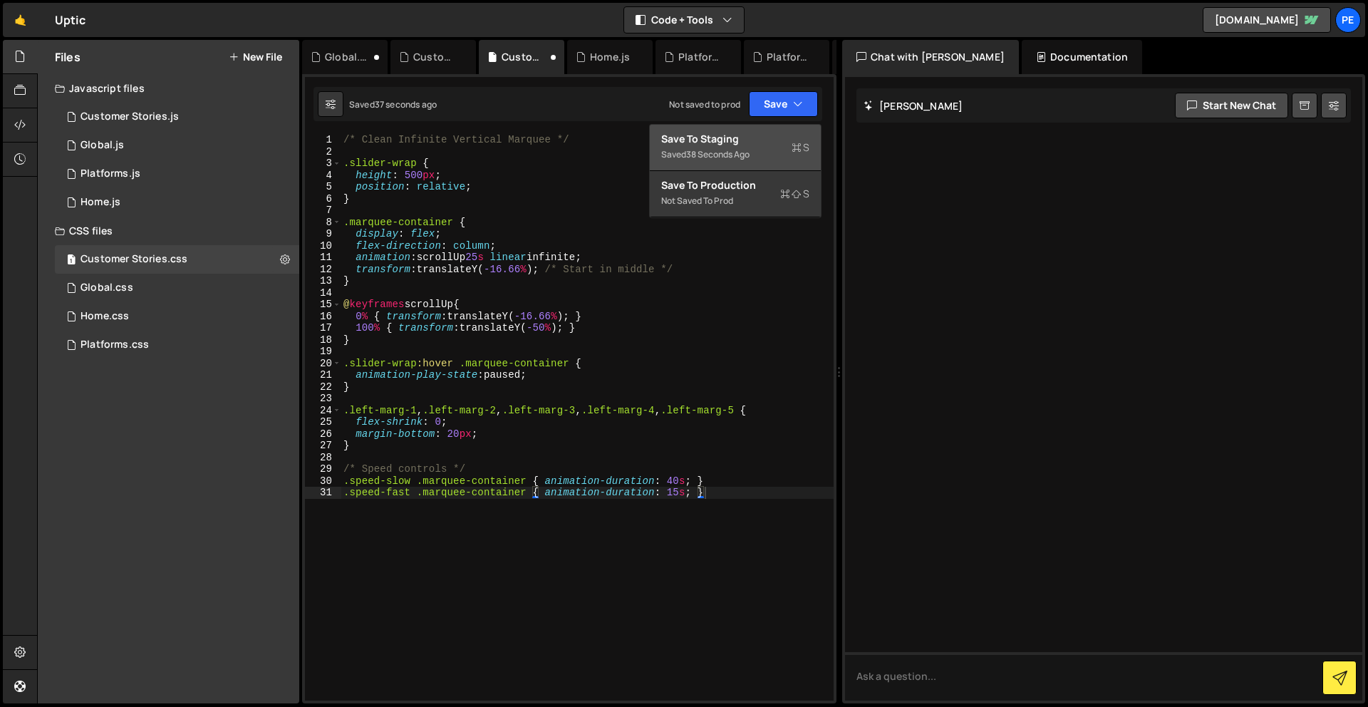
click at [754, 150] on div "Saved 38 seconds ago" at bounding box center [735, 154] width 148 height 17
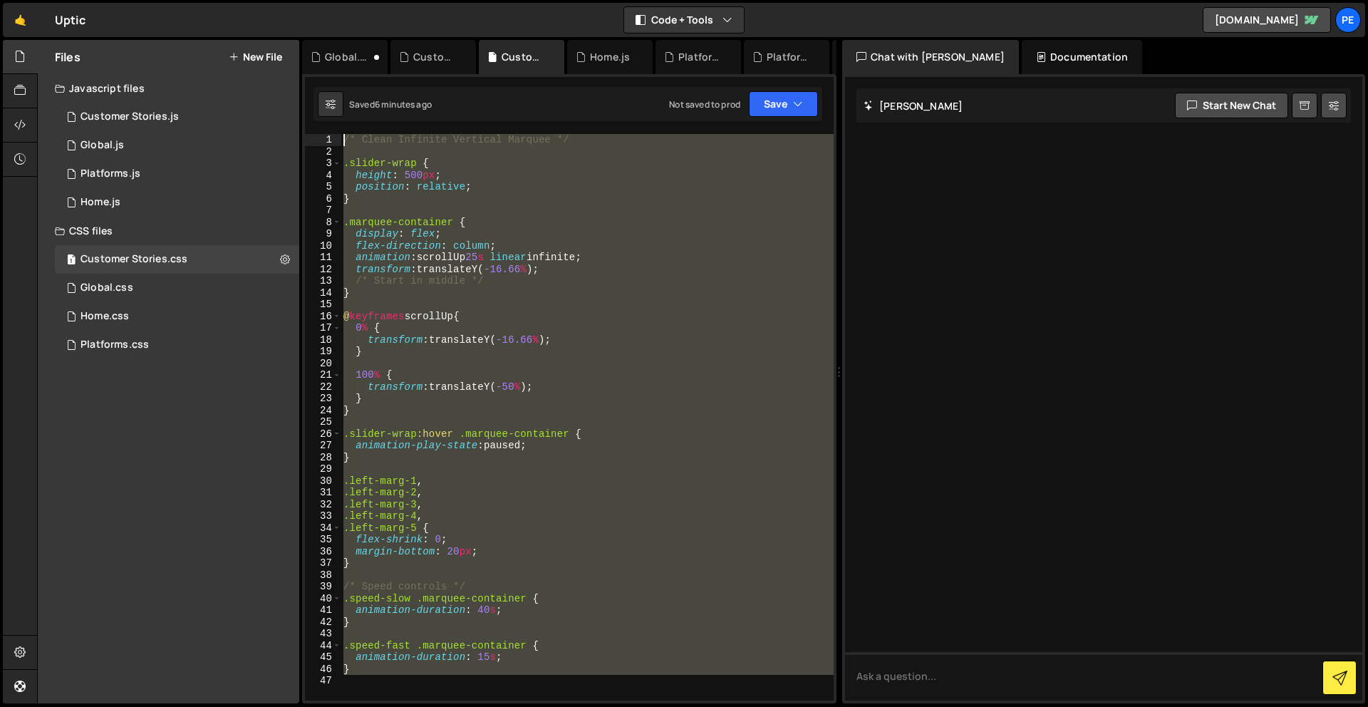
drag, startPoint x: 452, startPoint y: 566, endPoint x: 405, endPoint y: -63, distance: 630.0
click at [405, 0] on html "Projects [GEOGRAPHIC_DATA] Blog Pe Your current team is Perspective 2 Projects …" at bounding box center [684, 353] width 1368 height 707
paste textarea ".speed-fast .marquee-container { animation-duration: 15s; }"
type textarea ".speed-fast .marquee-container { animation-duration: 15s; }"
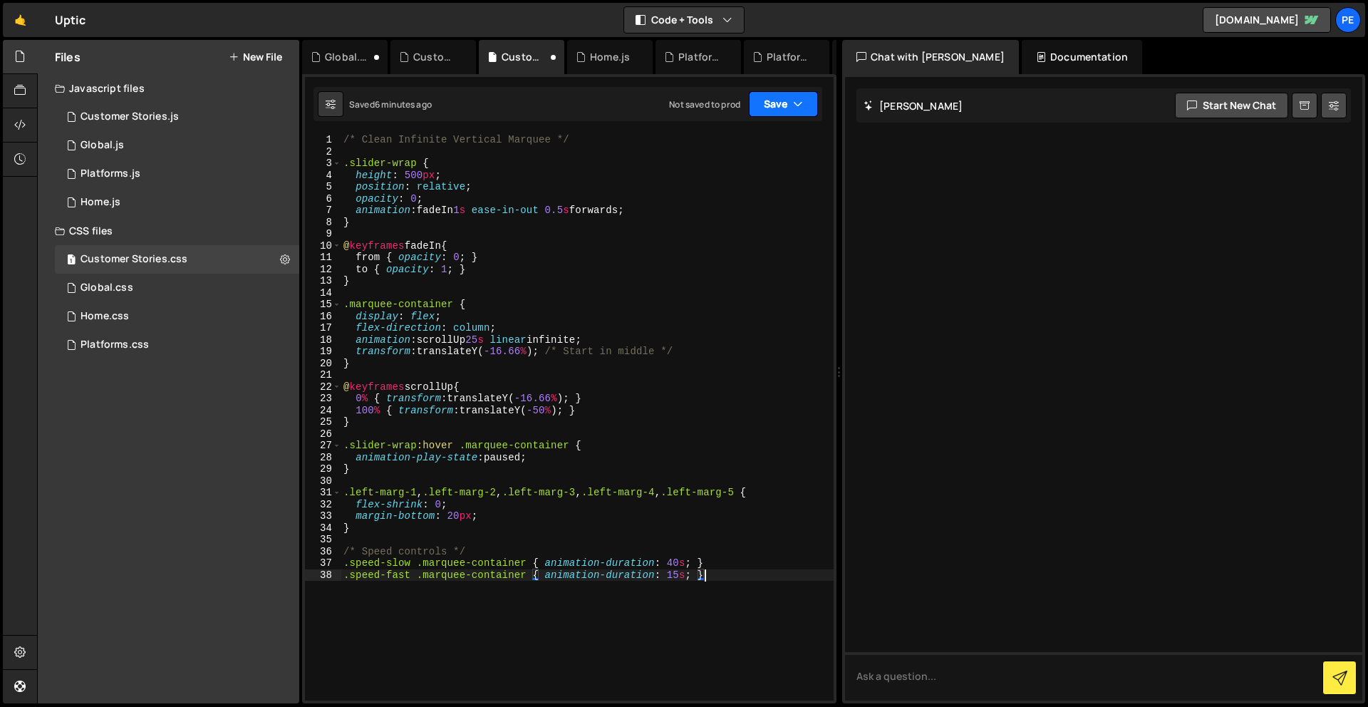
click at [776, 108] on button "Save" at bounding box center [783, 104] width 69 height 26
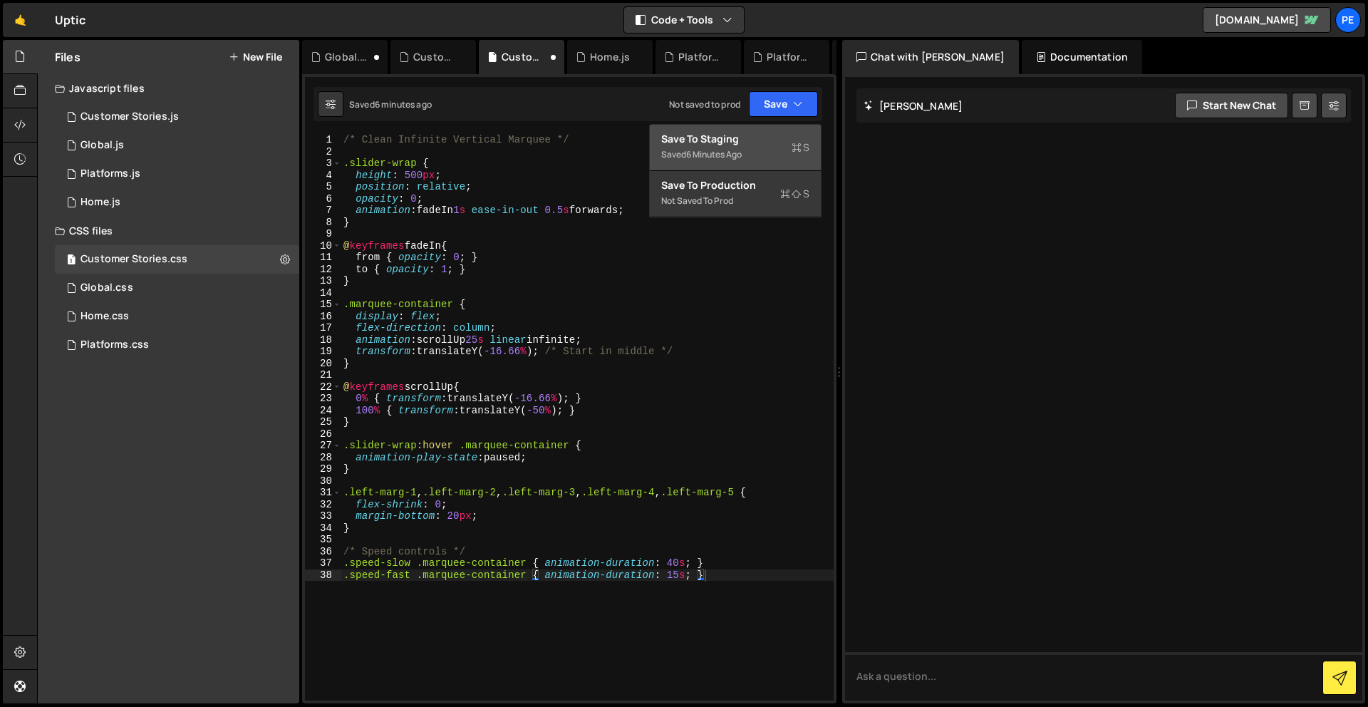
click at [753, 152] on div "Saved 6 minutes ago" at bounding box center [735, 154] width 148 height 17
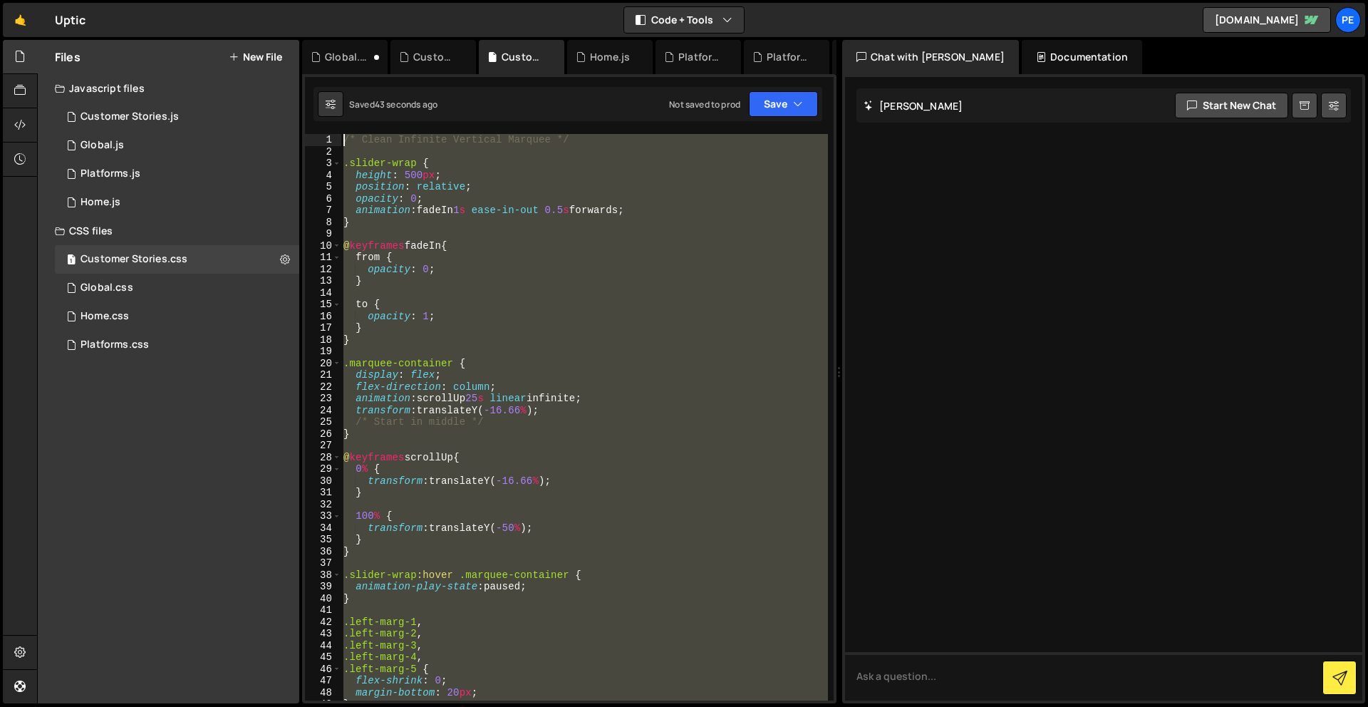
drag, startPoint x: 516, startPoint y: 574, endPoint x: 395, endPoint y: -63, distance: 648.1
click at [395, 0] on html "Projects [GEOGRAPHIC_DATA] Blog Pe Your current team is Perspective 2 Projects …" at bounding box center [684, 353] width 1368 height 707
paste textarea ".speed-fast .marquee-container { animation-duration: 15s; }"
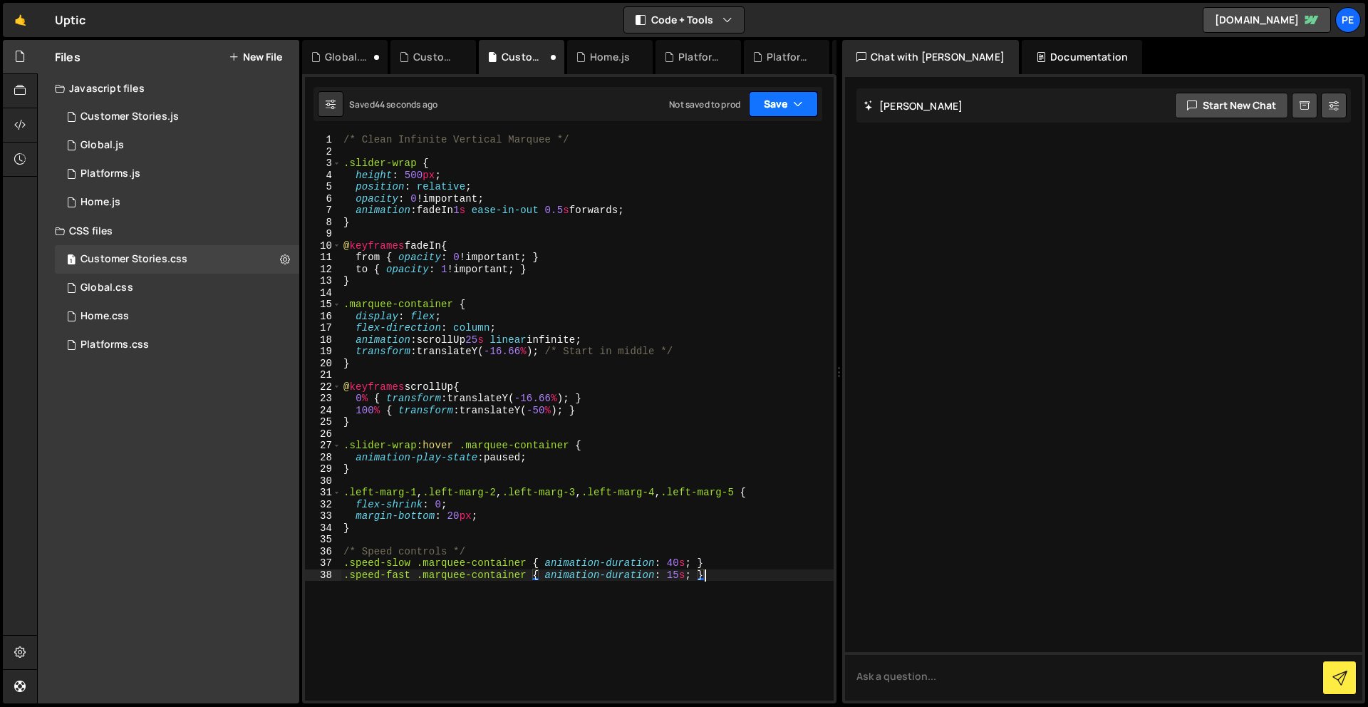
click at [764, 112] on button "Save" at bounding box center [783, 104] width 69 height 26
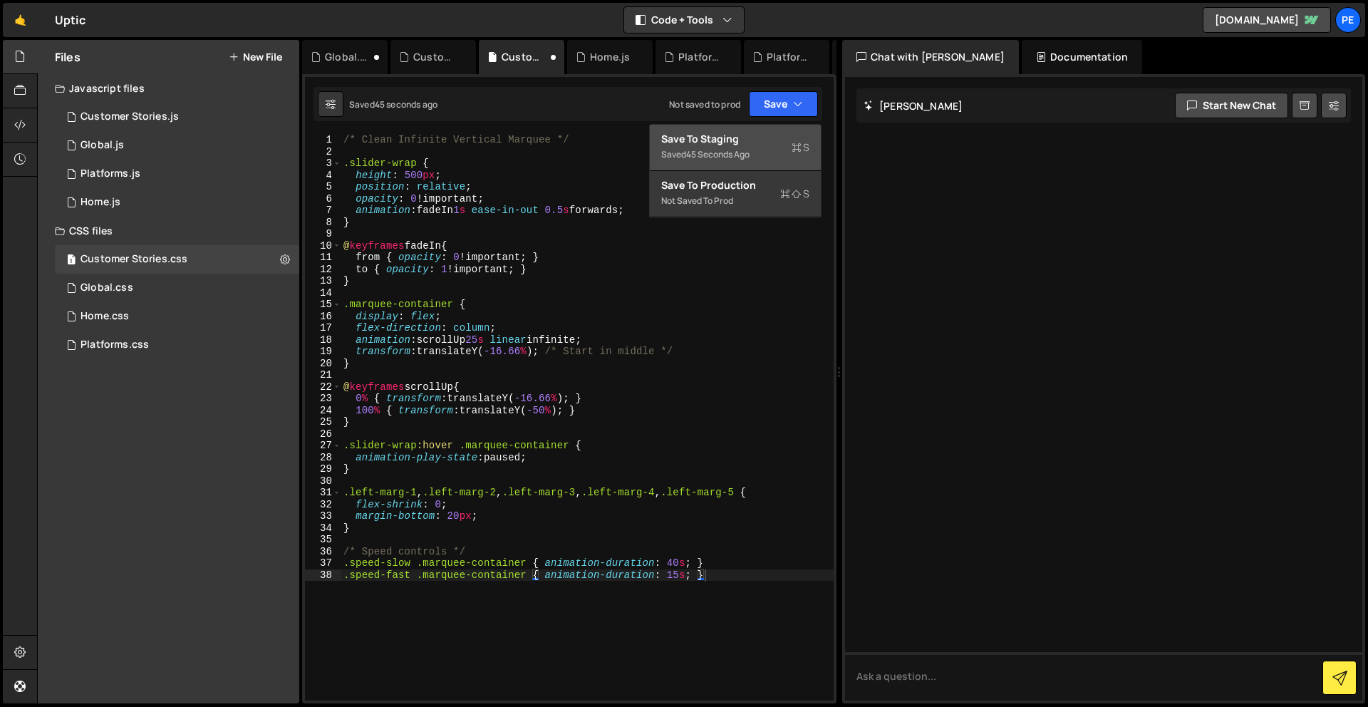
click at [733, 149] on div "45 seconds ago" at bounding box center [717, 154] width 63 height 12
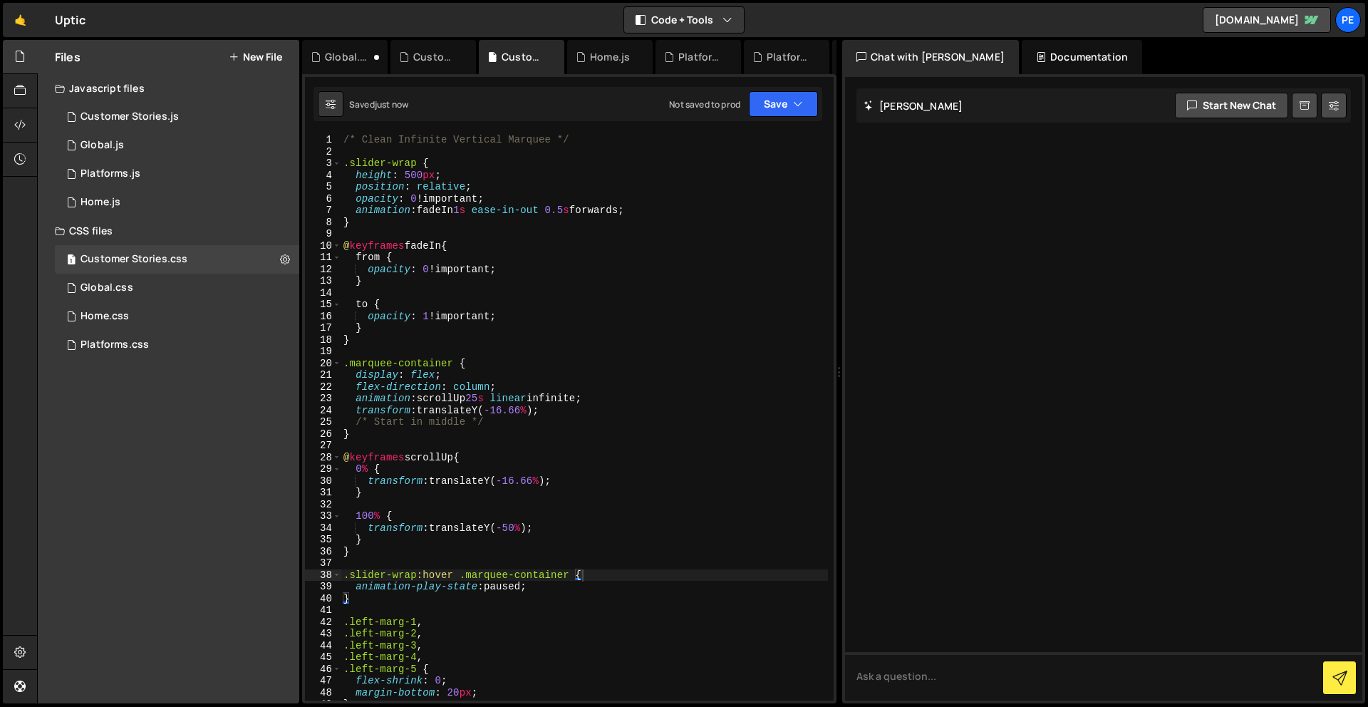
click at [627, 199] on div "/* Clean Infinite Vertical Marquee */ .slider-wrap { height : 500 px ; position…" at bounding box center [583, 429] width 487 height 590
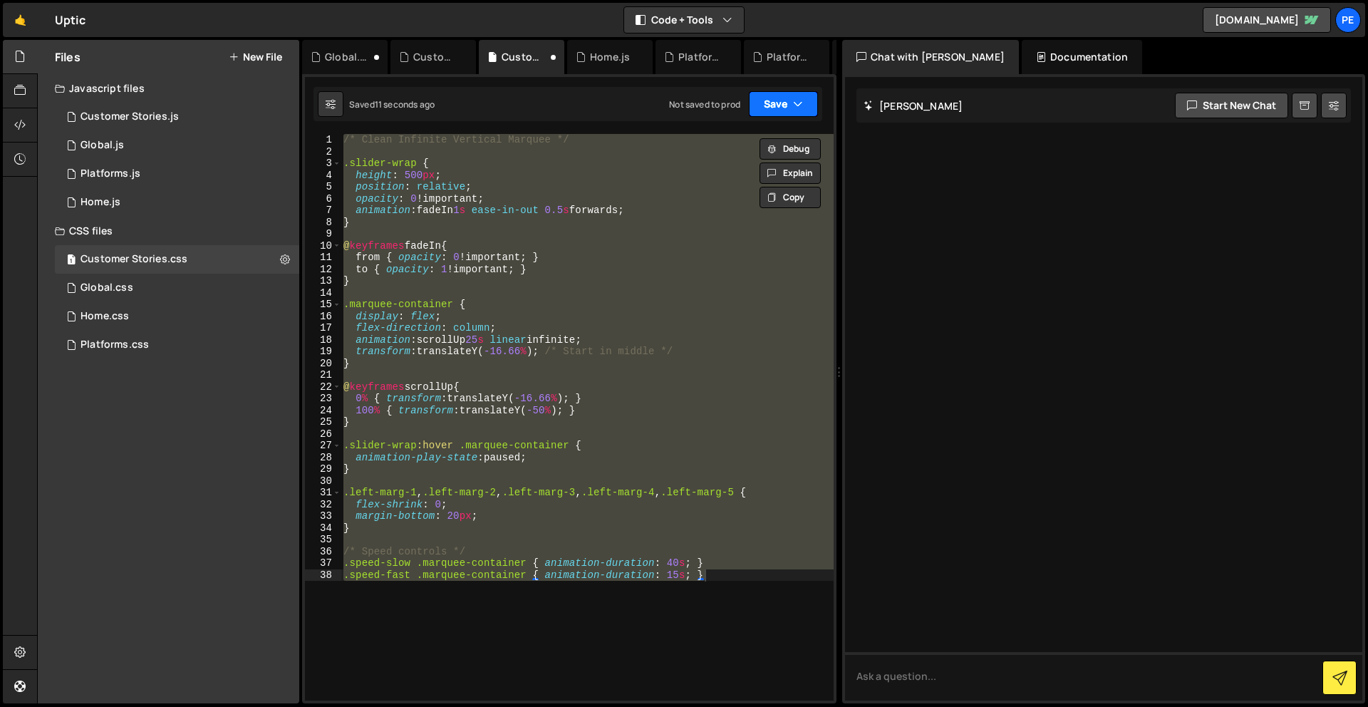
click at [756, 105] on button "Save" at bounding box center [783, 104] width 69 height 26
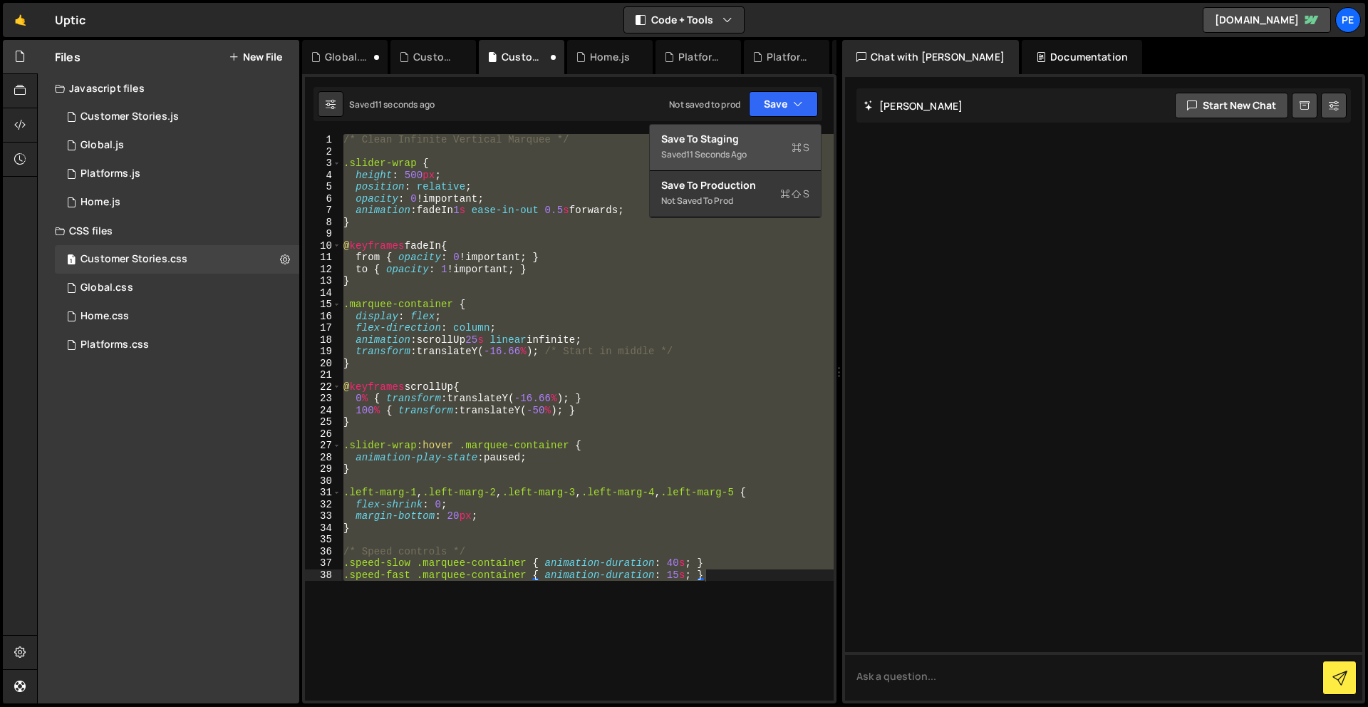
click at [745, 142] on div "Save to Staging S" at bounding box center [735, 139] width 148 height 14
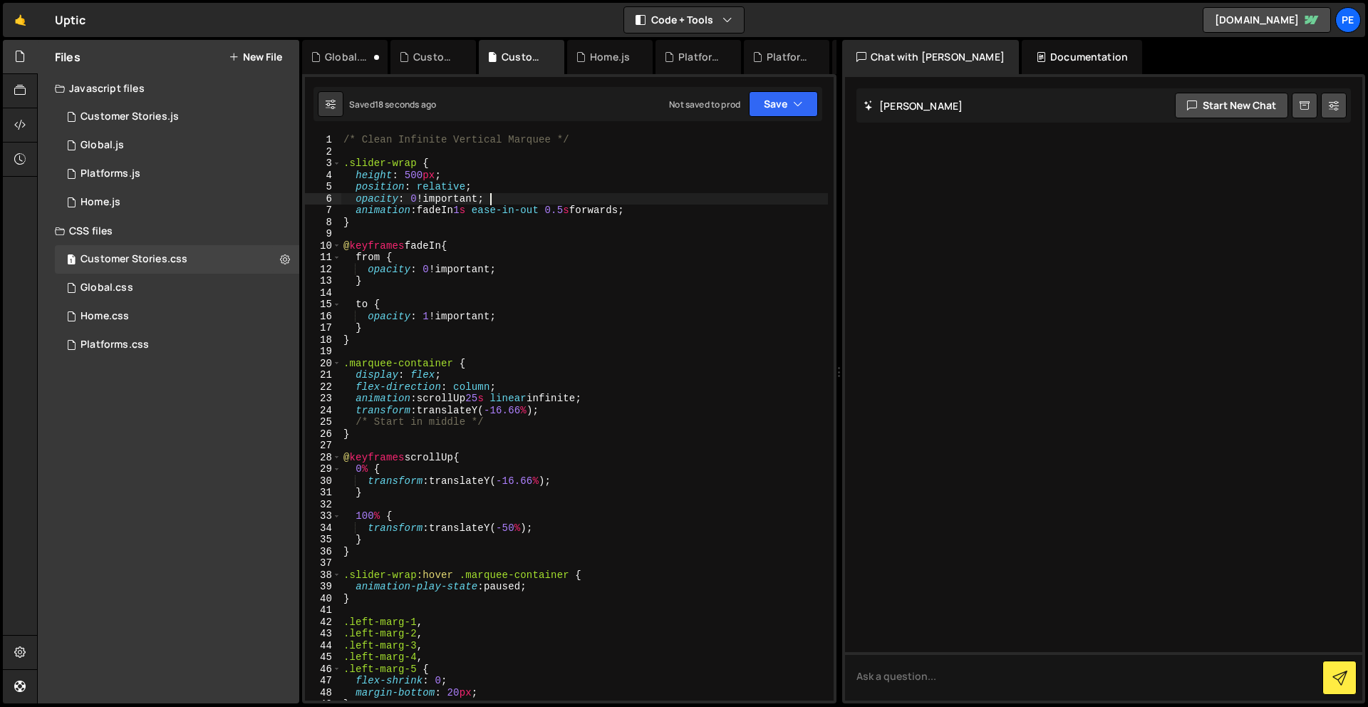
click at [650, 200] on div "/* Clean Infinite Vertical Marquee */ .slider-wrap { height : 500 px ; position…" at bounding box center [583, 429] width 487 height 590
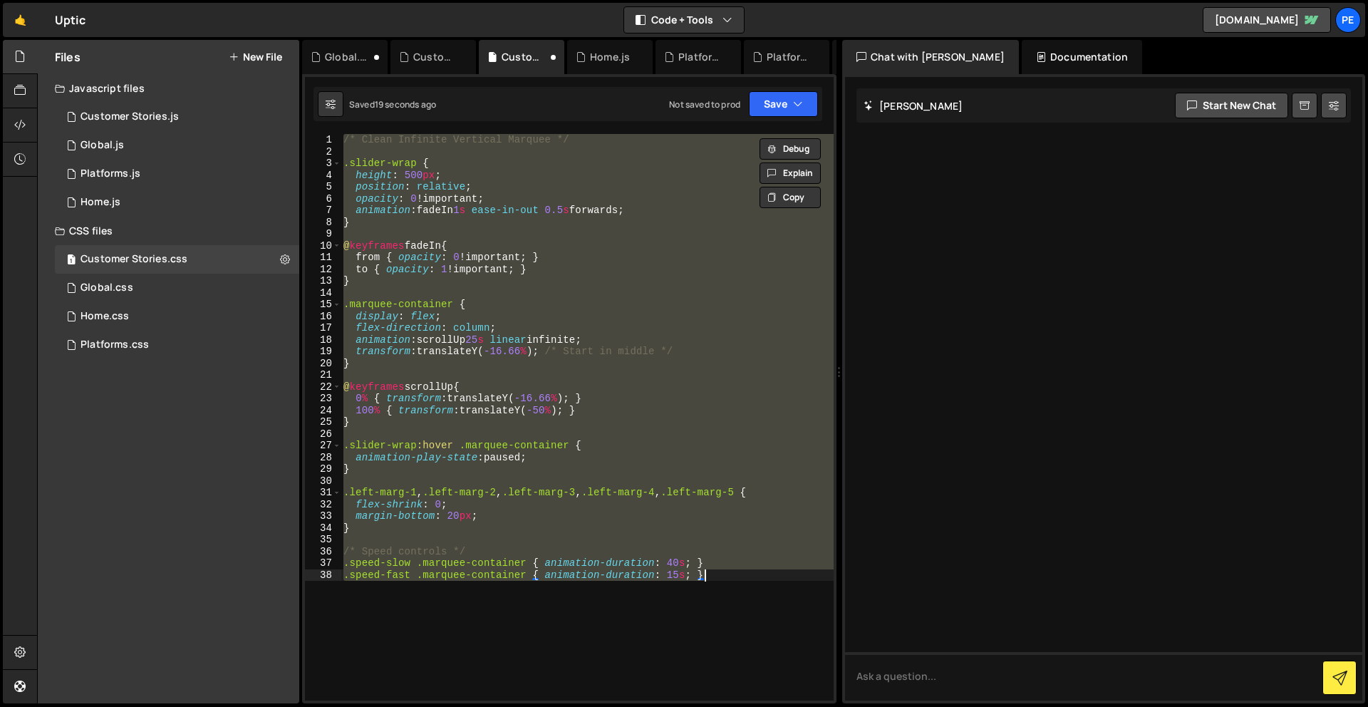
type textarea "}"
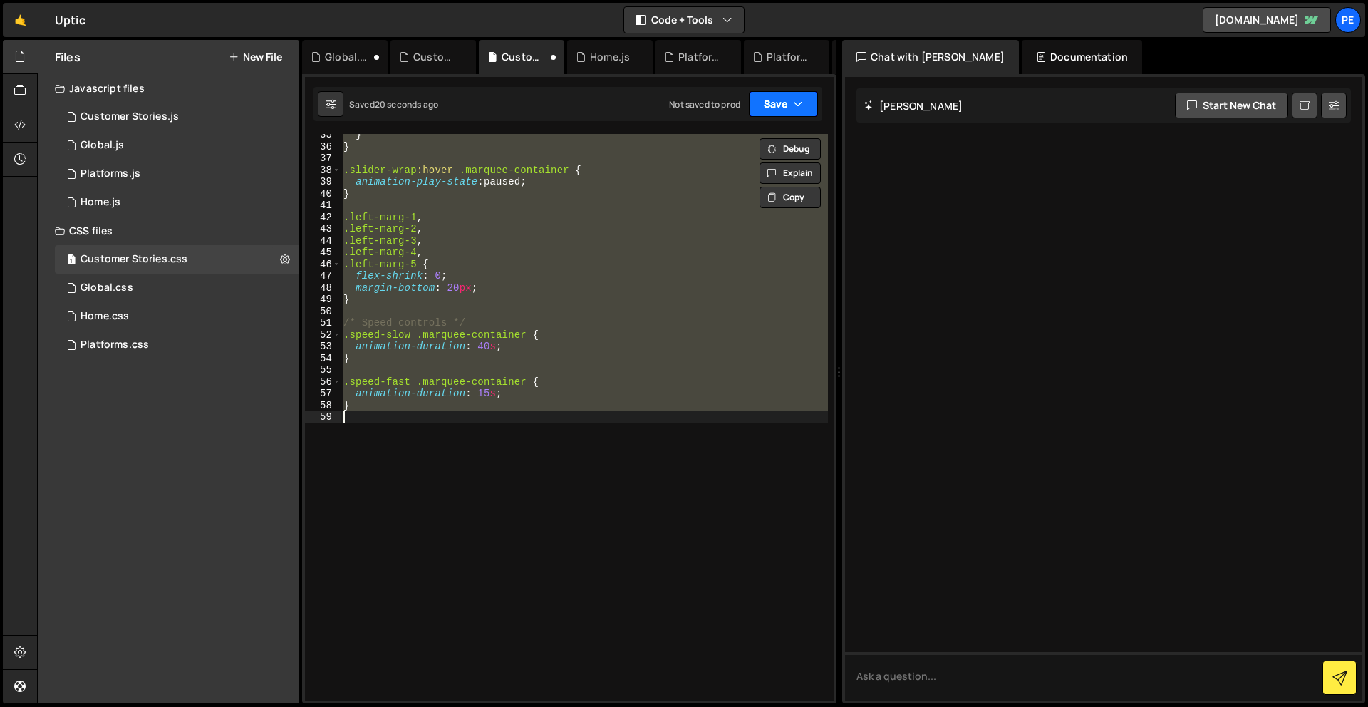
click at [784, 110] on button "Save" at bounding box center [783, 104] width 69 height 26
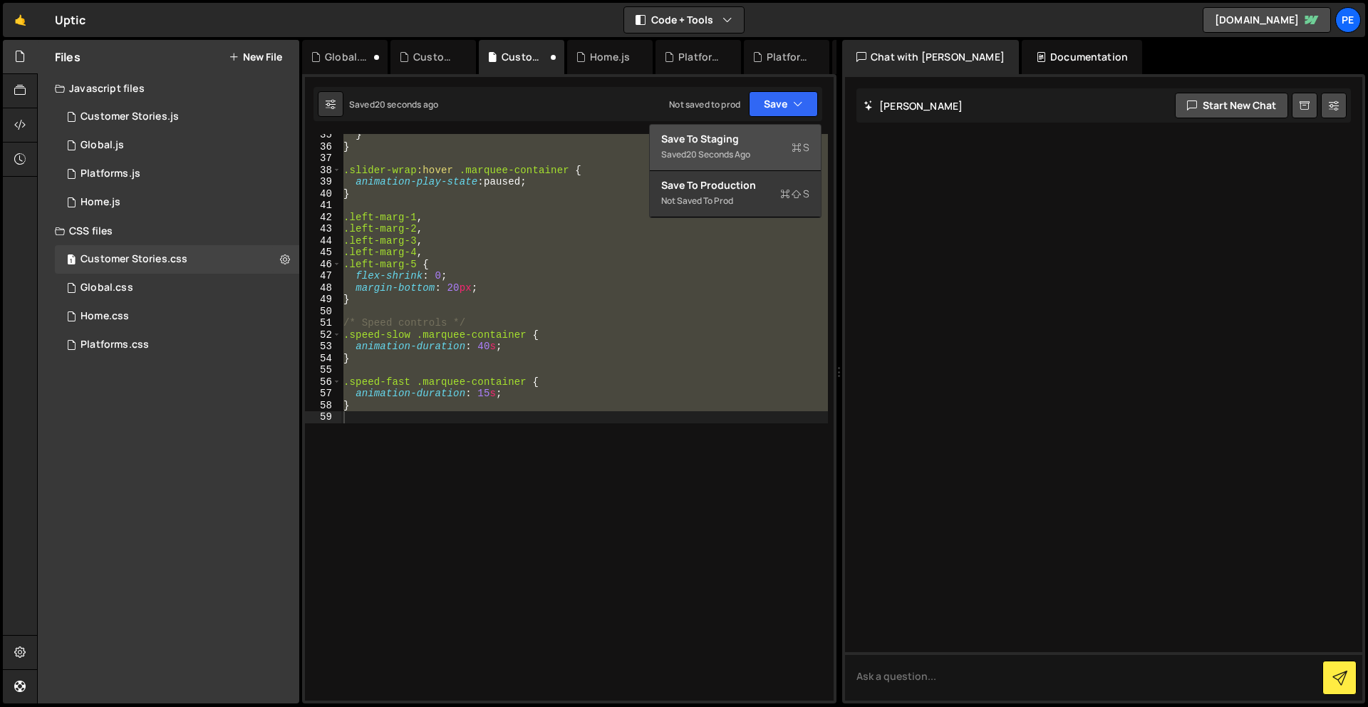
click at [761, 143] on div "Save to Staging S" at bounding box center [735, 139] width 148 height 14
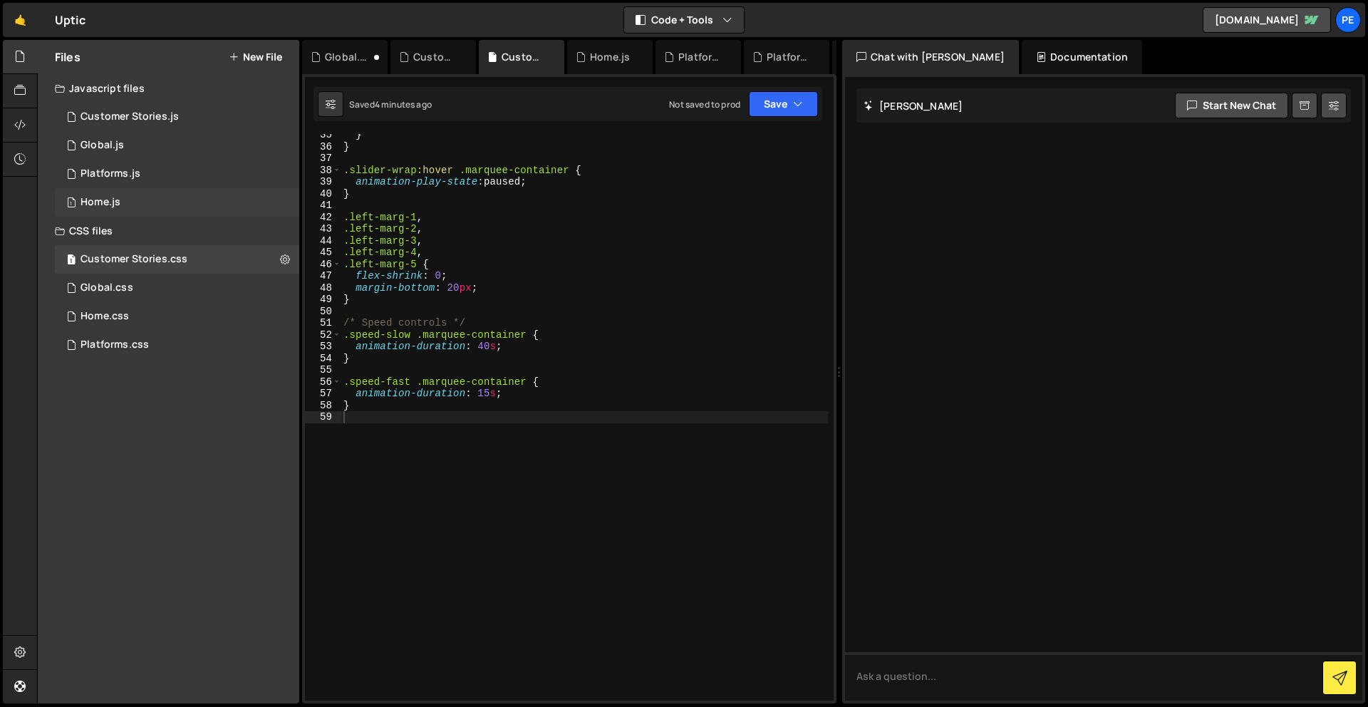
click at [114, 203] on div "Home.js" at bounding box center [100, 202] width 40 height 13
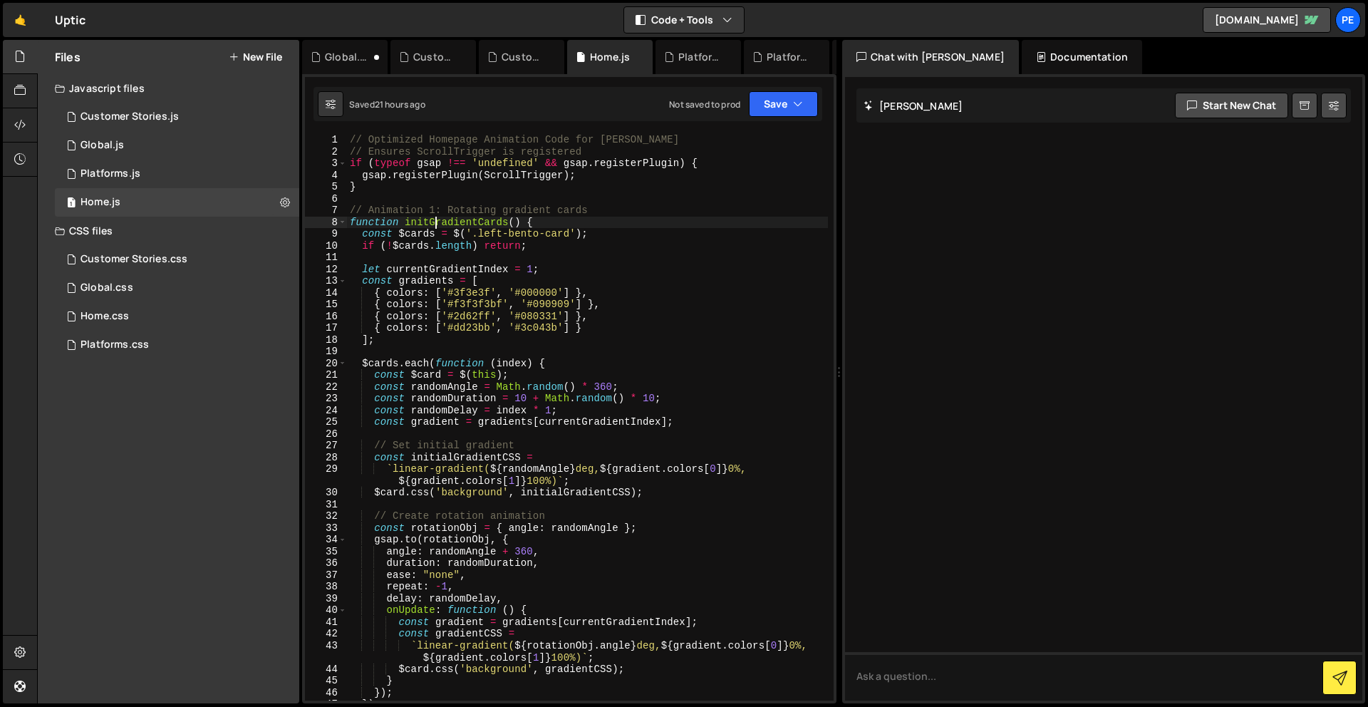
click at [435, 222] on div "// Optimized Homepage Animation Code for [PERSON_NAME] // Ensures ScrollTrigger…" at bounding box center [587, 429] width 481 height 590
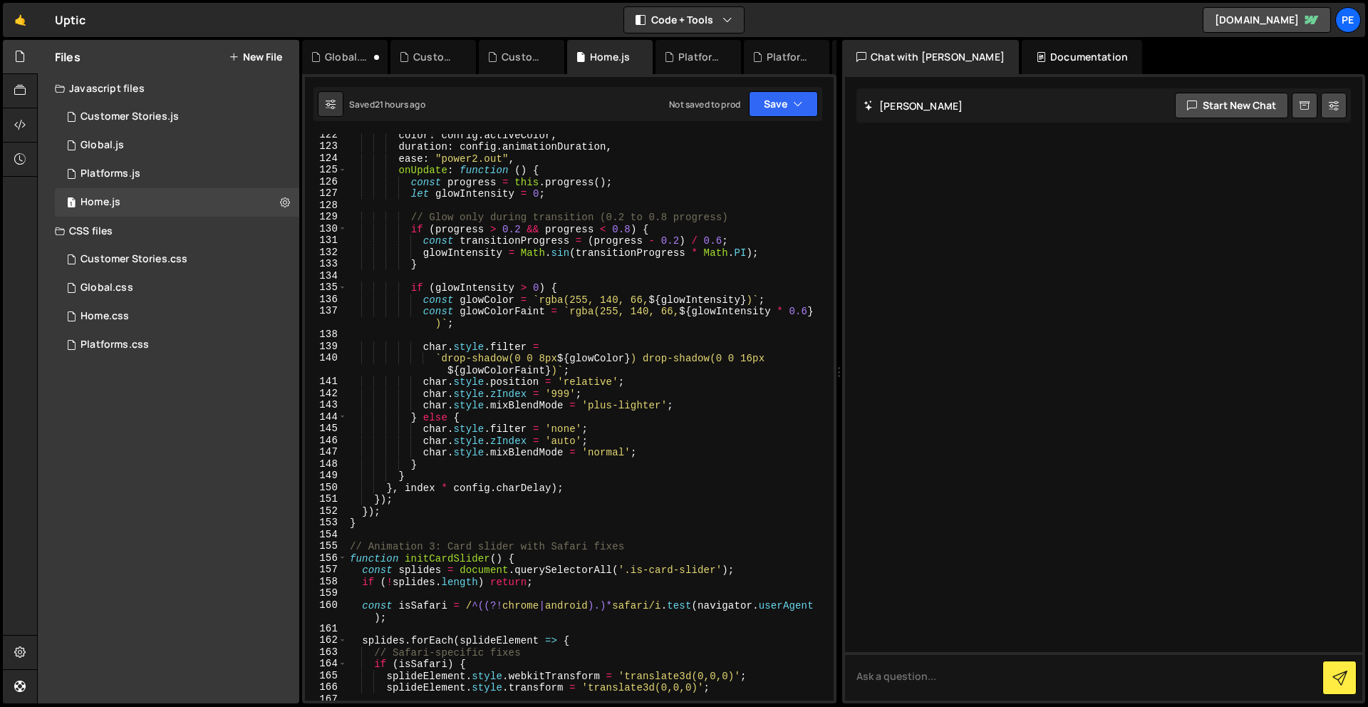
scroll to position [1451, 0]
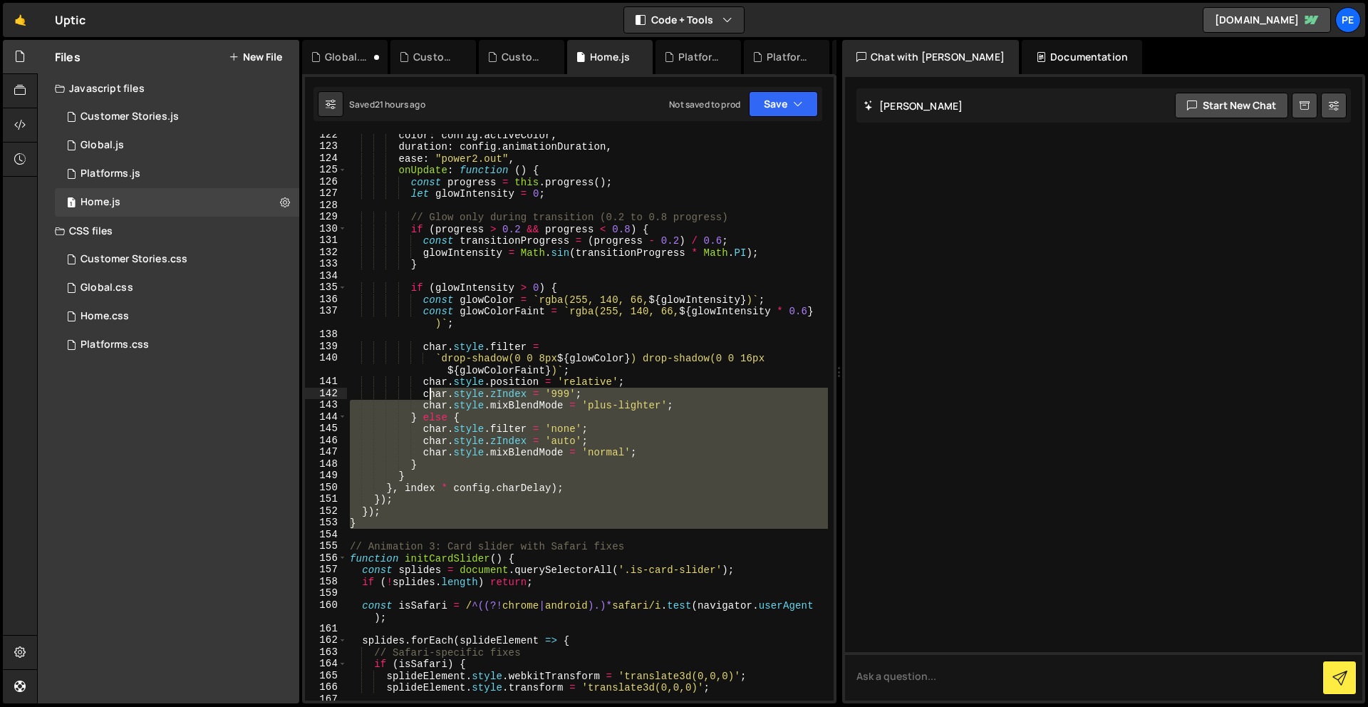
drag, startPoint x: 435, startPoint y: 531, endPoint x: 434, endPoint y: 387, distance: 143.9
click at [432, 390] on div "color : config . activeColor , duration : config . animationDuration , ease : "…" at bounding box center [587, 424] width 481 height 590
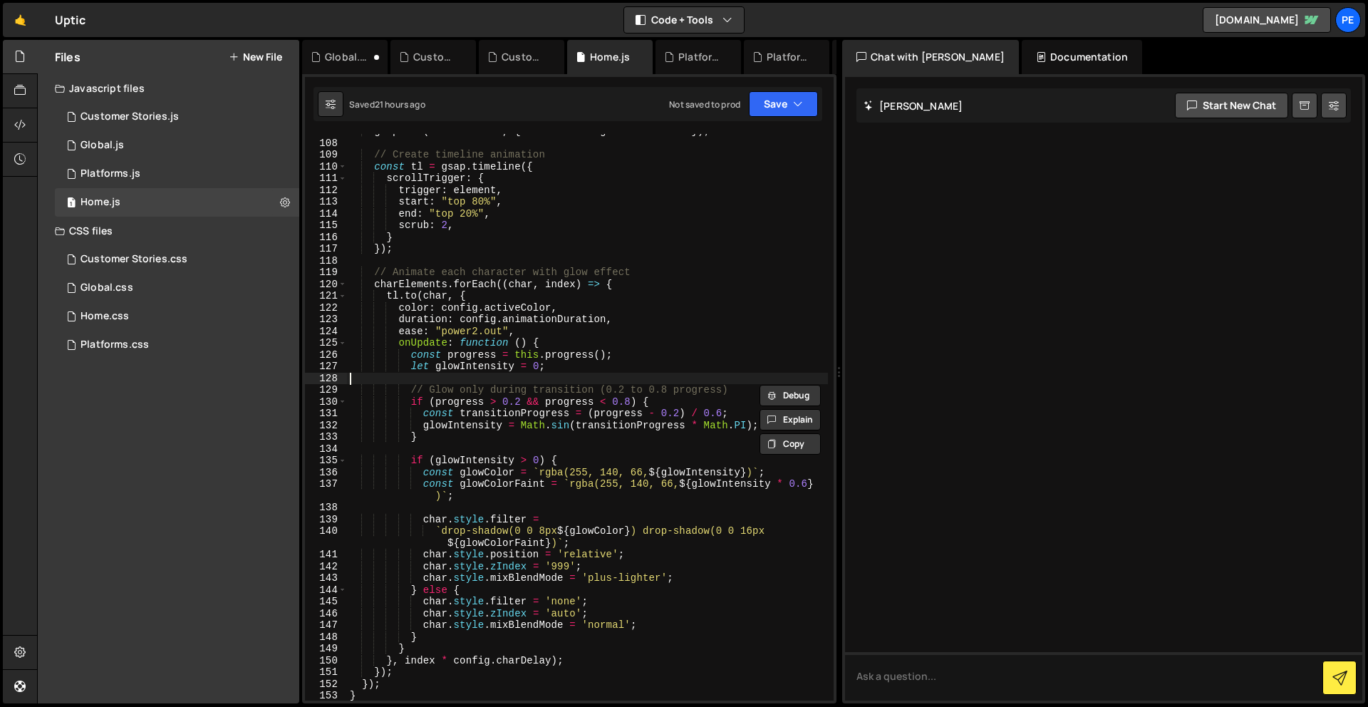
drag, startPoint x: 437, startPoint y: 379, endPoint x: 435, endPoint y: 357, distance: 22.2
click at [435, 357] on div "gsap . set ( charElements , { color : config . initialColor }) ; // Create time…" at bounding box center [587, 420] width 481 height 590
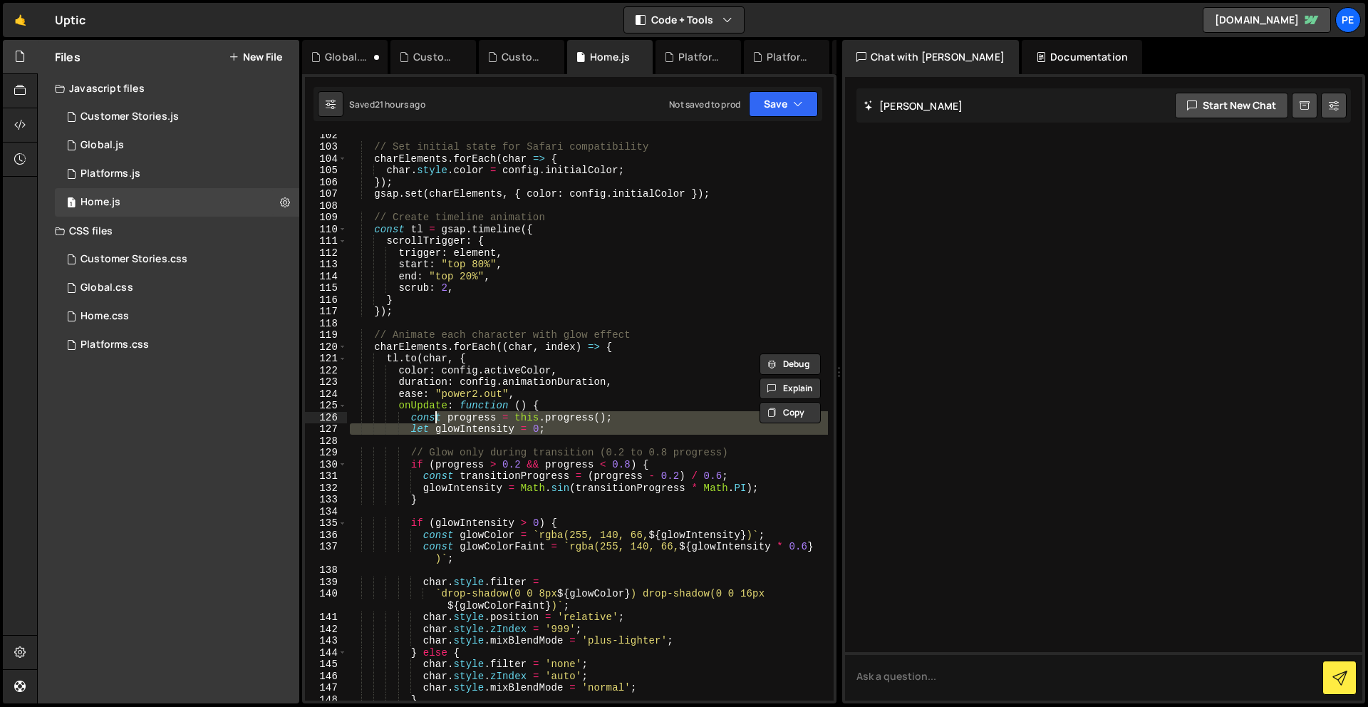
scroll to position [1083, 0]
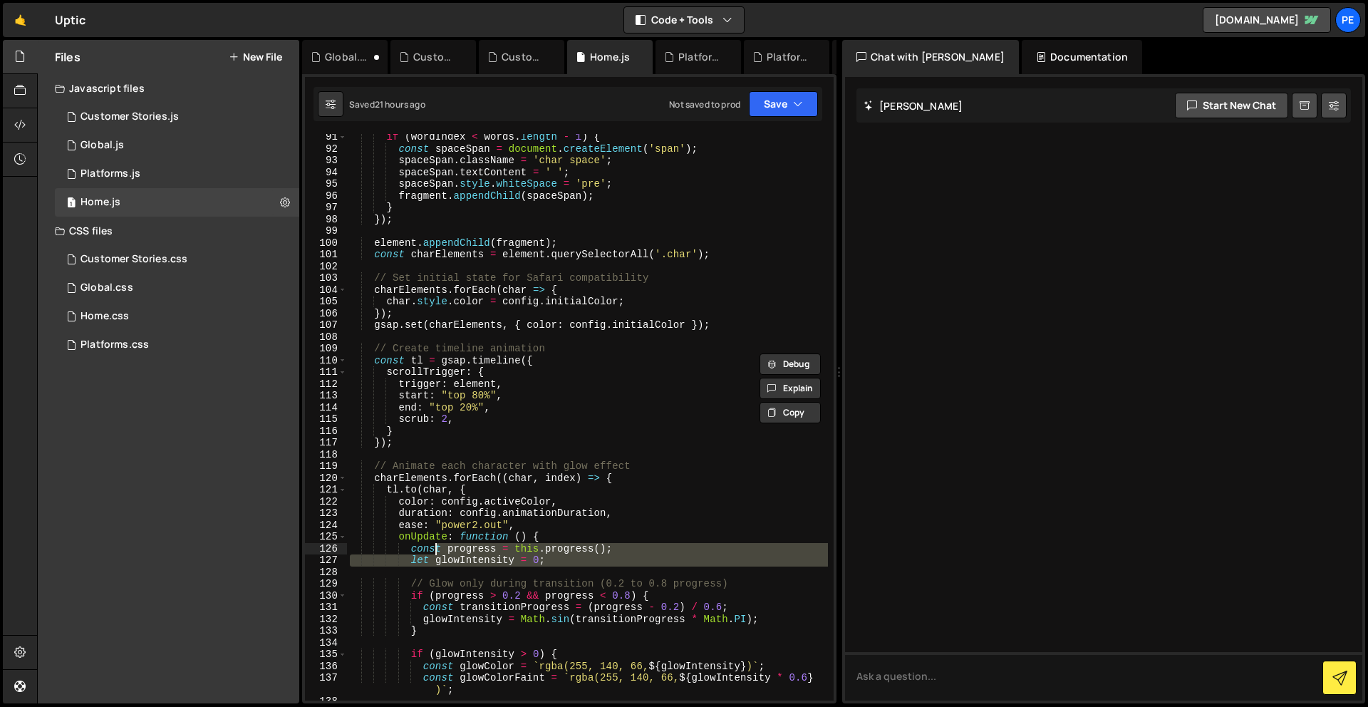
click at [688, 467] on div "if ( wordIndex < words . length - 1 ) { const spaceSpan = document . createElem…" at bounding box center [587, 426] width 481 height 590
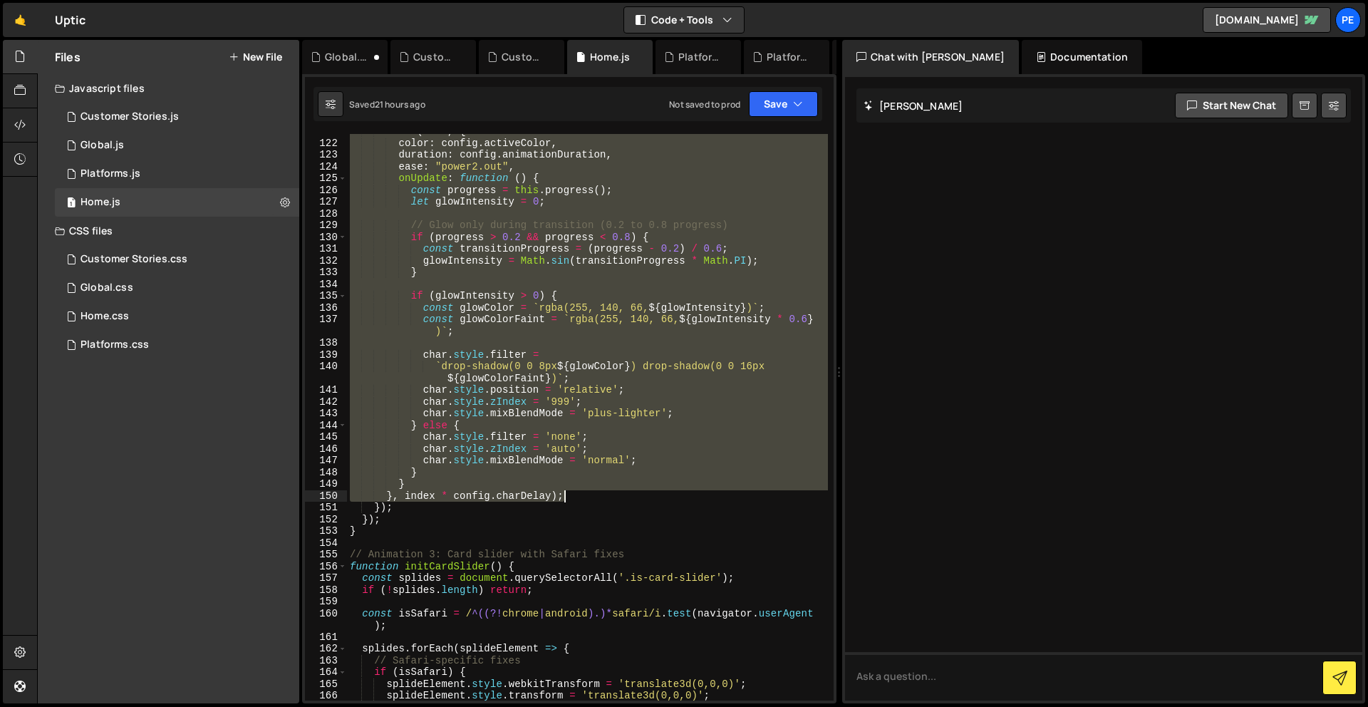
scroll to position [1437, 0]
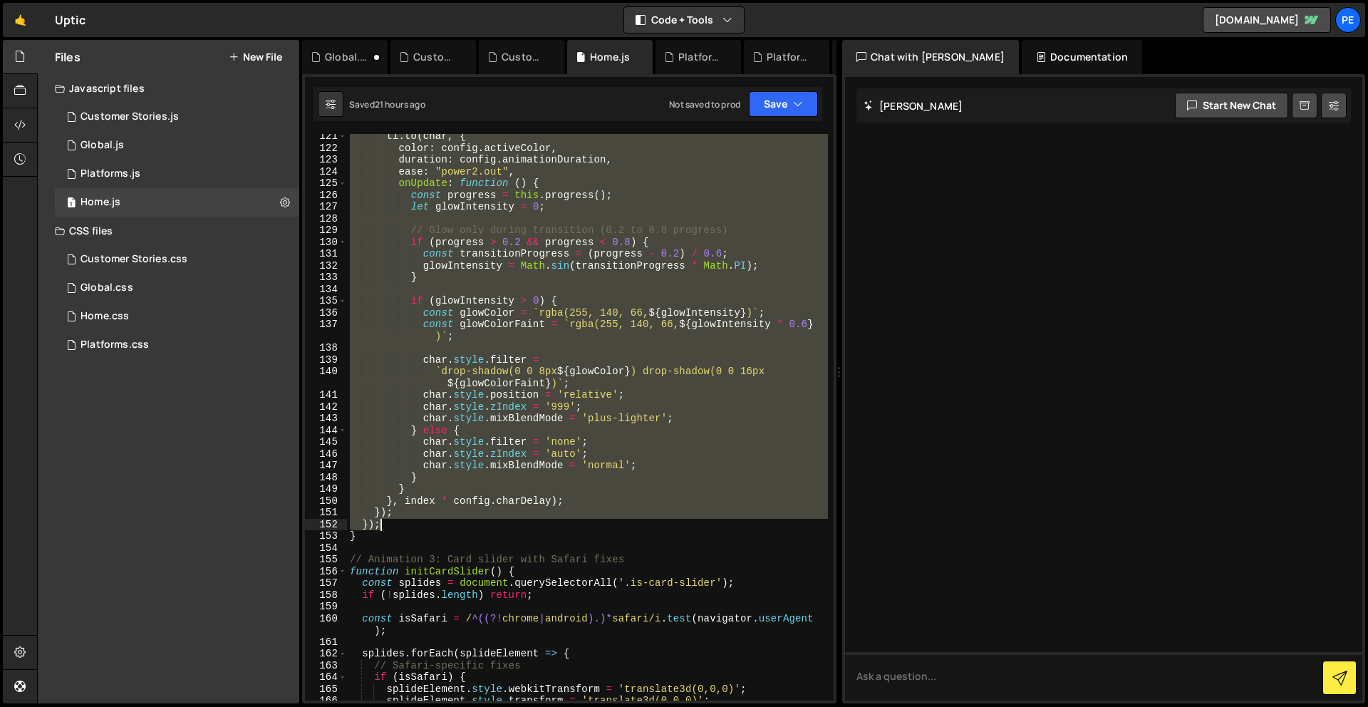
drag, startPoint x: 351, startPoint y: 202, endPoint x: 583, endPoint y: 522, distance: 395.4
click at [583, 522] on div "tl . to ( char , { color : config . activeColor , duration : config . animation…" at bounding box center [587, 425] width 481 height 590
type textarea "}); });"
click at [123, 162] on div "1 Platforms.js 0" at bounding box center [177, 174] width 244 height 28
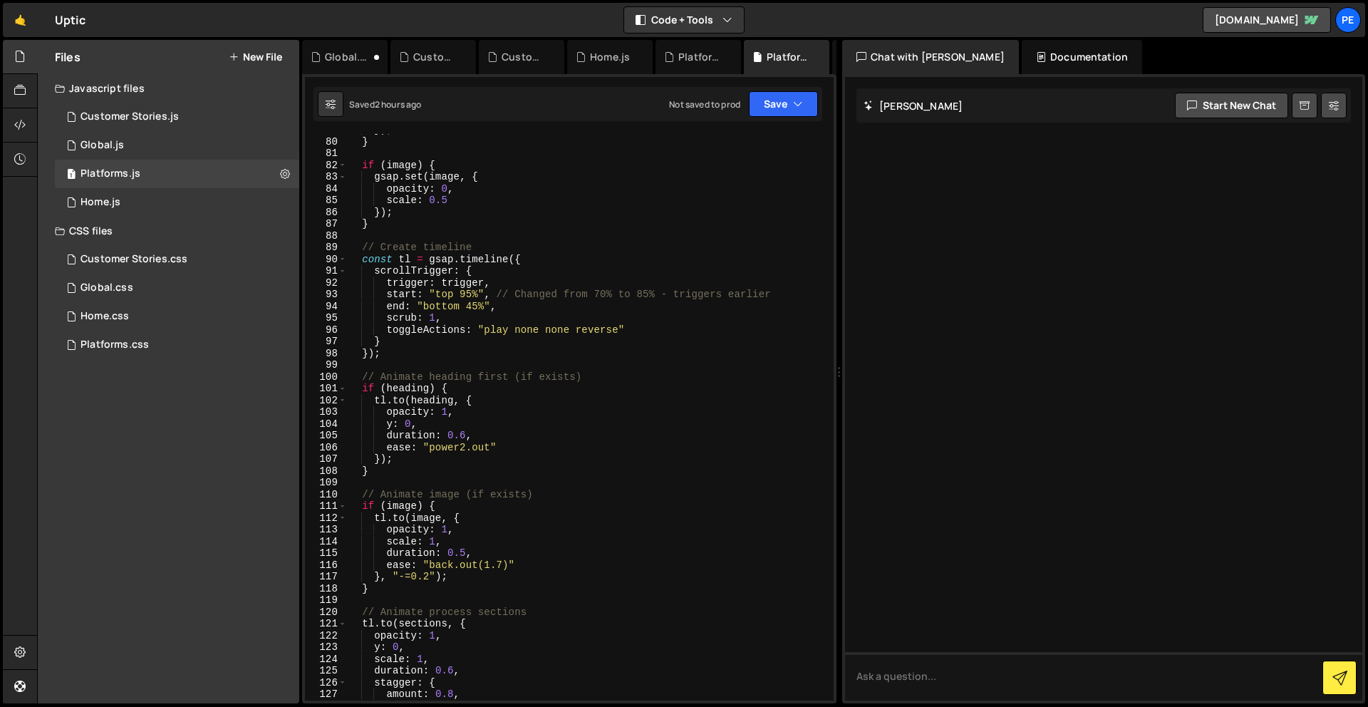
scroll to position [1356, 0]
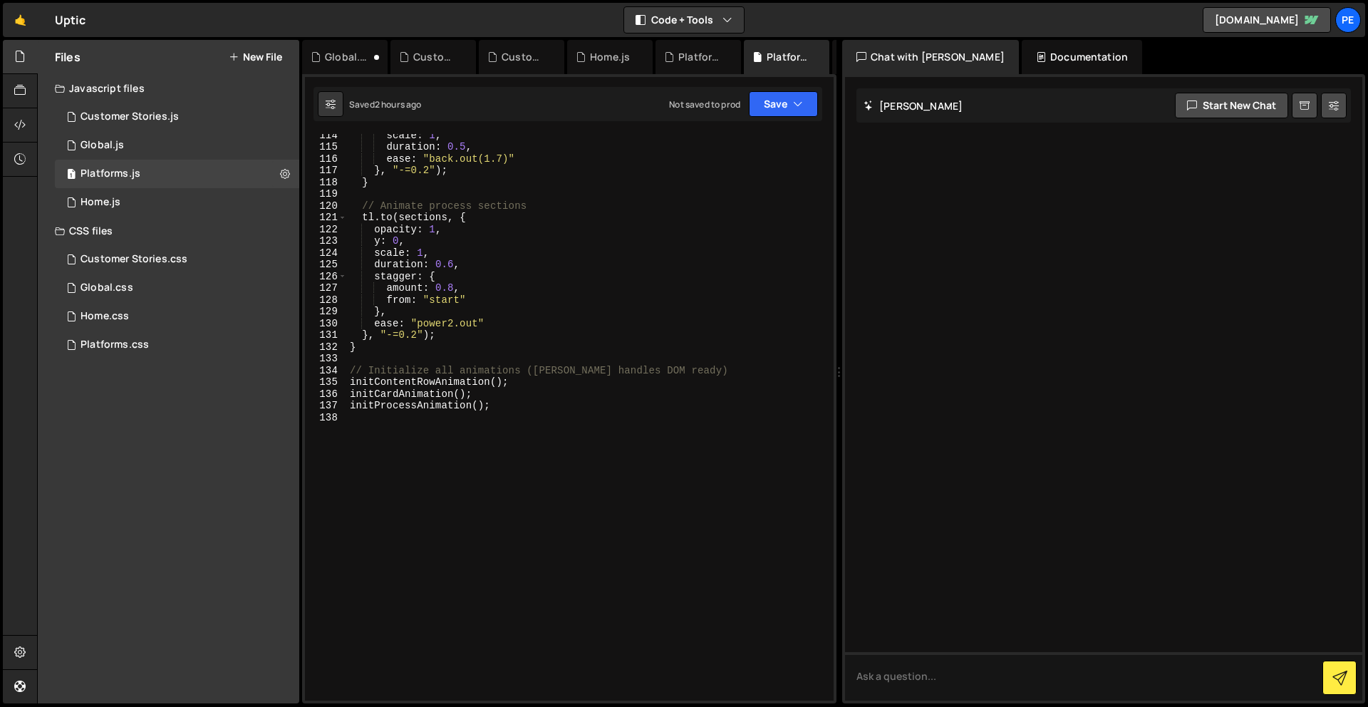
click at [493, 498] on div "scale : 1 , duration : 0.5 , ease : "back.out(1.7)" } , "-=0.2" ) ; } // Animat…" at bounding box center [587, 424] width 481 height 590
click at [152, 117] on div "Customer Stories.js" at bounding box center [129, 116] width 98 height 13
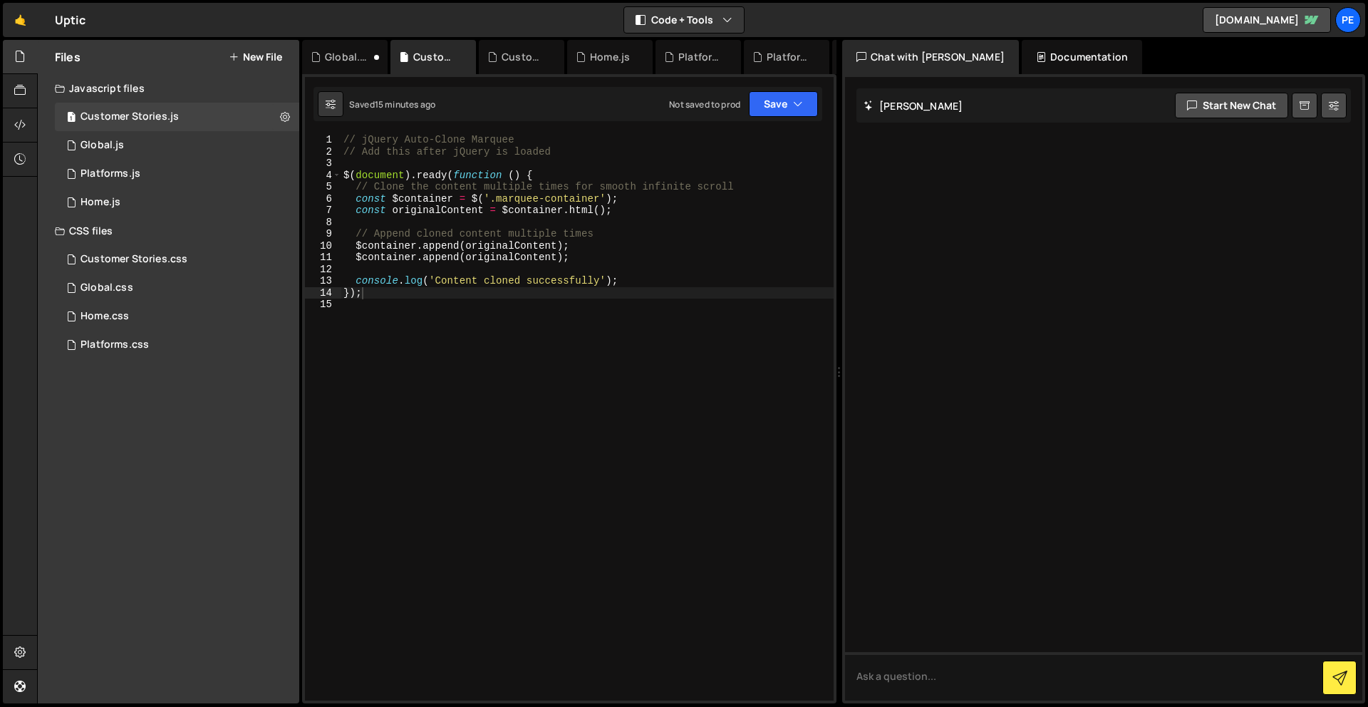
click at [500, 352] on div "// jQuery Auto-Clone Marquee // Add this after jQuery is loaded $ ( document ) …" at bounding box center [586, 429] width 493 height 590
paste textarea "});"
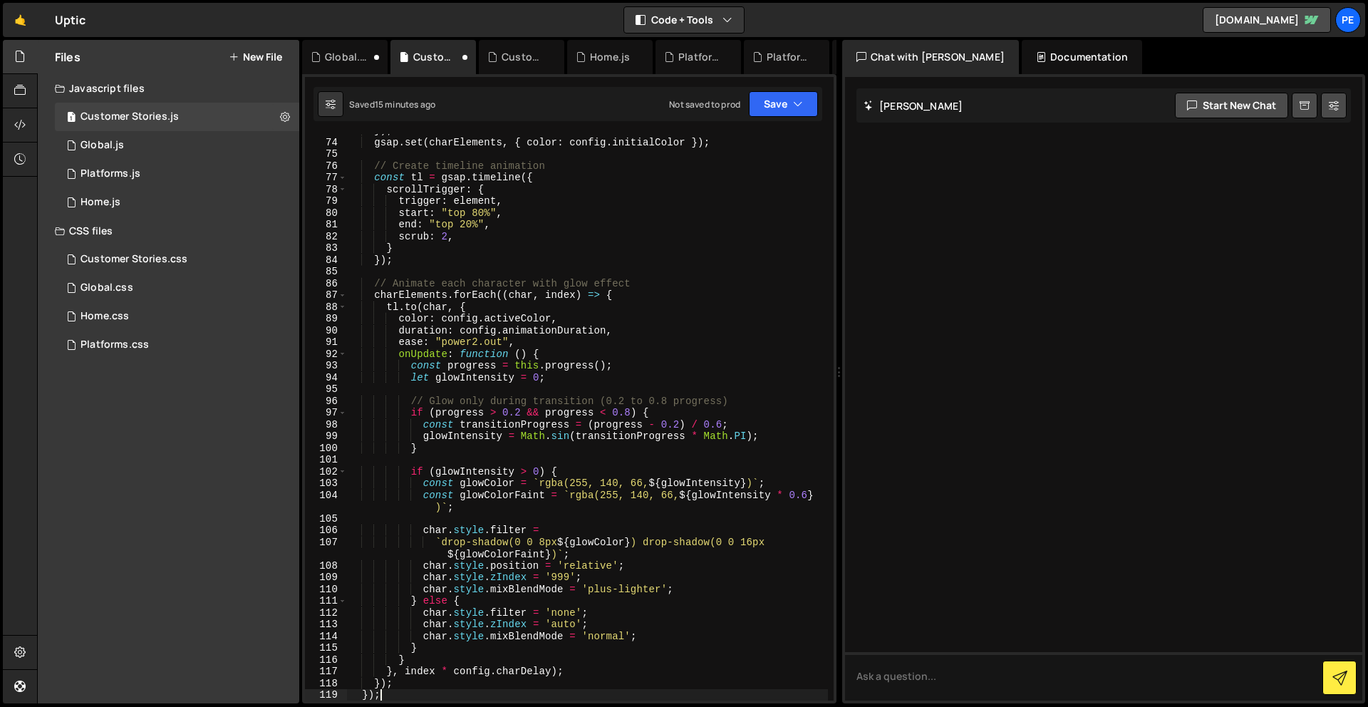
scroll to position [855, 0]
type textarea "});"
click at [796, 95] on button "Save" at bounding box center [783, 104] width 69 height 26
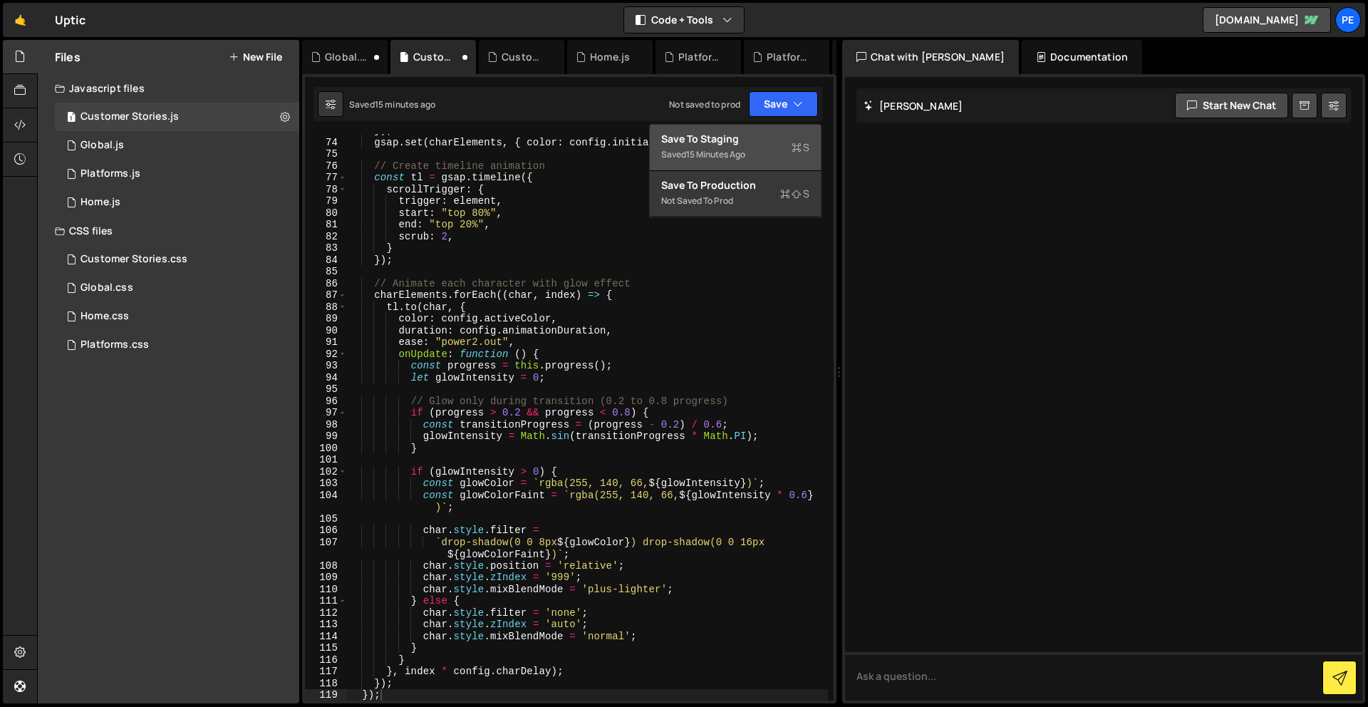
click at [789, 137] on div "Save to Staging S" at bounding box center [735, 139] width 148 height 14
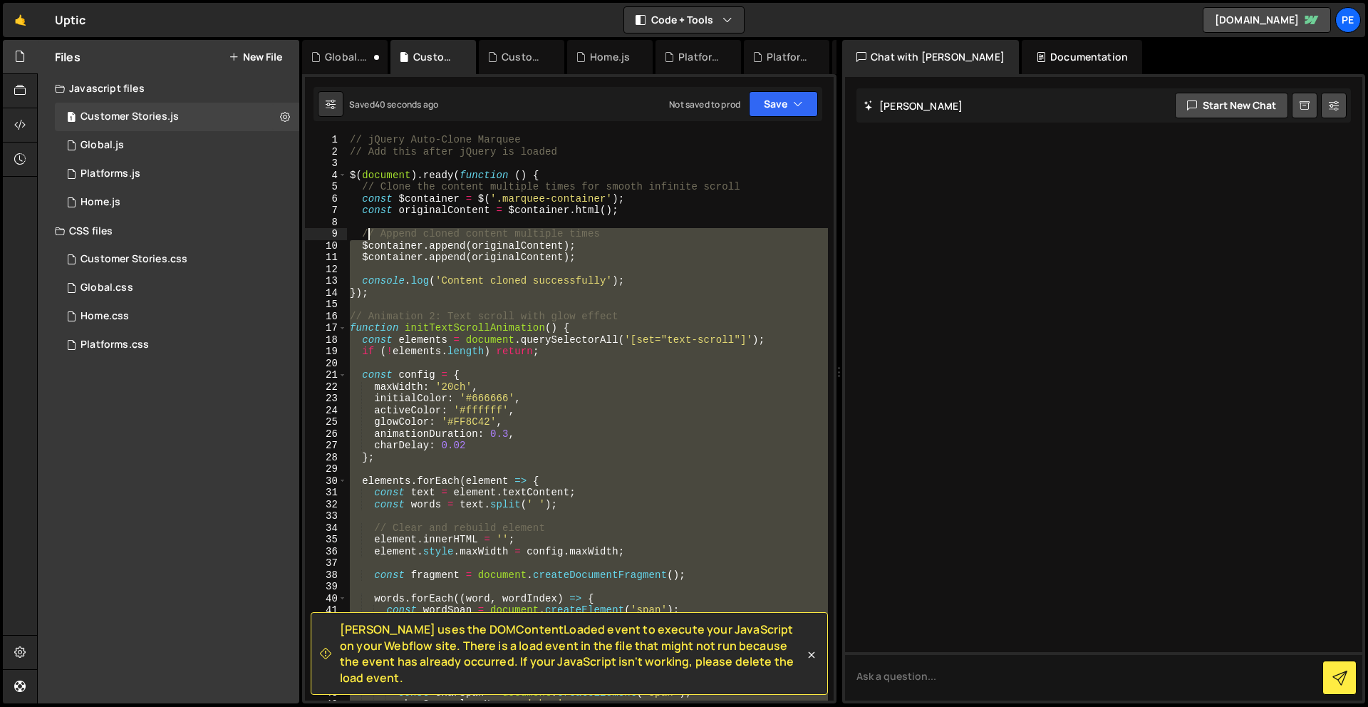
scroll to position [5, 0]
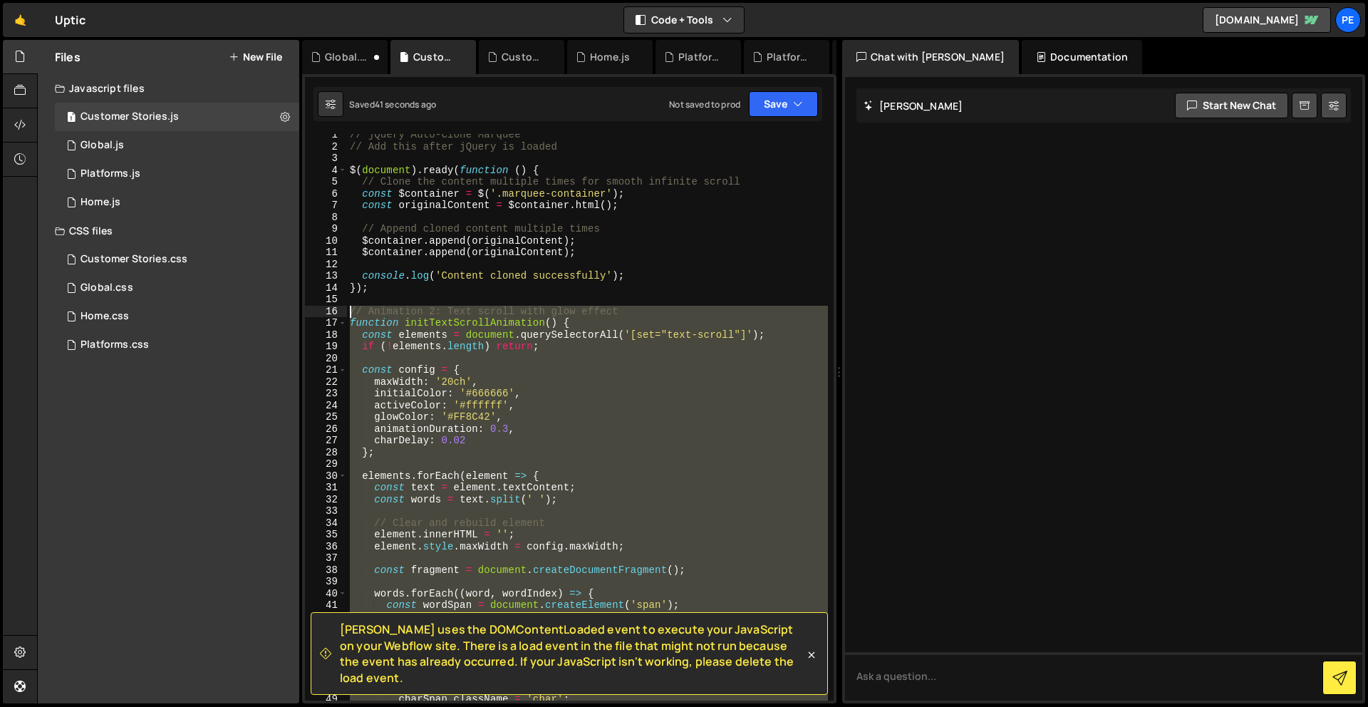
drag, startPoint x: 479, startPoint y: 412, endPoint x: 343, endPoint y: 308, distance: 170.7
click at [343, 308] on div "1 2 3 4 5 6 7 8 9 10 11 12 13 14 15 16 17 18 19 20 21 22 23 24 25 26 27 28 29 3…" at bounding box center [569, 417] width 529 height 566
type textarea "// Animation 2: Text scroll with glow effect function initTextScrollAnimation()…"
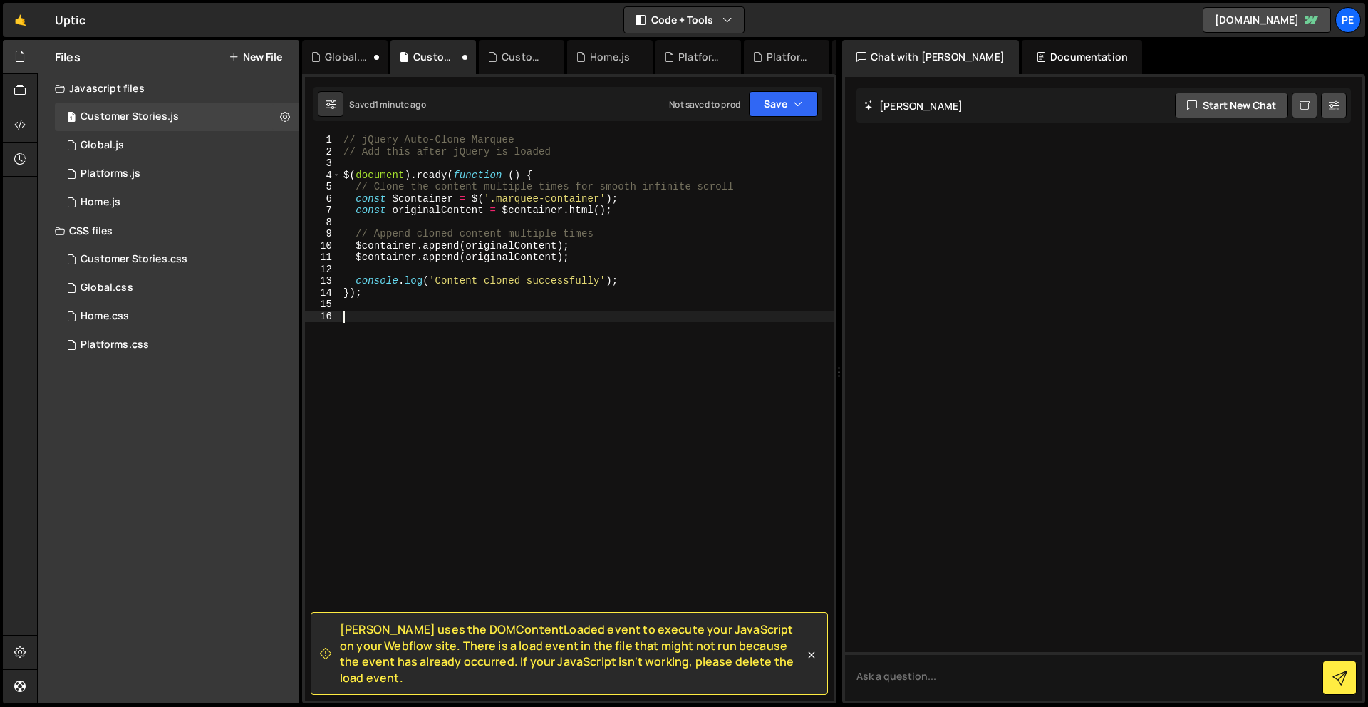
click at [405, 375] on div "// jQuery Auto-Clone Marquee // Add this after jQuery is loaded $ ( document ) …" at bounding box center [586, 429] width 493 height 590
paste textarea "}"
type textarea "}"
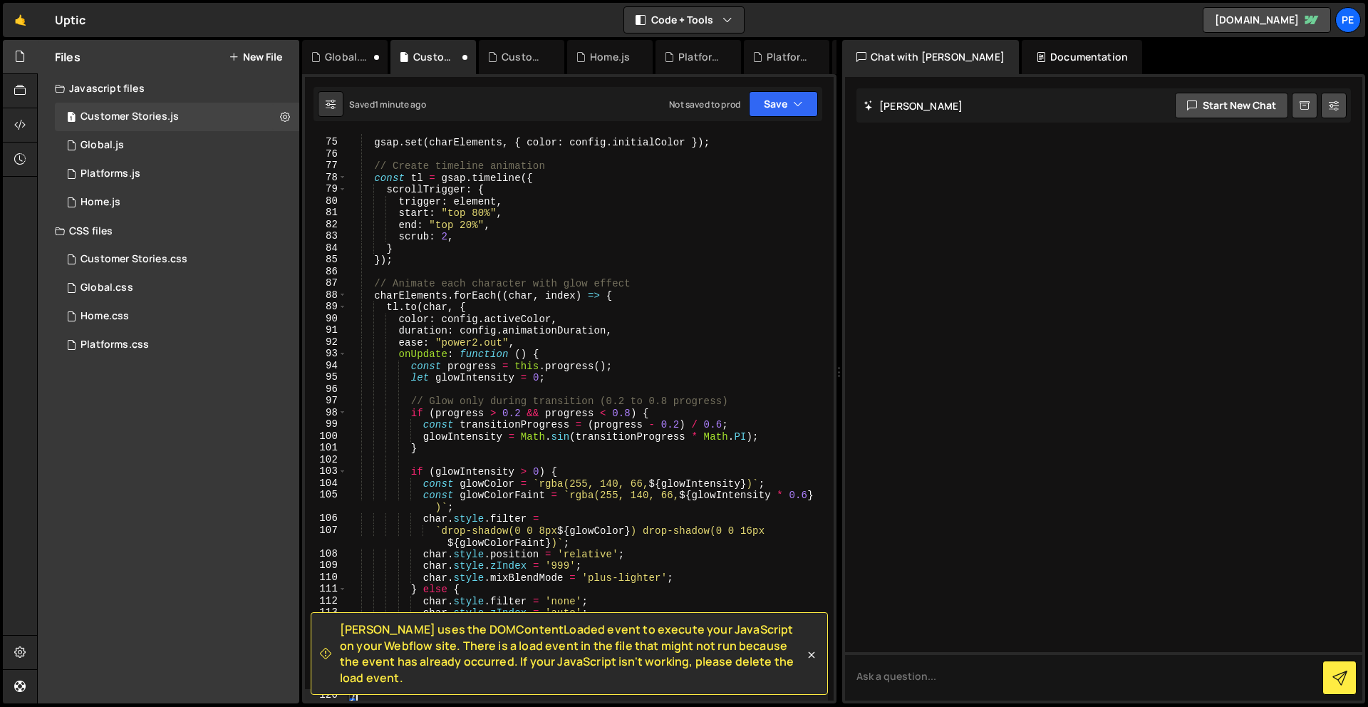
scroll to position [868, 0]
click at [769, 101] on button "Save" at bounding box center [783, 104] width 69 height 26
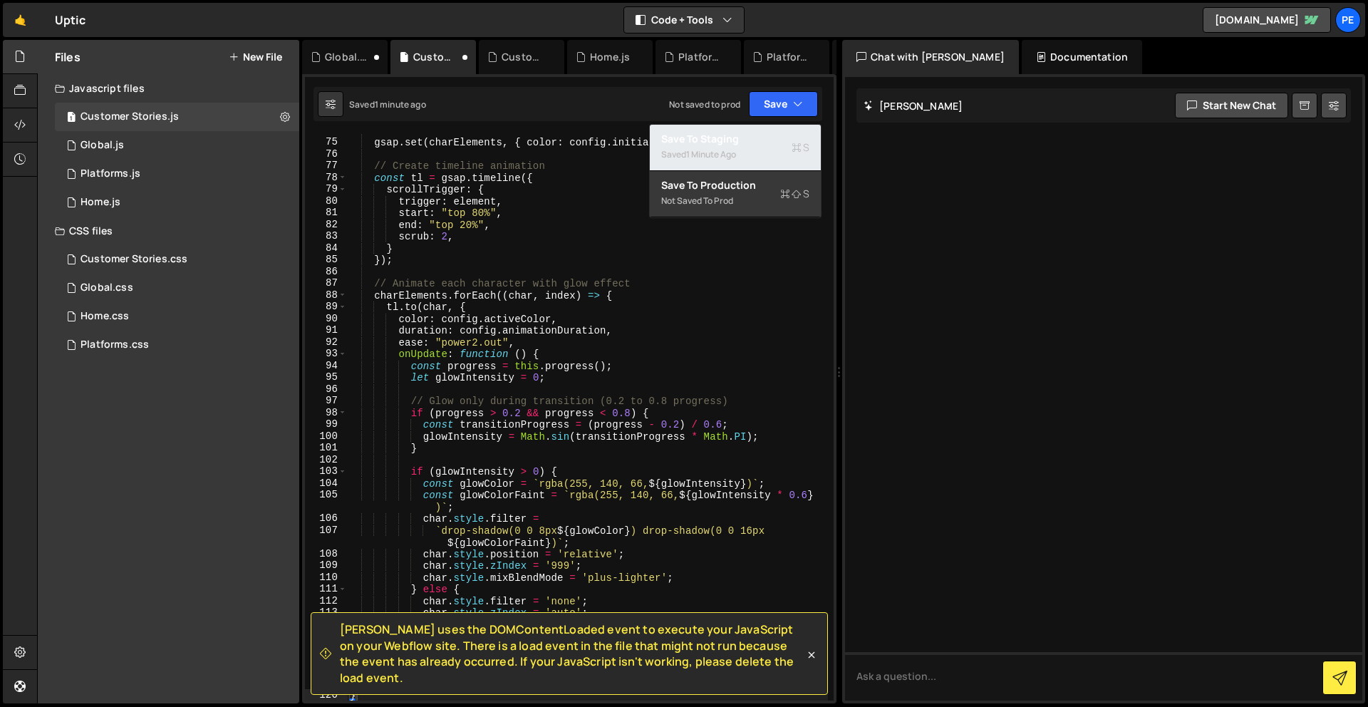
click at [764, 156] on div "Saved 1 minute ago" at bounding box center [735, 154] width 148 height 17
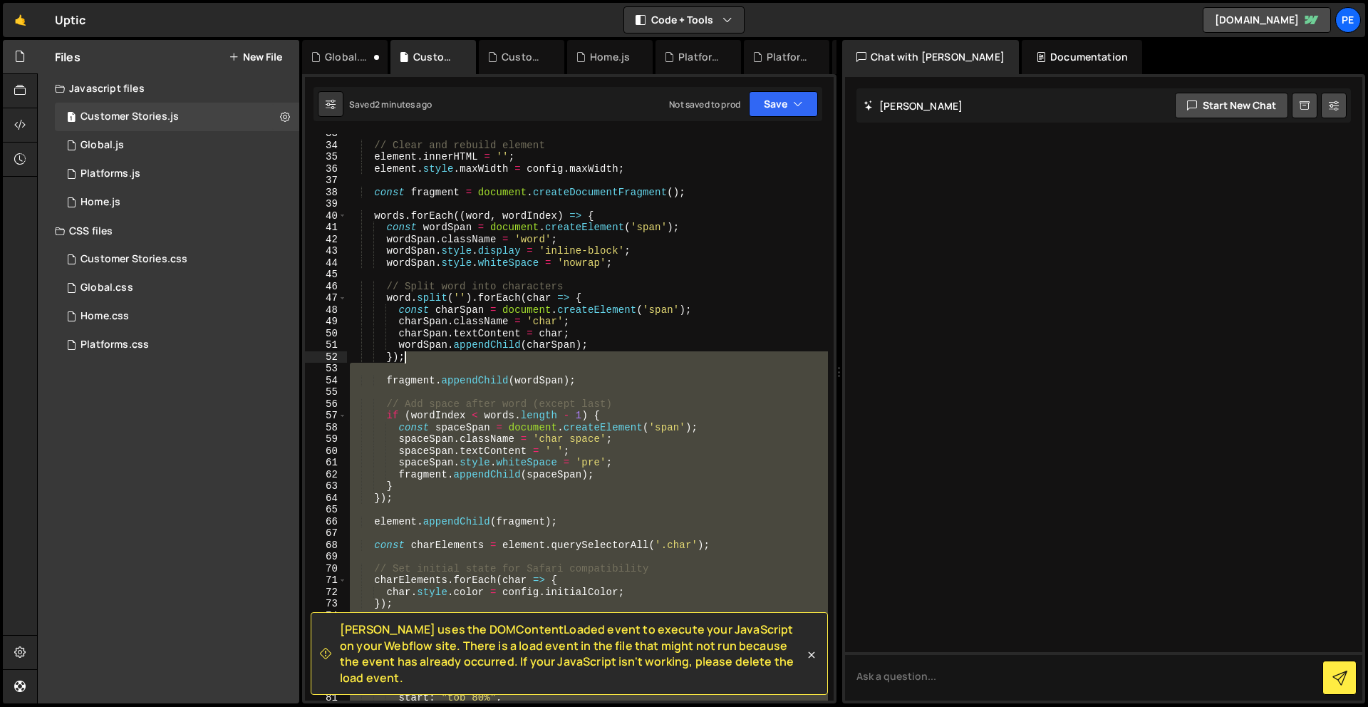
scroll to position [0, 0]
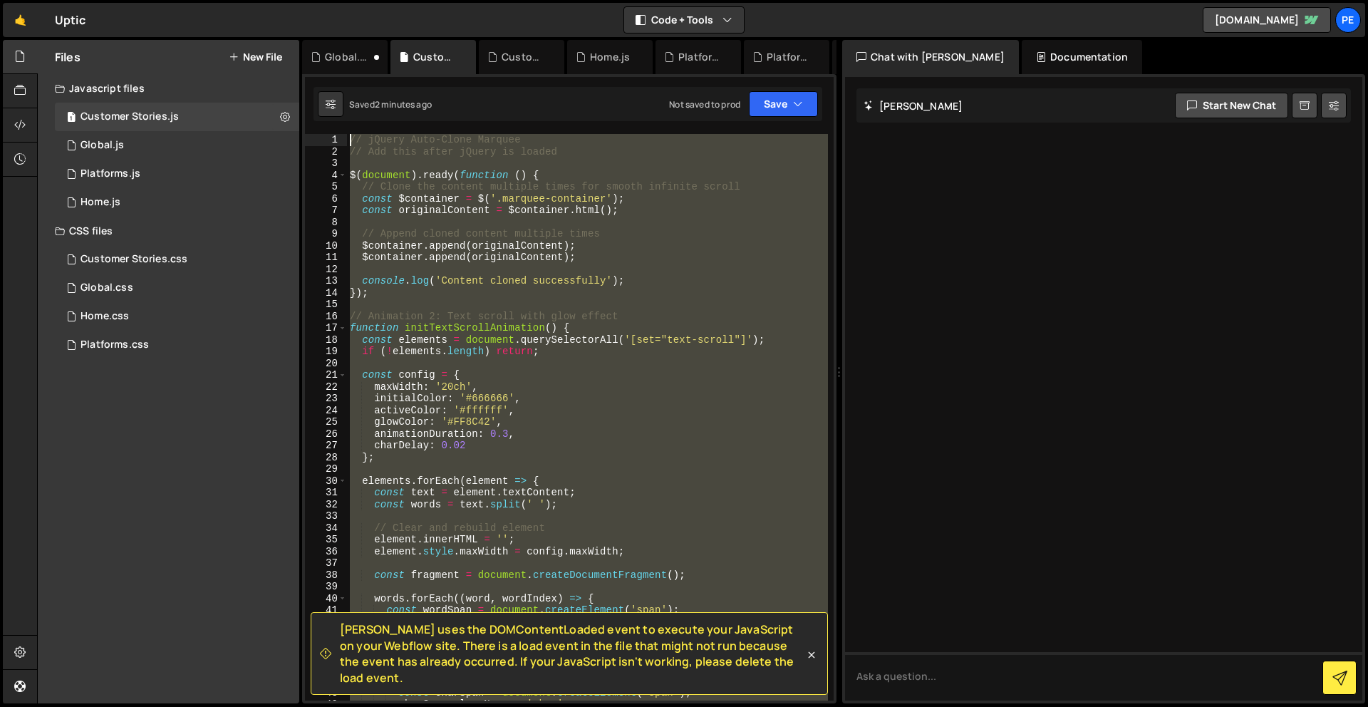
drag, startPoint x: 397, startPoint y: 487, endPoint x: 349, endPoint y: 127, distance: 363.0
click at [349, 127] on div "[PERSON_NAME] uses the DOMContentLoaded event to execute your JavaScript on you…" at bounding box center [569, 388] width 534 height 629
click at [569, 385] on div "// jQuery Auto-Clone Marquee // Add this after jQuery is loaded $ ( document ) …" at bounding box center [587, 417] width 481 height 566
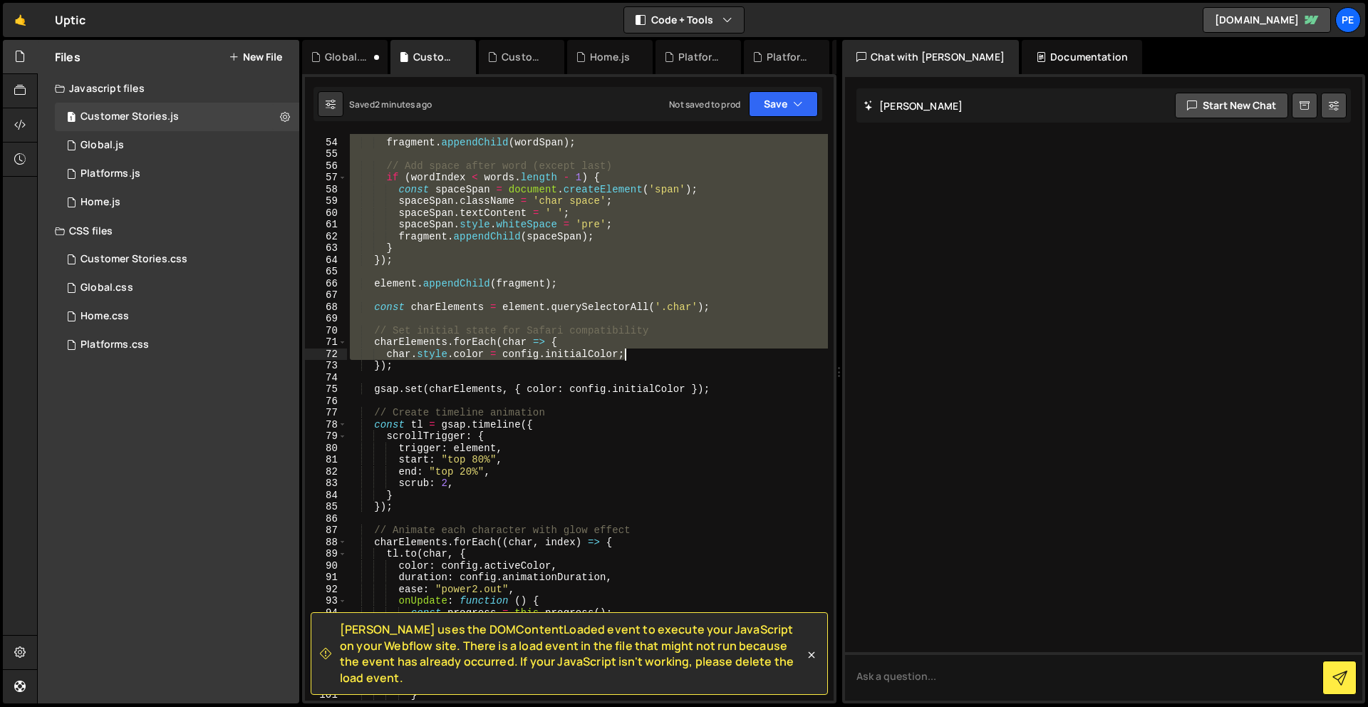
scroll to position [1157, 0]
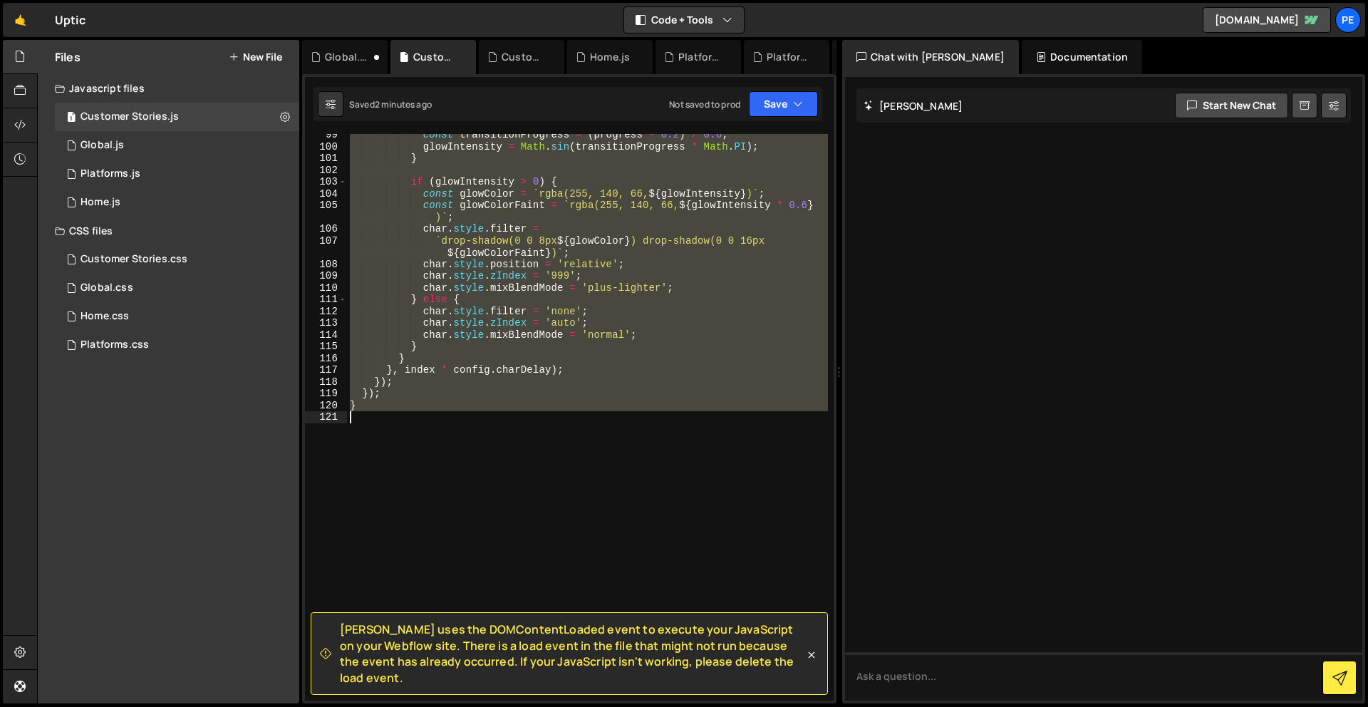
drag, startPoint x: 348, startPoint y: 316, endPoint x: 707, endPoint y: 441, distance: 380.0
click at [707, 441] on div "const transitionProgress = ( progress - 0.2 ) / 0.6 ; glowIntensity = Math . si…" at bounding box center [587, 424] width 481 height 590
paste textarea ");"
type textarea "});"
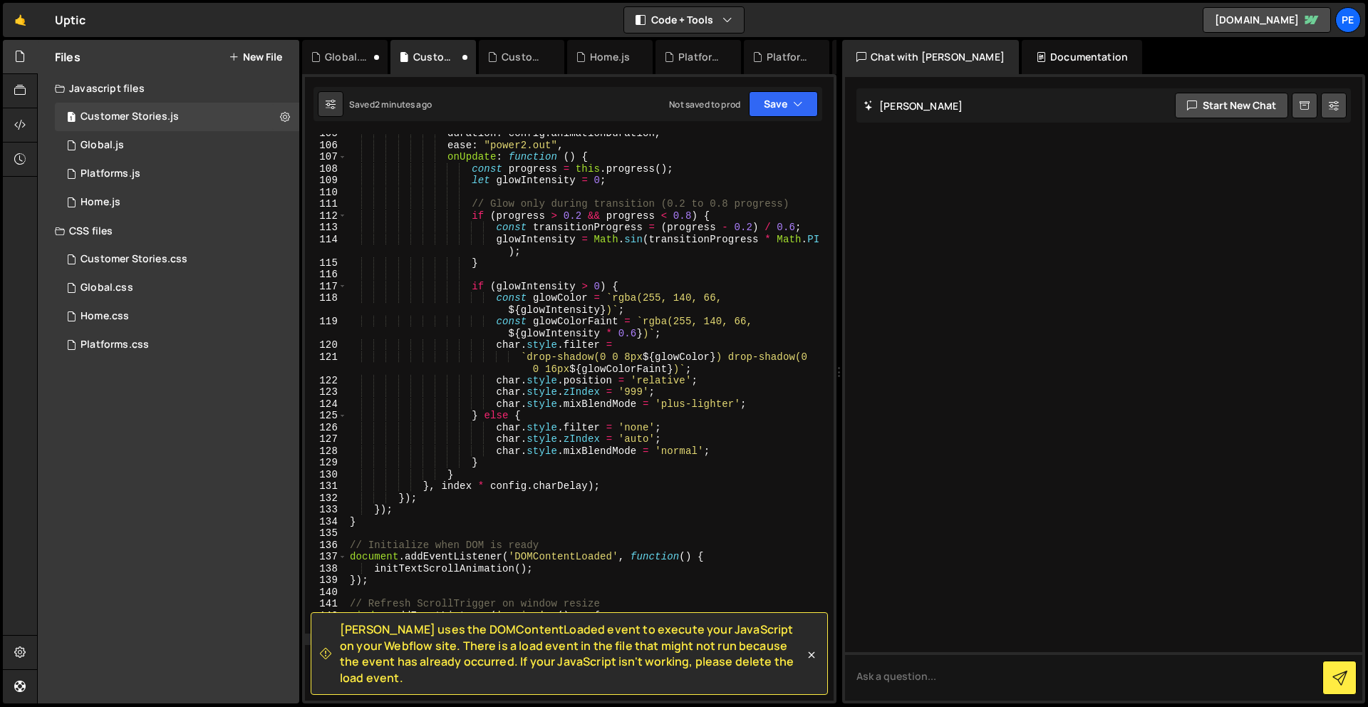
scroll to position [1316, 0]
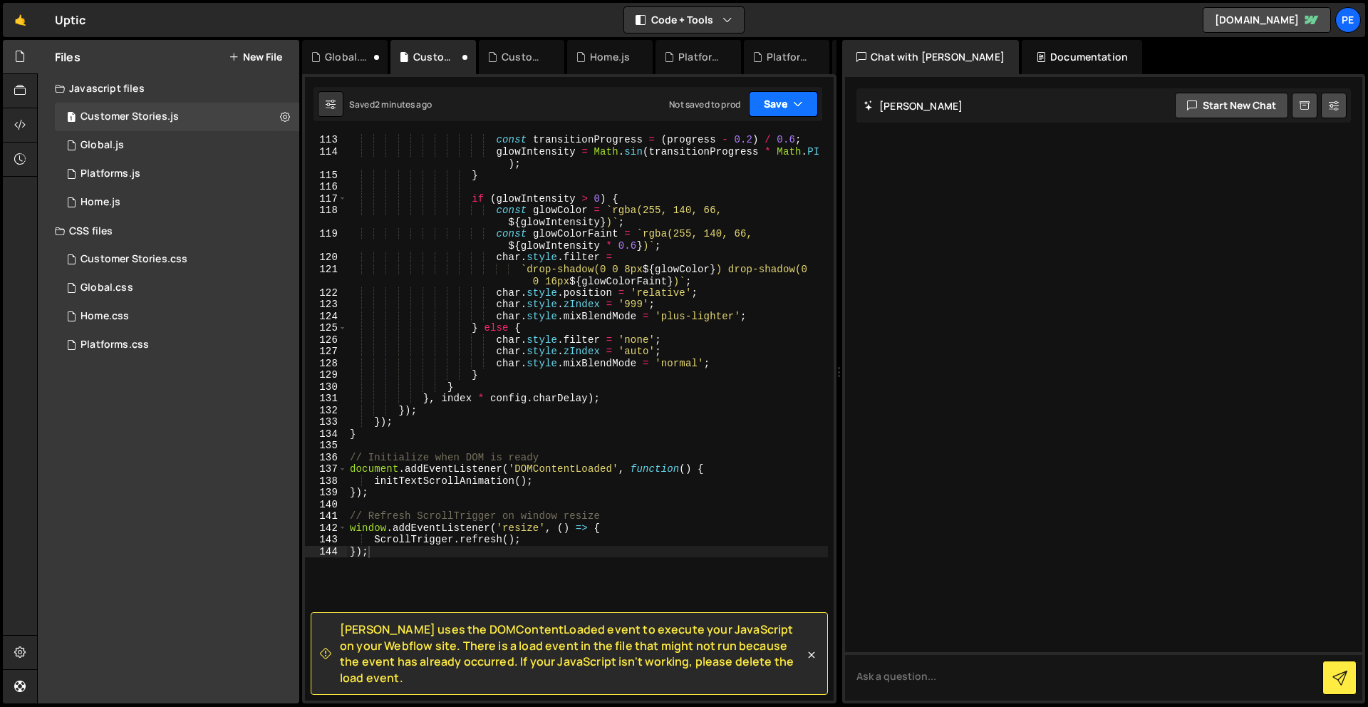
click at [787, 100] on button "Save" at bounding box center [783, 104] width 69 height 26
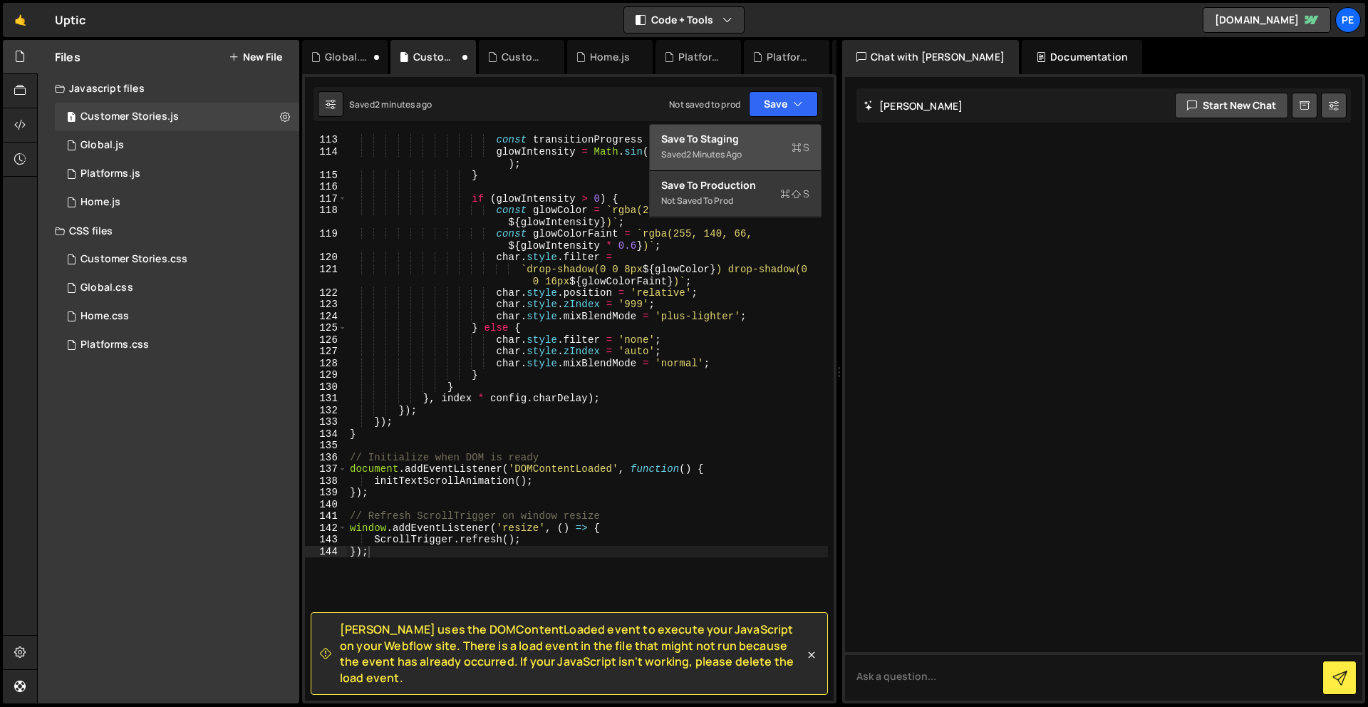
click at [724, 144] on div "Save to Staging S" at bounding box center [735, 139] width 148 height 14
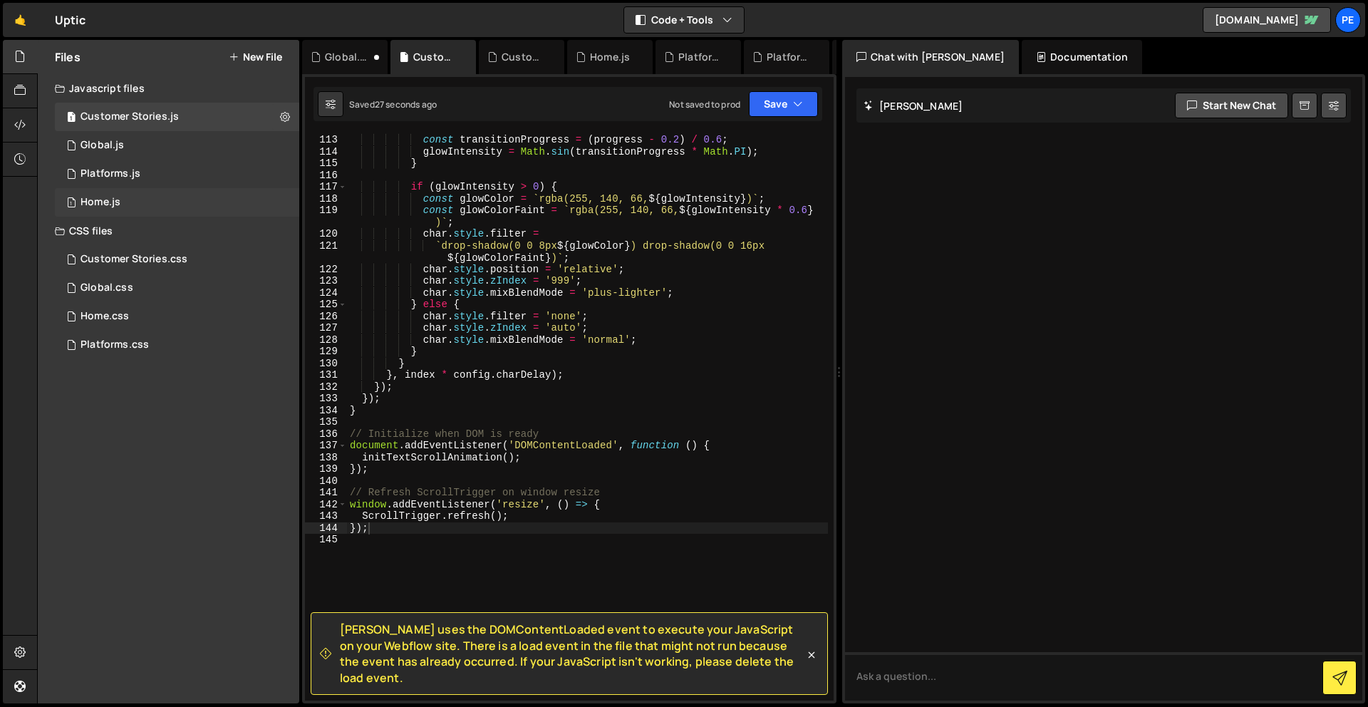
click at [115, 199] on div "Home.js" at bounding box center [100, 202] width 40 height 13
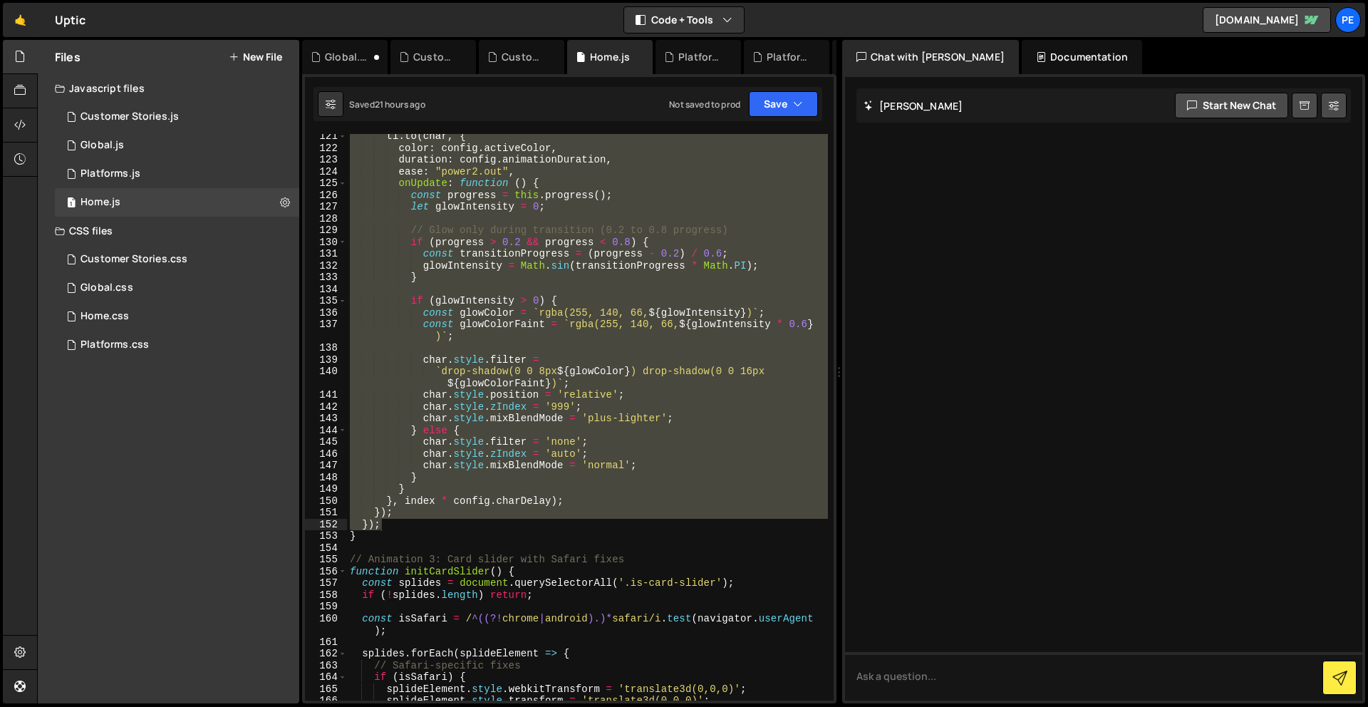
click at [531, 524] on div "tl . to ( char , { color : config . activeColor , duration : config . animation…" at bounding box center [587, 417] width 481 height 566
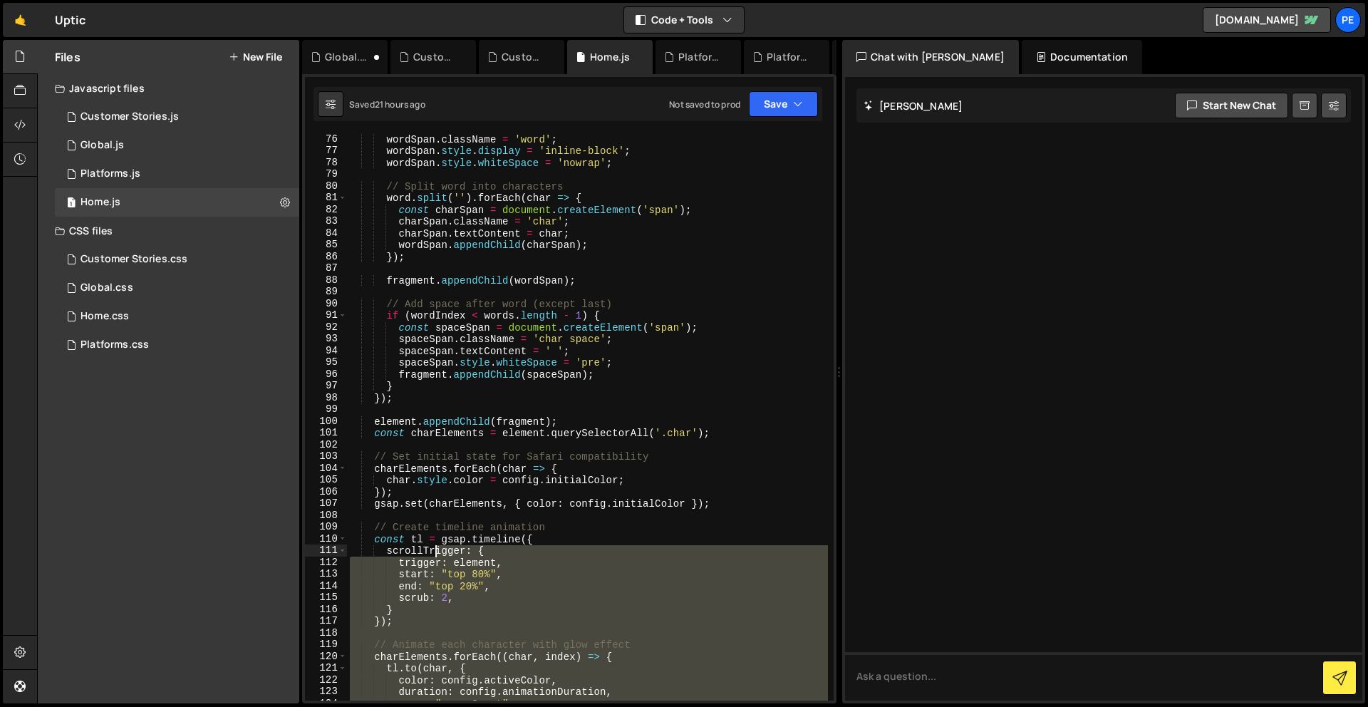
scroll to position [0, 0]
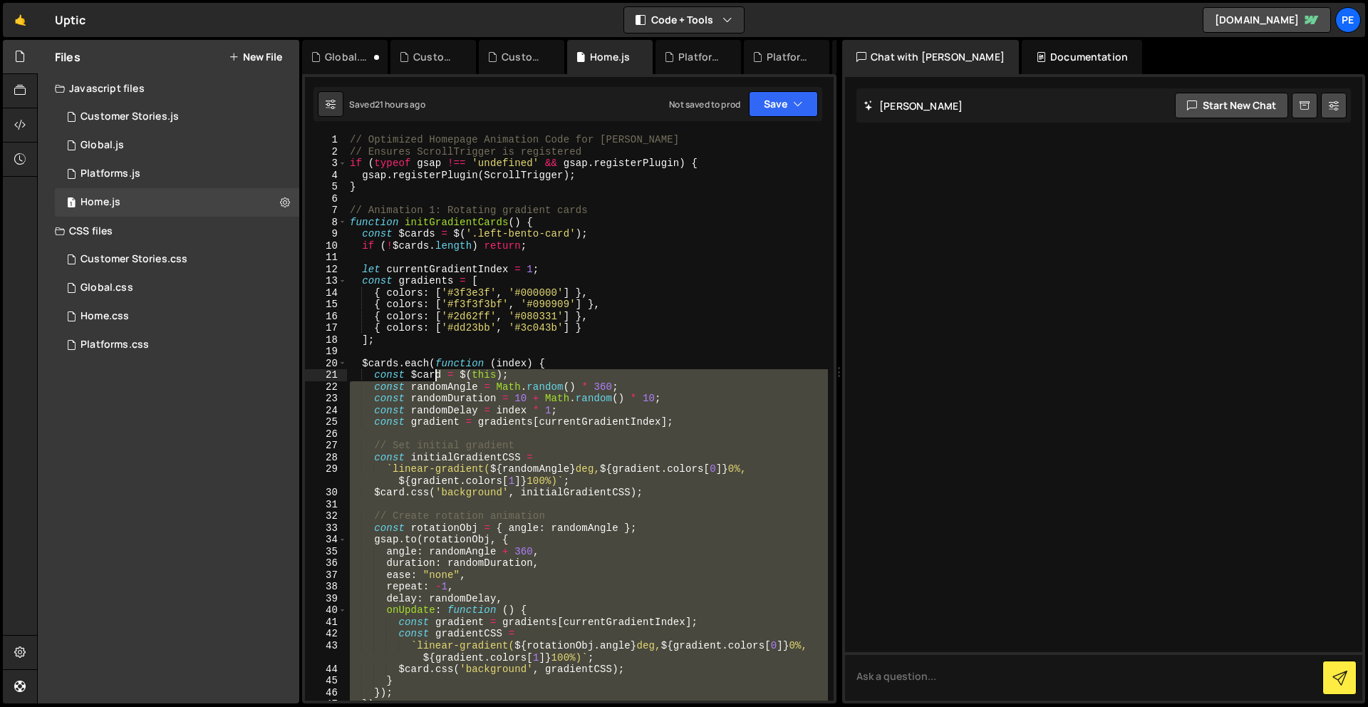
drag, startPoint x: 459, startPoint y: 541, endPoint x: 433, endPoint y: 369, distance: 173.6
click at [433, 369] on div "// Optimized Homepage Animation Code for [PERSON_NAME] // Ensures ScrollTrigger…" at bounding box center [587, 429] width 481 height 590
type textarea "const $card = $(this); const randomAngle = Math.random() * 360;"
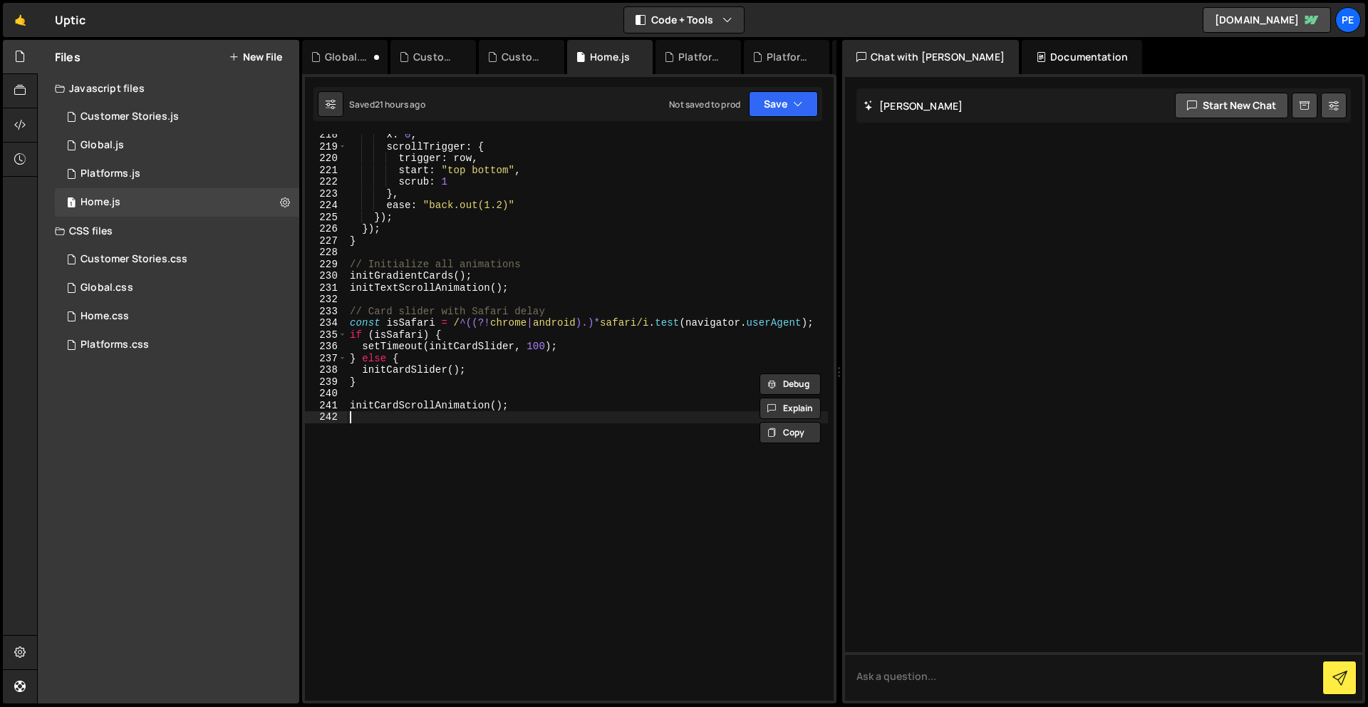
click at [467, 511] on div "x : 0 , scrollTrigger : { trigger : row , start : "top bottom" , scrub : 1 } , …" at bounding box center [587, 424] width 481 height 590
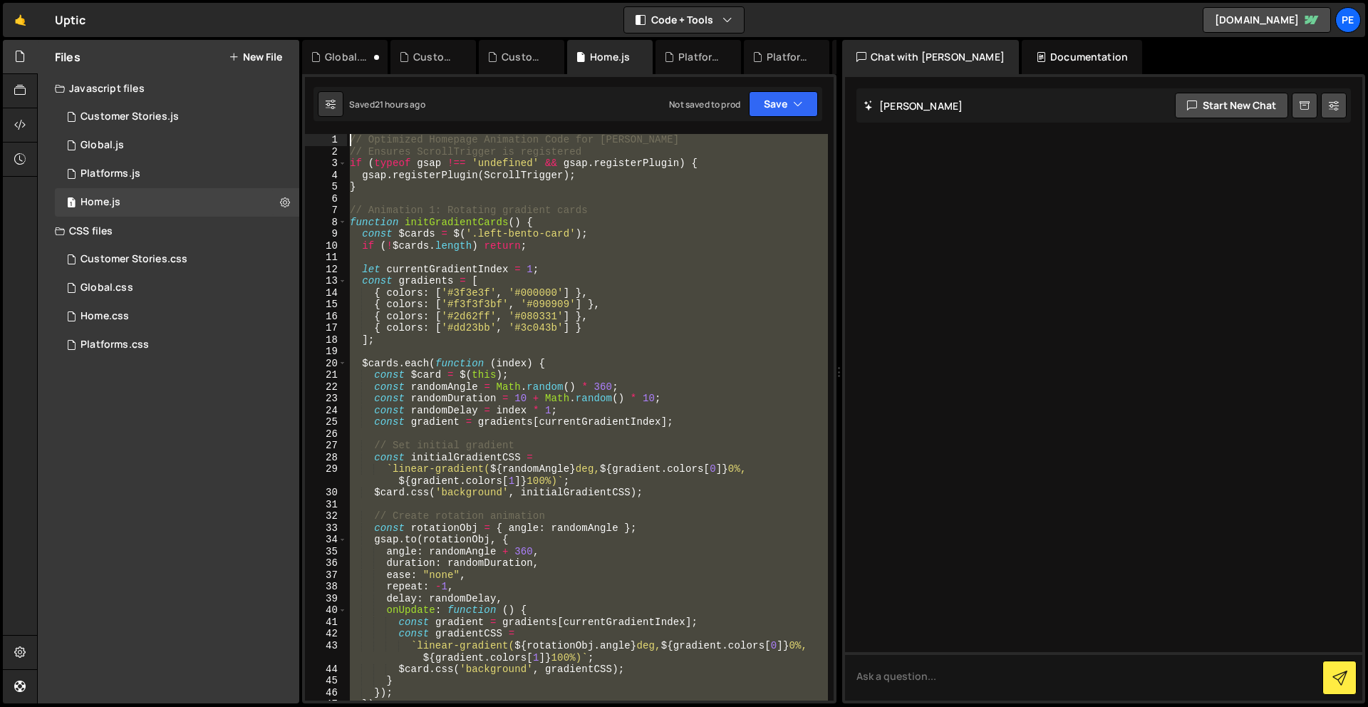
drag, startPoint x: 466, startPoint y: 514, endPoint x: 306, endPoint y: -63, distance: 598.8
click at [306, 0] on html "Projects [GEOGRAPHIC_DATA] Blog Pe Your current team is Perspective 2 Projects …" at bounding box center [684, 353] width 1368 height 707
type textarea "// Optimized Homepage Animation Code for [PERSON_NAME] // Ensures ScrollTrigger…"
click at [117, 124] on div "1 Customer Stories.js 0" at bounding box center [177, 117] width 244 height 28
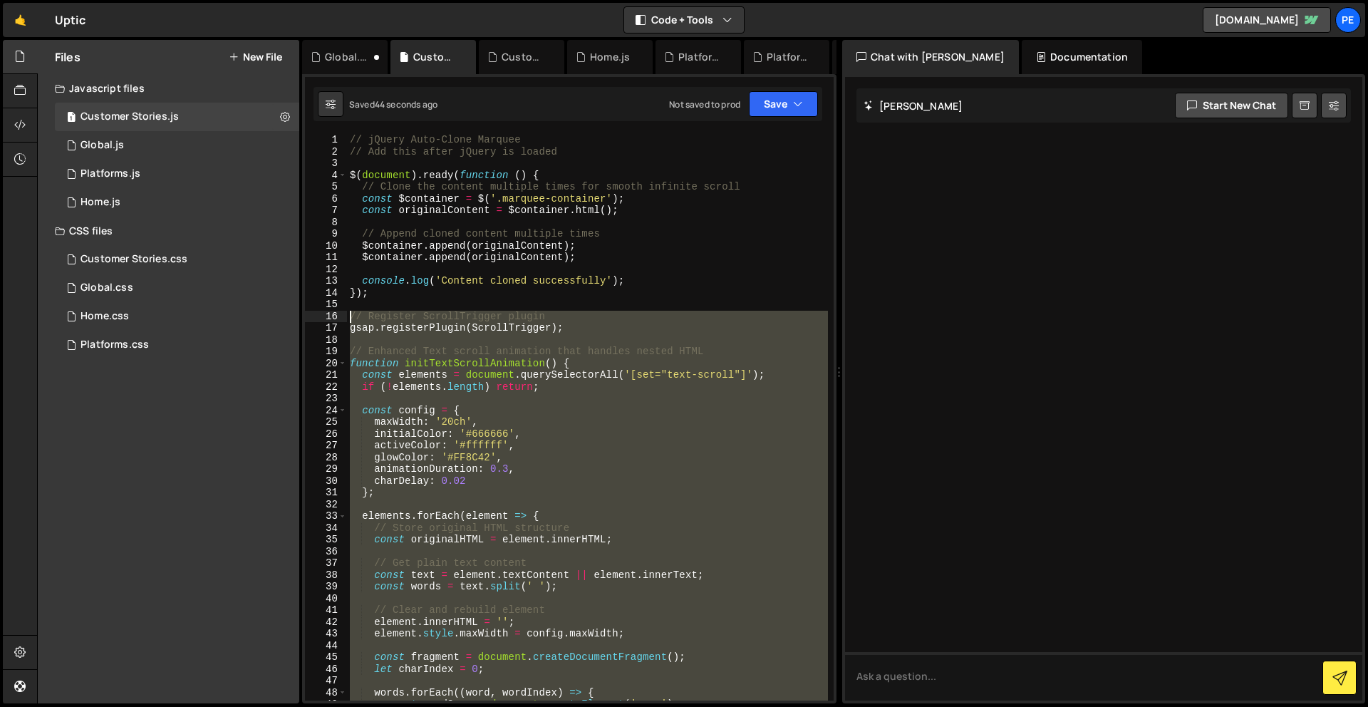
drag, startPoint x: 464, startPoint y: 633, endPoint x: 341, endPoint y: 315, distance: 341.2
click at [341, 315] on div "1 2 3 4 5 6 7 8 9 10 11 12 13 14 15 16 17 18 19 20 21 22 23 24 25 26 27 28 29 3…" at bounding box center [569, 417] width 529 height 566
type textarea "// Register ScrollTrigger plugin gsap.registerPlugin(ScrollTrigger);"
paste textarea
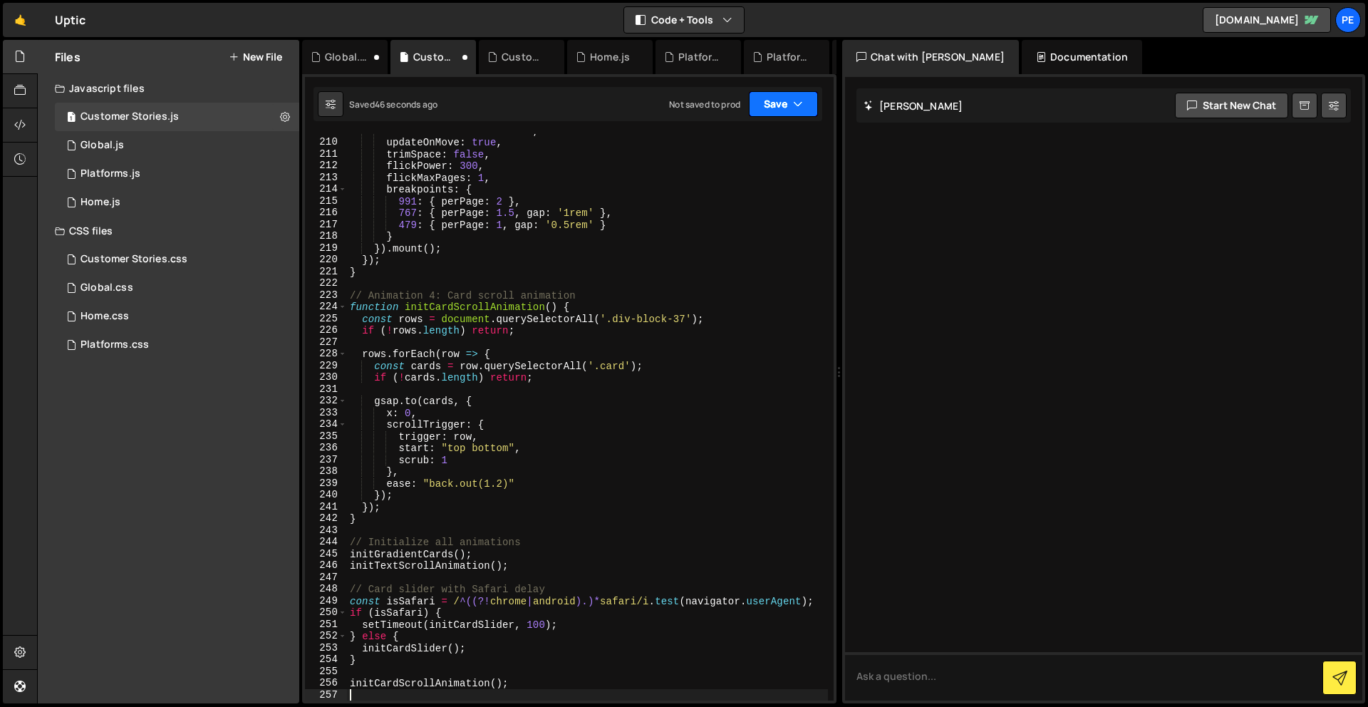
click at [769, 111] on button "Save" at bounding box center [783, 104] width 69 height 26
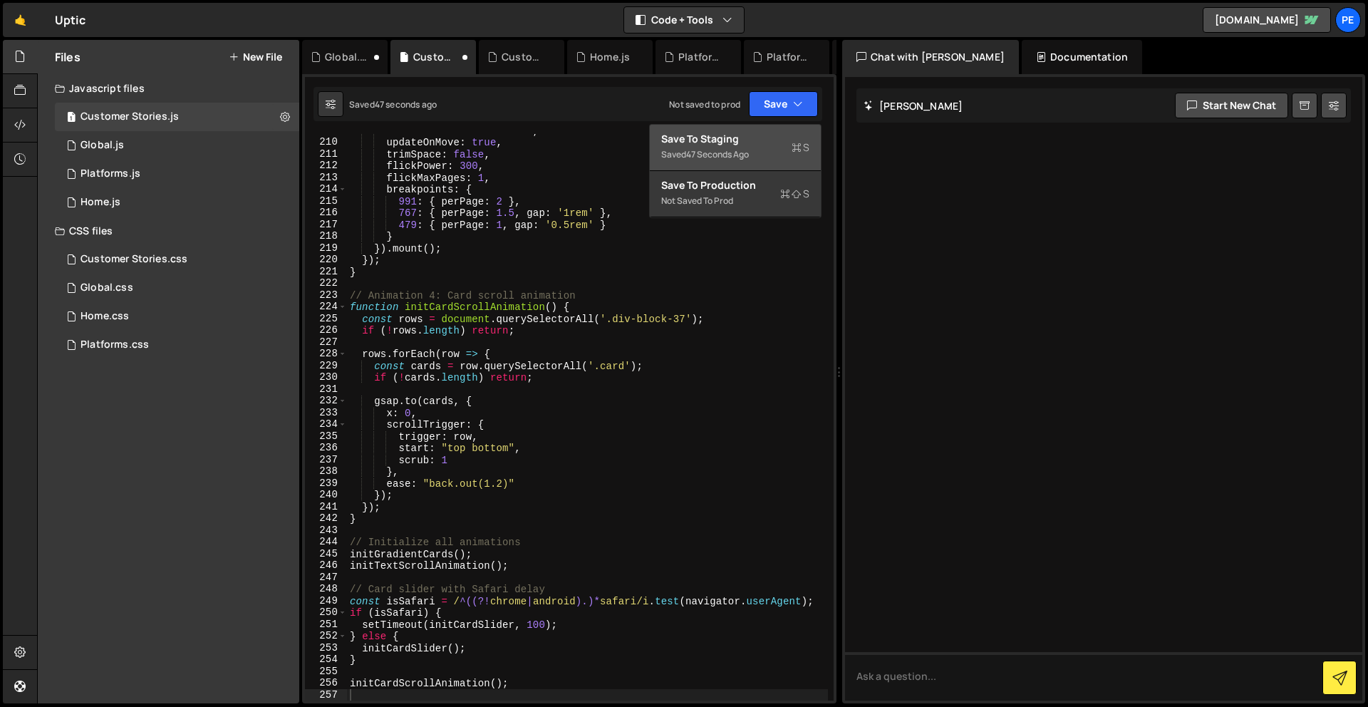
click at [761, 135] on div "Save to Staging S" at bounding box center [735, 139] width 148 height 14
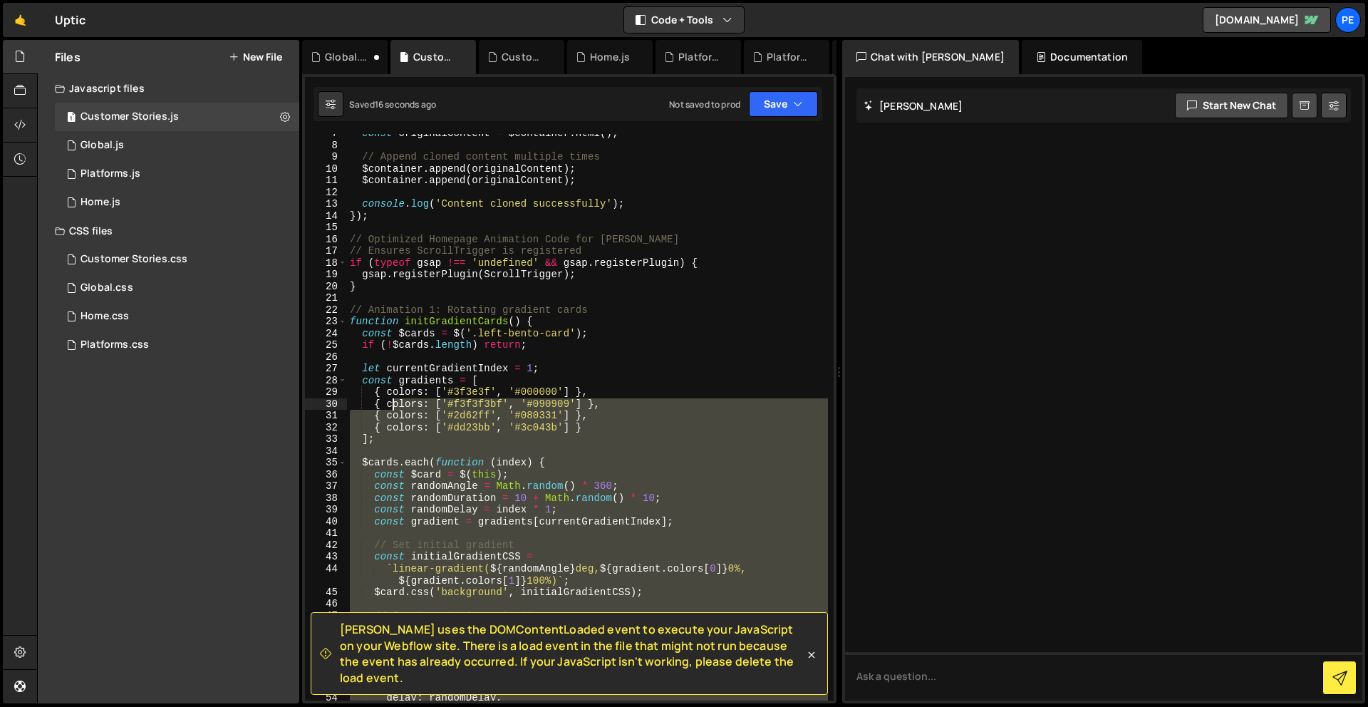
scroll to position [77, 0]
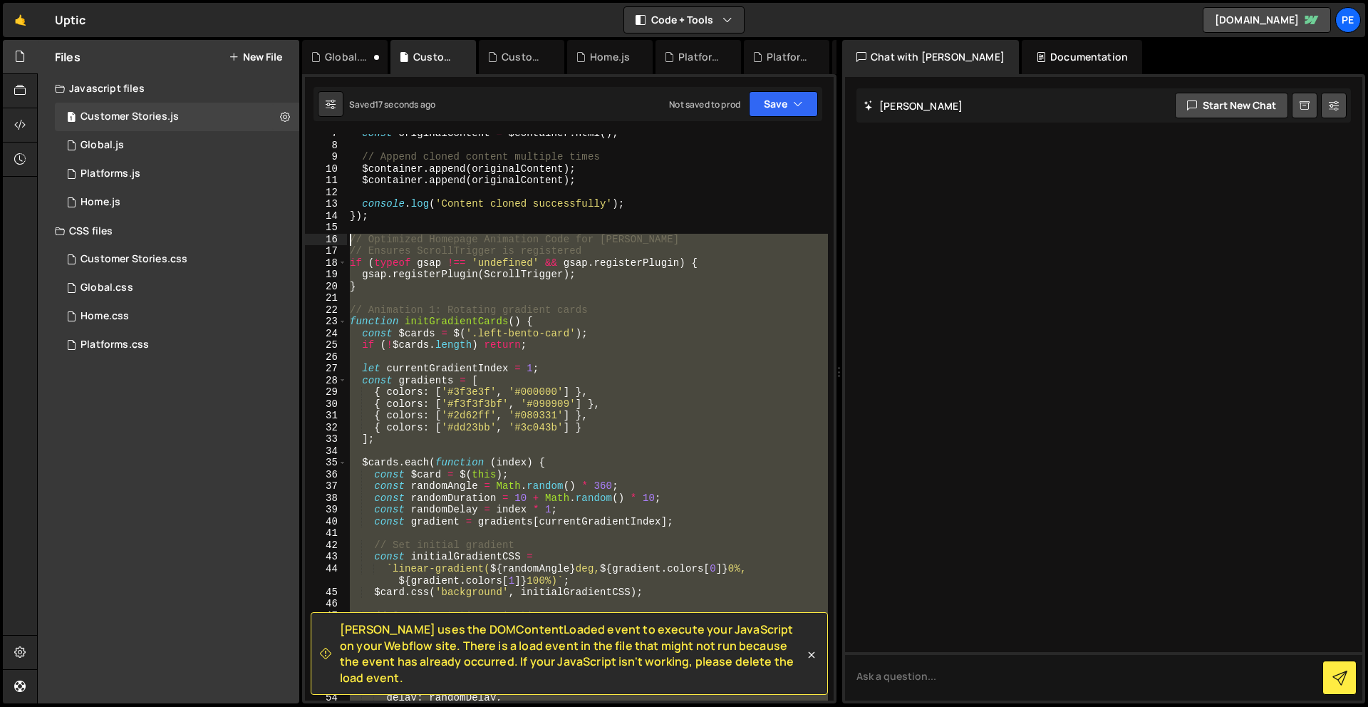
drag, startPoint x: 379, startPoint y: 358, endPoint x: 336, endPoint y: 242, distance: 123.3
click at [336, 242] on div "7 8 9 10 11 12 13 14 15 16 17 18 19 20 21 22 23 24 25 26 27 28 29 30 31 32 33 3…" at bounding box center [569, 417] width 529 height 566
type textarea "// Optimized Homepage Animation Code for [PERSON_NAME] // Ensures ScrollTrigger…"
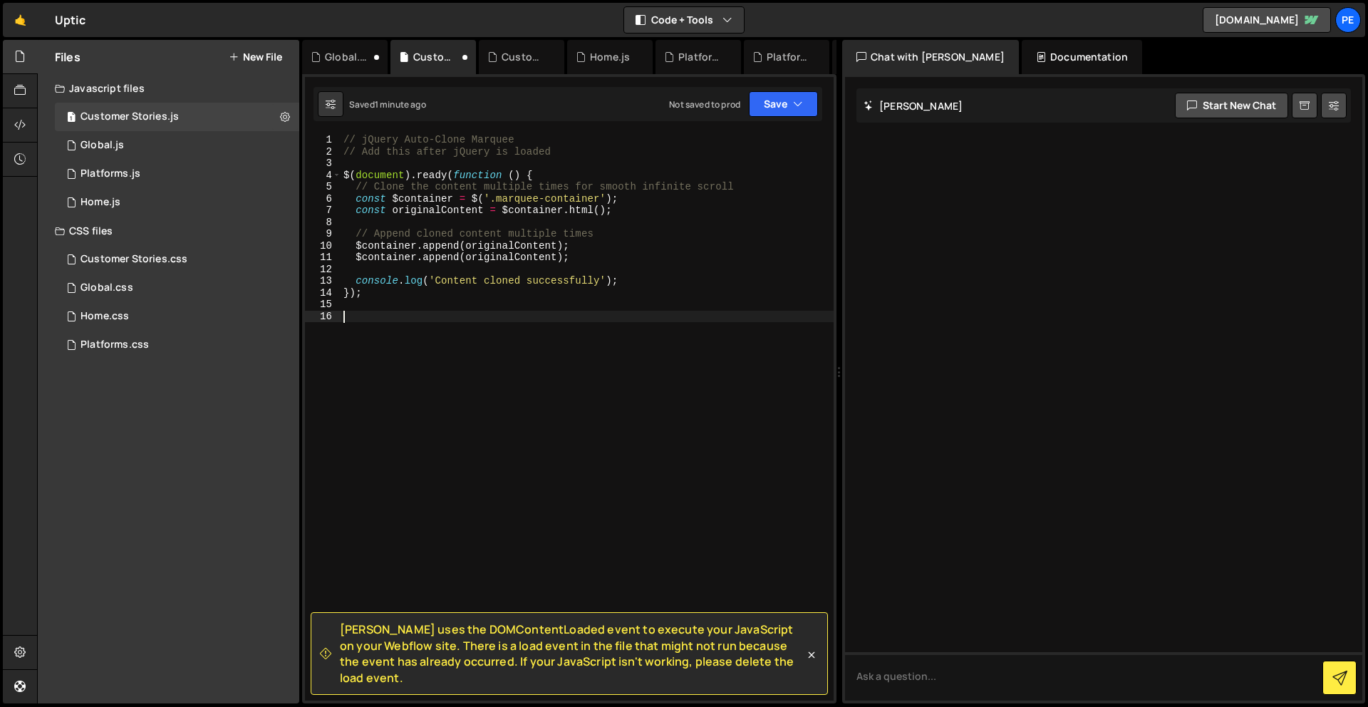
paste textarea "initTextScrollAnimation();"
type textarea "initTextScrollAnimation();"
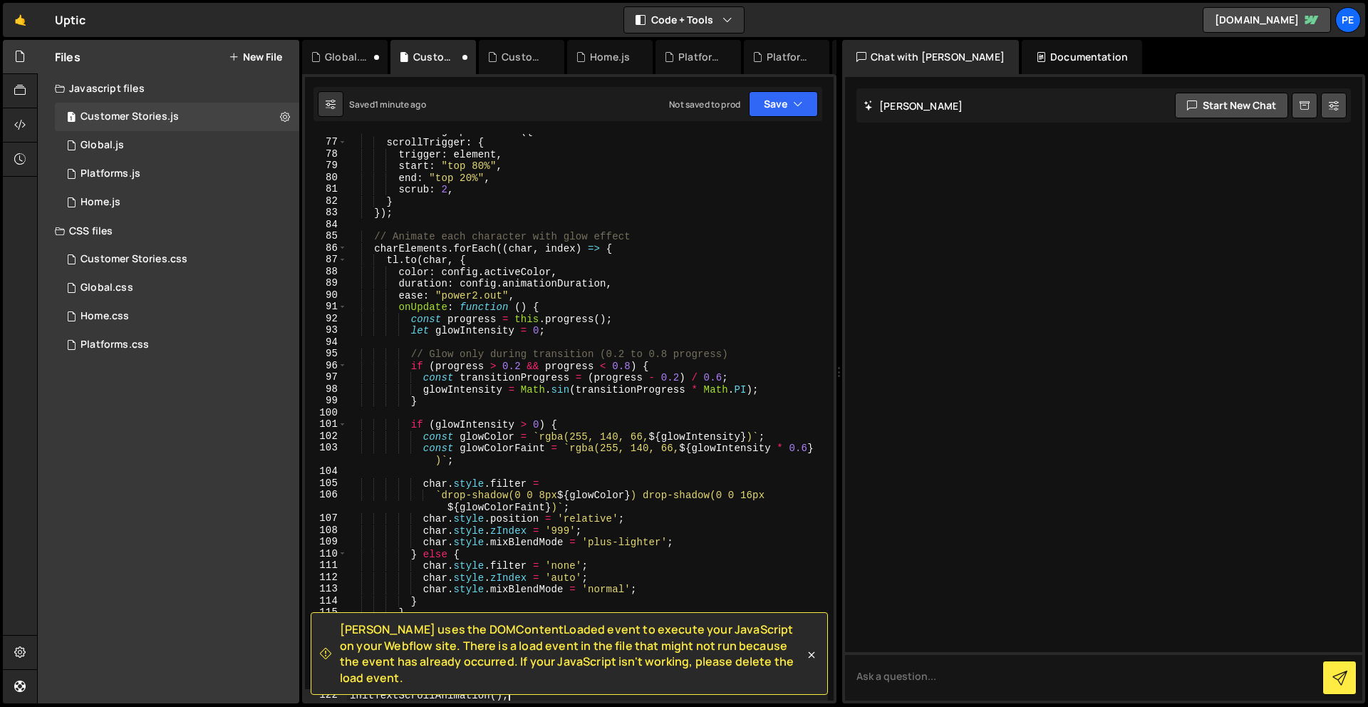
scroll to position [903, 0]
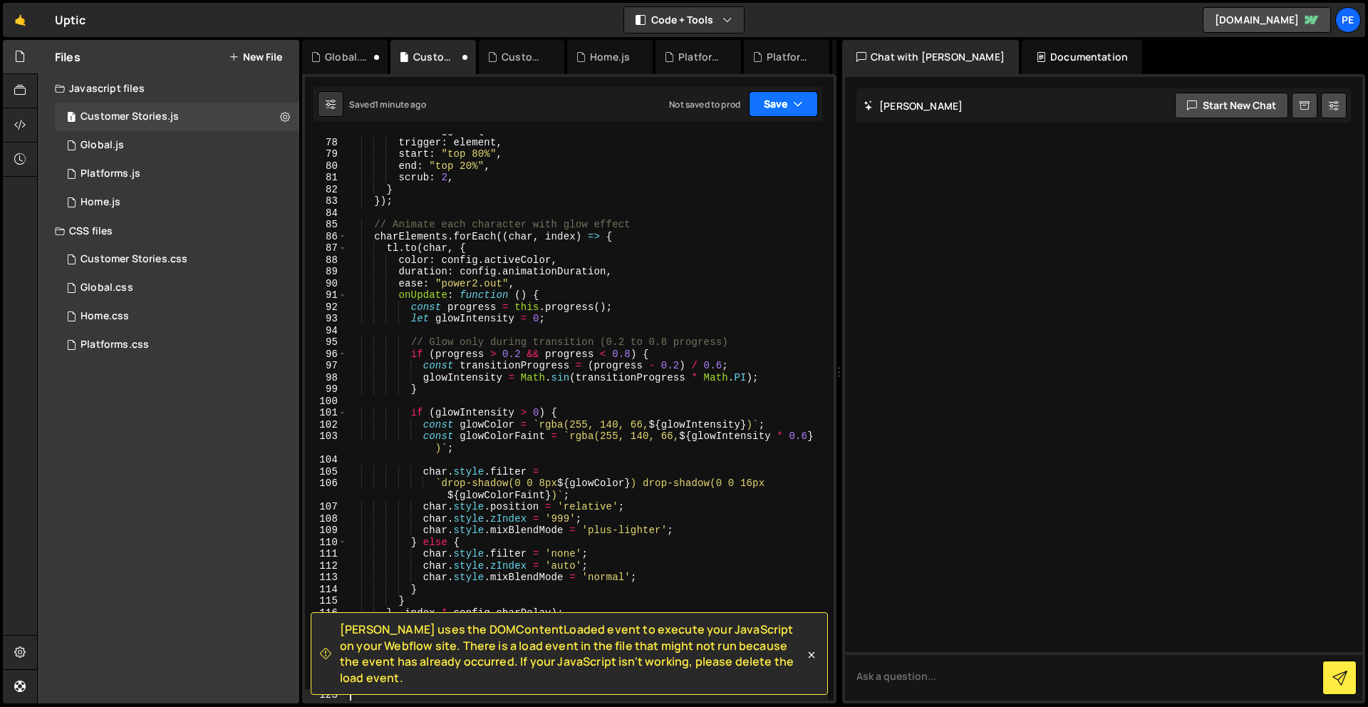
click at [774, 93] on button "Save" at bounding box center [783, 104] width 69 height 26
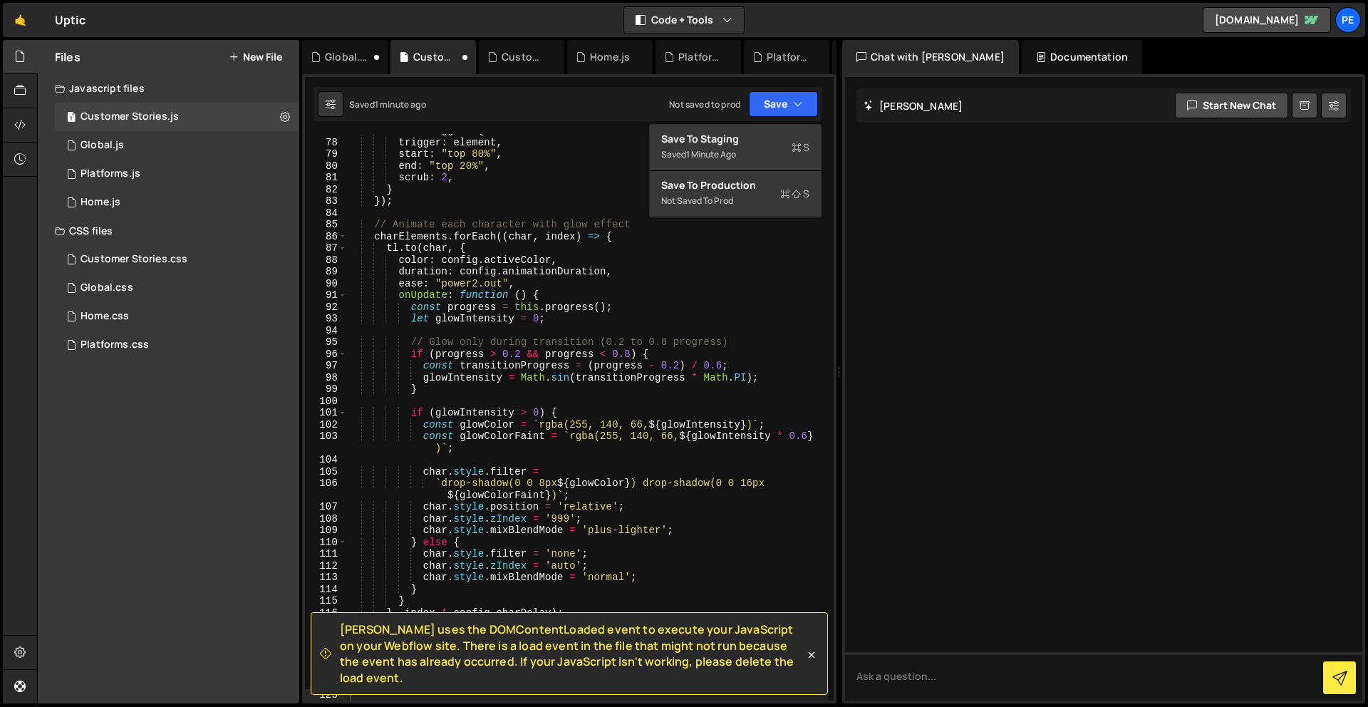
click at [784, 119] on div "Saved 1 minute ago Not saved to prod Upgrade to Edit Save Save to Staging S Sav…" at bounding box center [567, 104] width 509 height 34
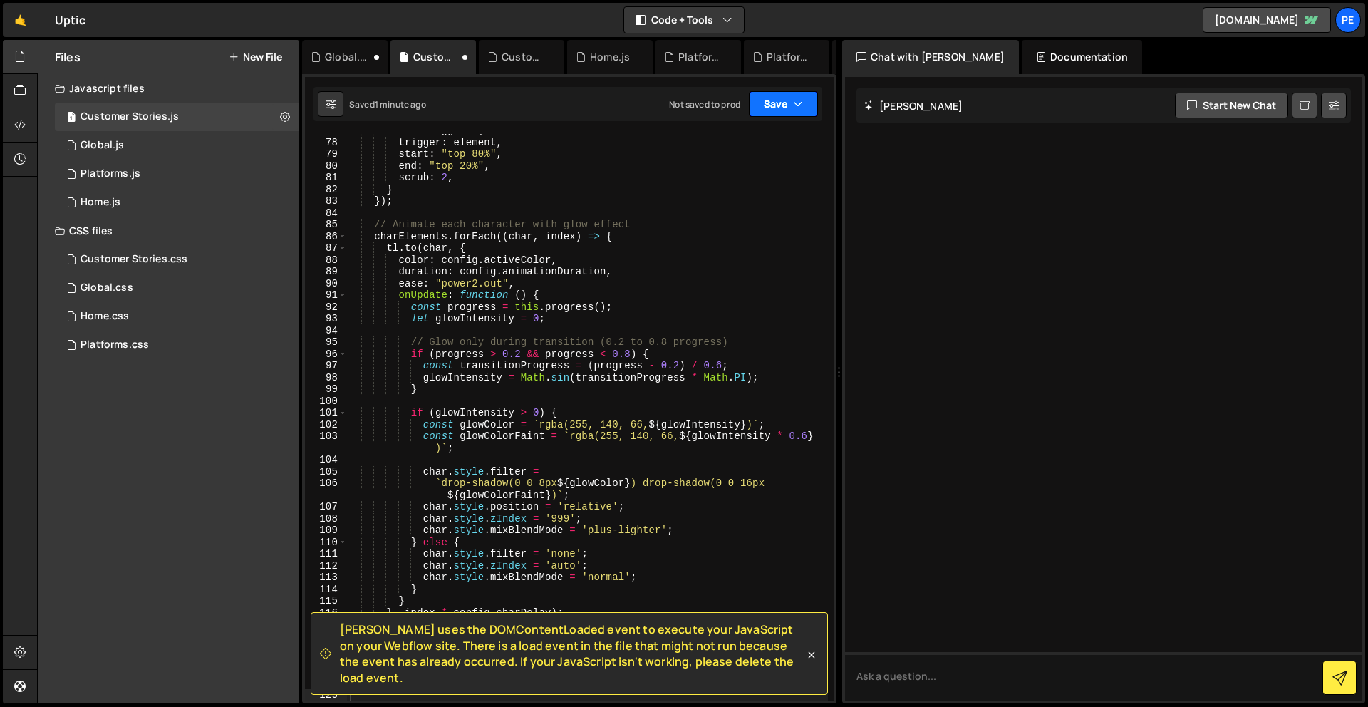
click at [780, 99] on button "Save" at bounding box center [783, 104] width 69 height 26
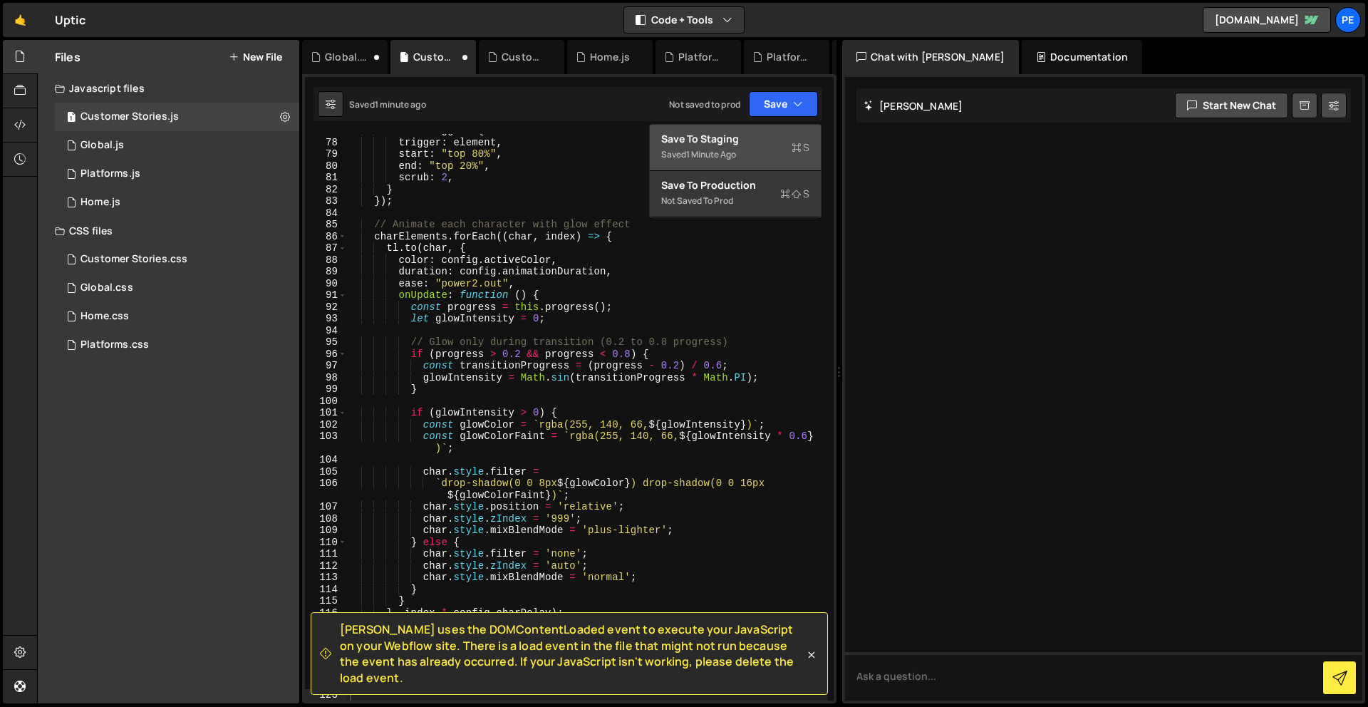
click at [771, 150] on div "Saved 1 minute ago" at bounding box center [735, 154] width 148 height 17
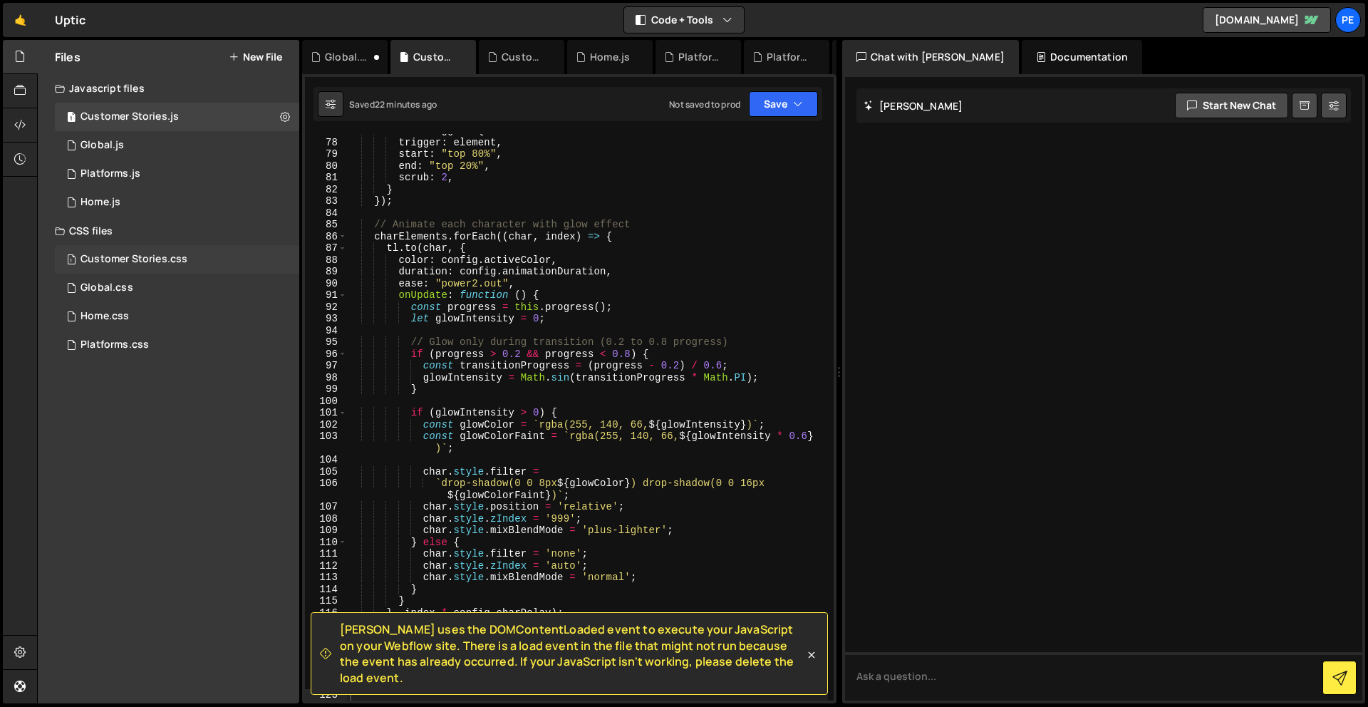
click at [130, 259] on div "Customer Stories.css" at bounding box center [133, 259] width 107 height 13
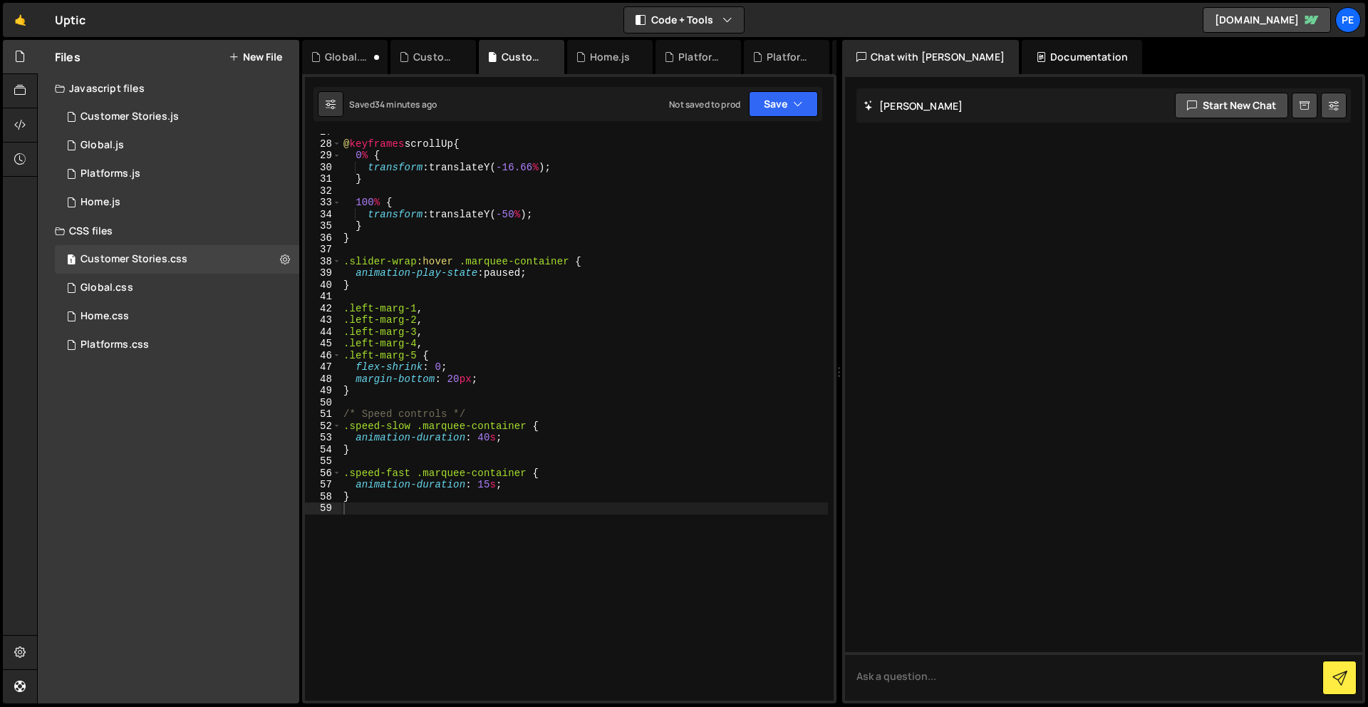
scroll to position [0, 0]
